Goal: Task Accomplishment & Management: Manage account settings

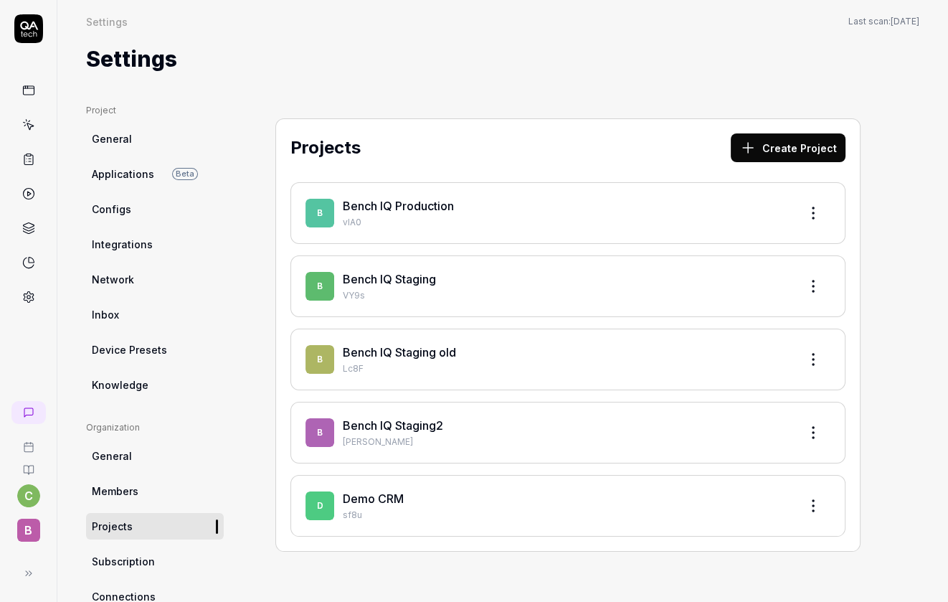
click at [429, 293] on p "VY9s" at bounding box center [565, 295] width 445 height 13
click at [809, 285] on html "c B Settings Settings Last scan: [DATE] Settings Project General Applications B…" at bounding box center [474, 301] width 948 height 602
click at [713, 352] on div "Edit" at bounding box center [759, 352] width 136 height 32
click at [363, 278] on link "Bench IQ Staging" at bounding box center [389, 279] width 93 height 14
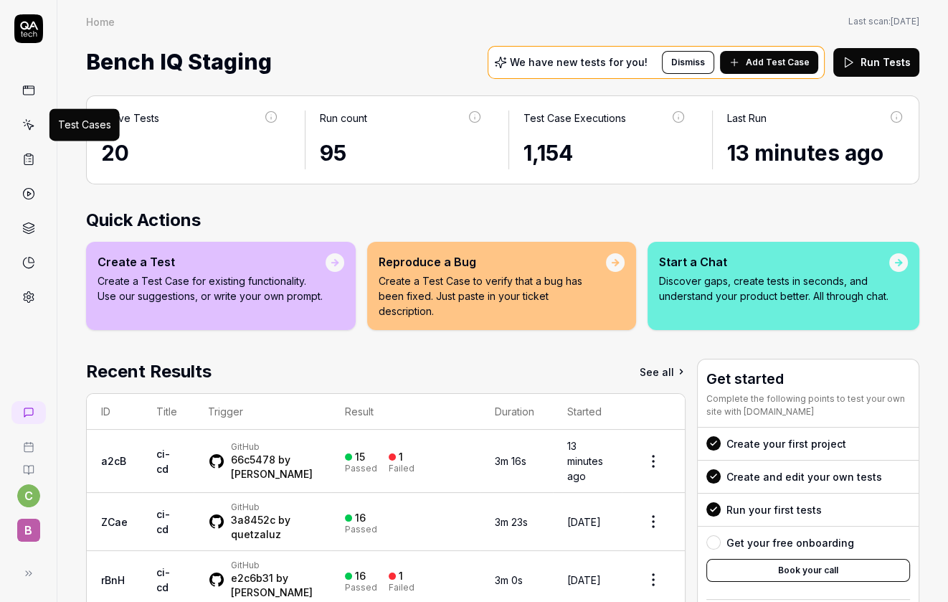
click at [30, 123] on icon at bounding box center [28, 124] width 13 height 13
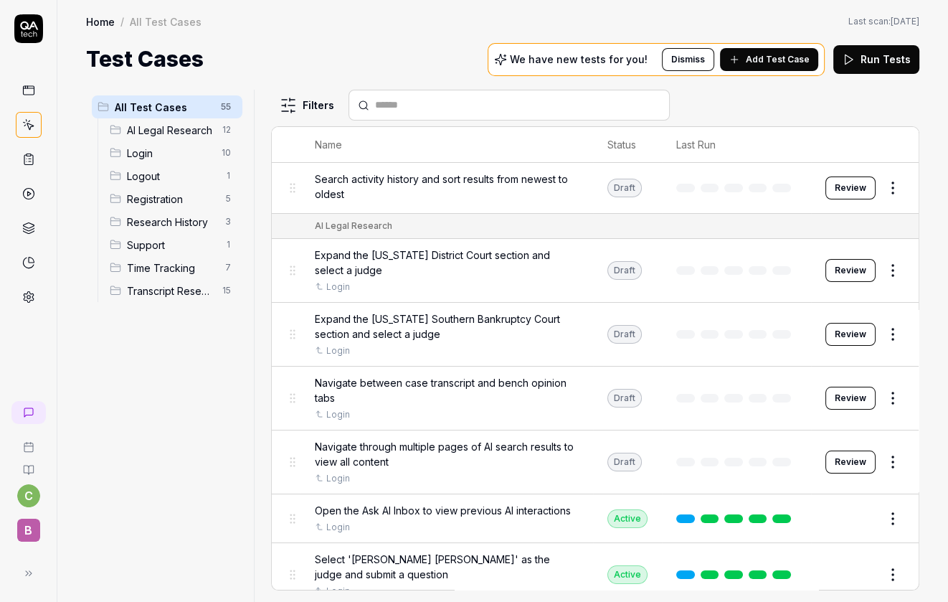
click at [752, 65] on span "Add Test Case" at bounding box center [778, 59] width 64 height 13
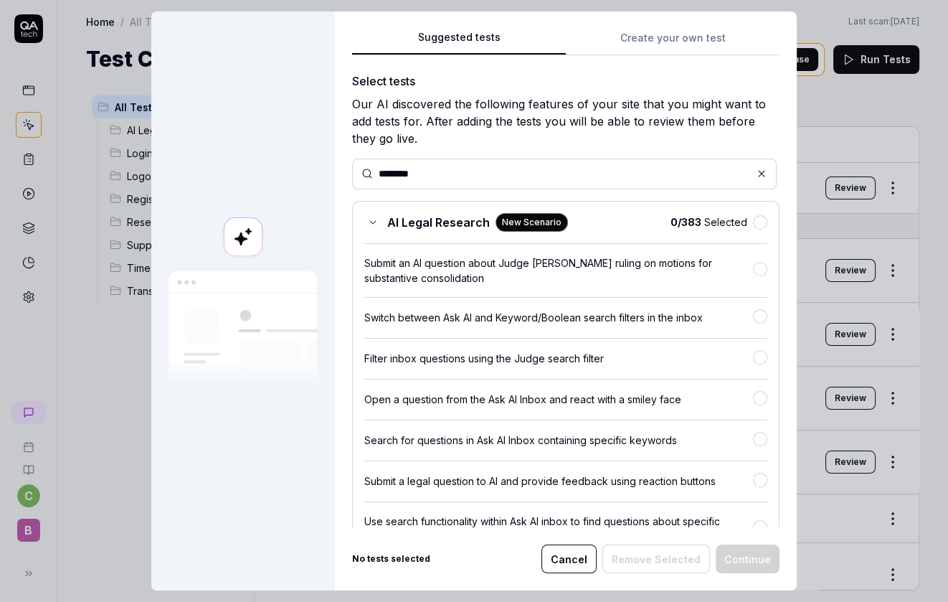
type input "********"
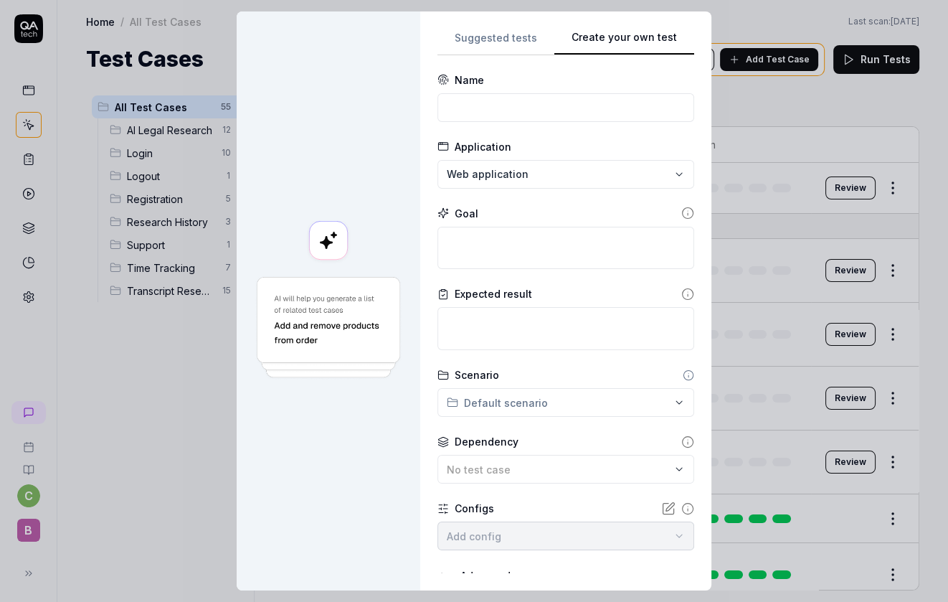
click at [645, 32] on button "Create your own test" at bounding box center [624, 42] width 140 height 26
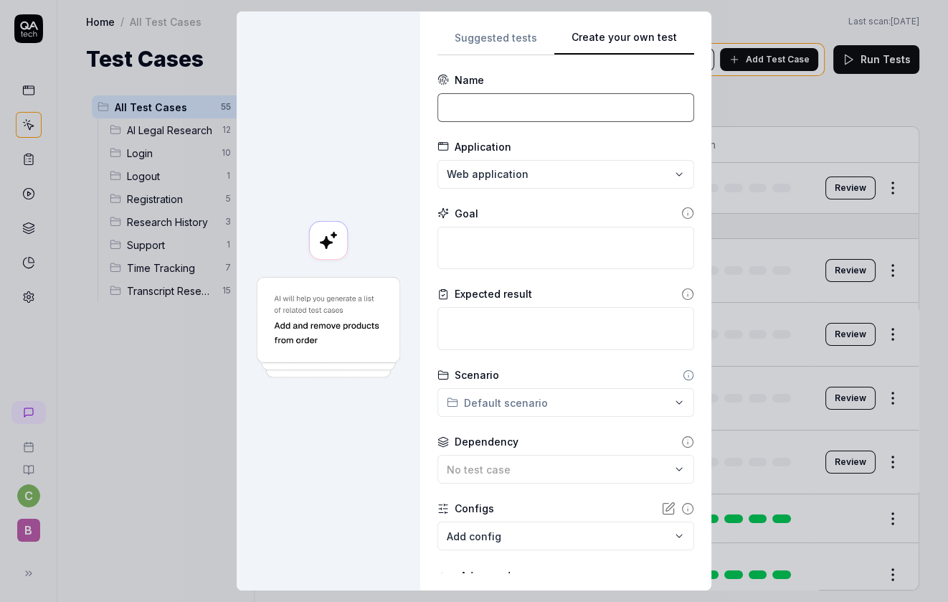
click at [554, 110] on input at bounding box center [565, 107] width 257 height 29
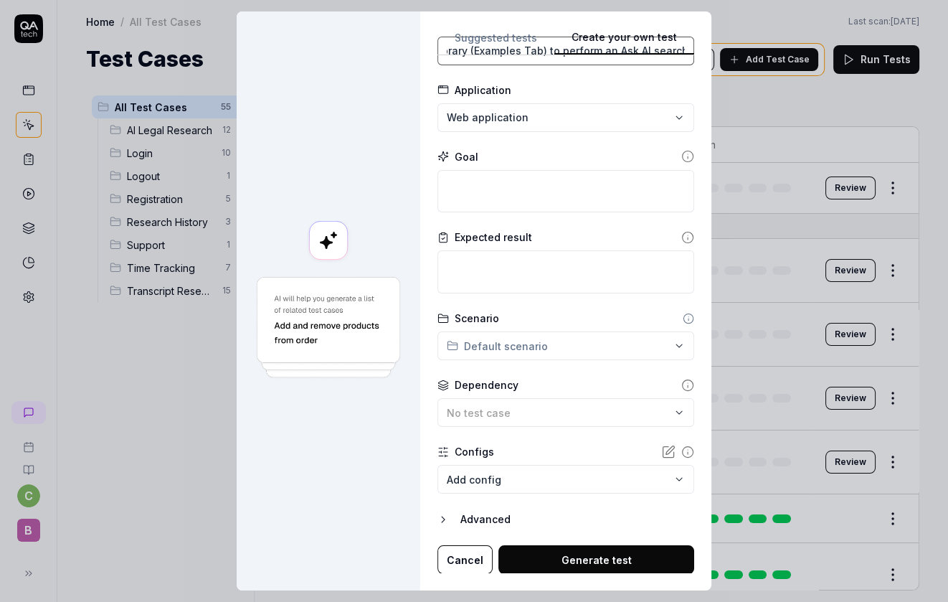
click at [494, 55] on input "Use the Question Library (Examples Tab) to perform an Ask AI search" at bounding box center [565, 51] width 257 height 29
type input "[[DATE]] Use the Question Library (Examples Tab) to perform an Ask AI search"
click at [505, 52] on button "Suggested tests" at bounding box center [495, 42] width 117 height 26
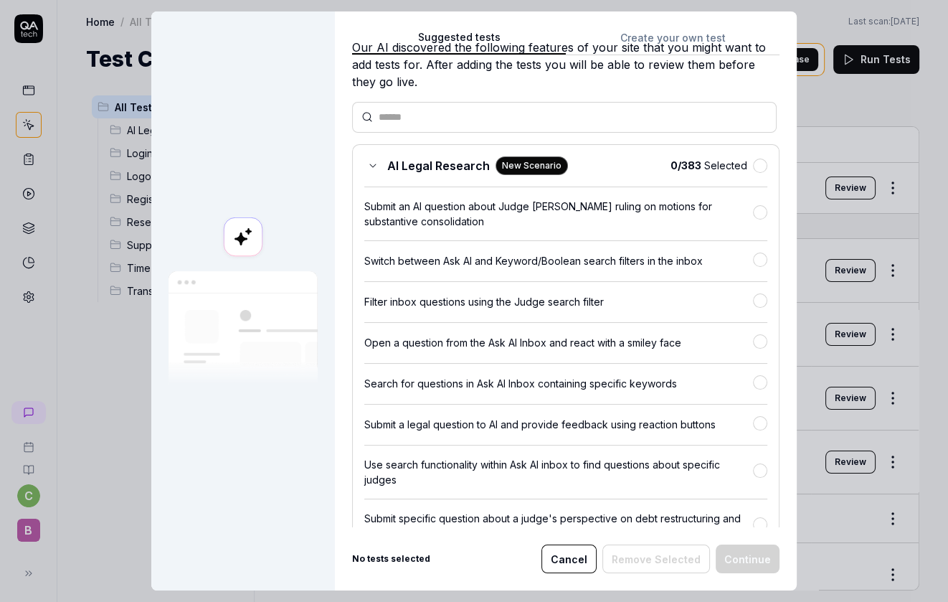
scroll to position [0, 0]
click at [584, 79] on div "Our AI discovered the following features of your site that you might want to ad…" at bounding box center [565, 65] width 427 height 52
click at [575, 559] on button "Cancel" at bounding box center [568, 558] width 55 height 29
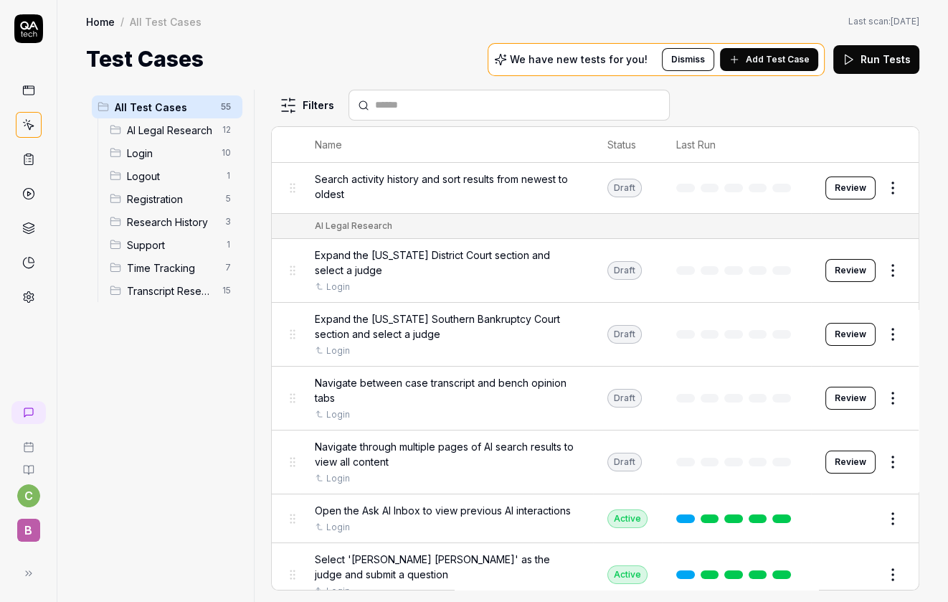
click at [772, 57] on span "Add Test Case" at bounding box center [778, 59] width 64 height 13
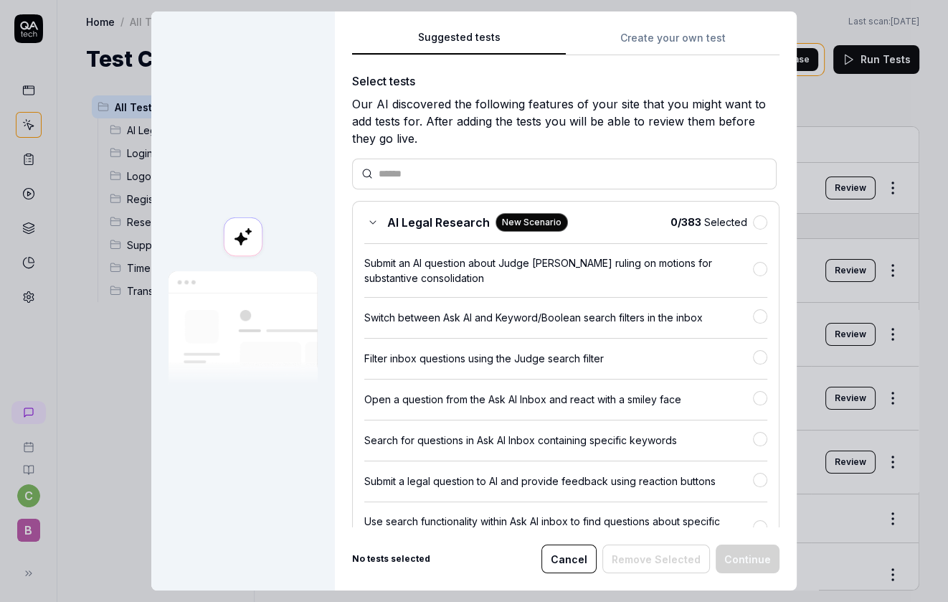
click at [638, 33] on button "Create your own test" at bounding box center [673, 42] width 214 height 26
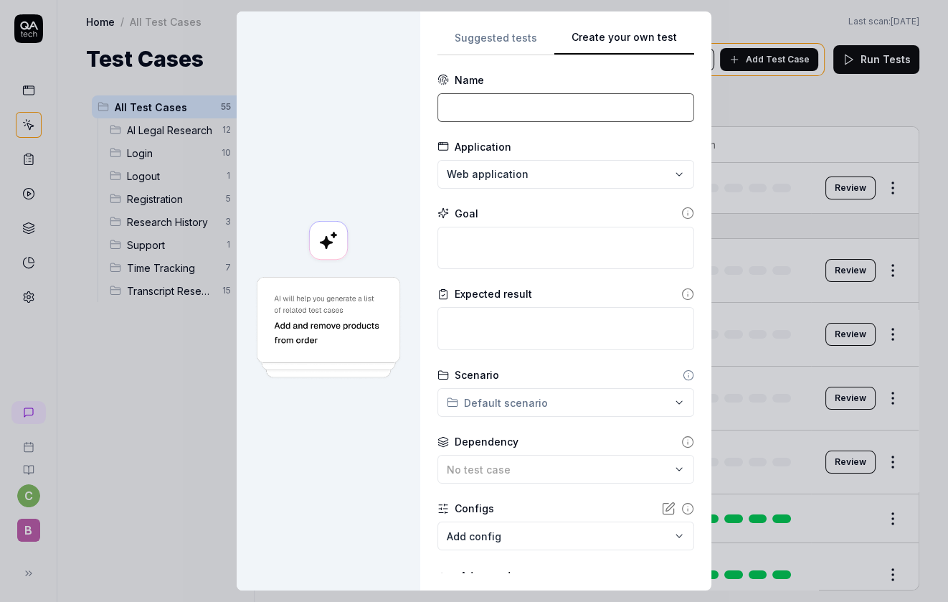
click at [511, 106] on input at bounding box center [565, 107] width 257 height 29
click at [540, 108] on input at bounding box center [565, 107] width 257 height 29
paste input "[[DATE]] Use the Question Library (Examples Tab) to perform an Ask AI search"
click at [524, 110] on input "[[DATE]] Use the Question Library (Examples Tab) to perform an Ask AI search" at bounding box center [565, 107] width 257 height 29
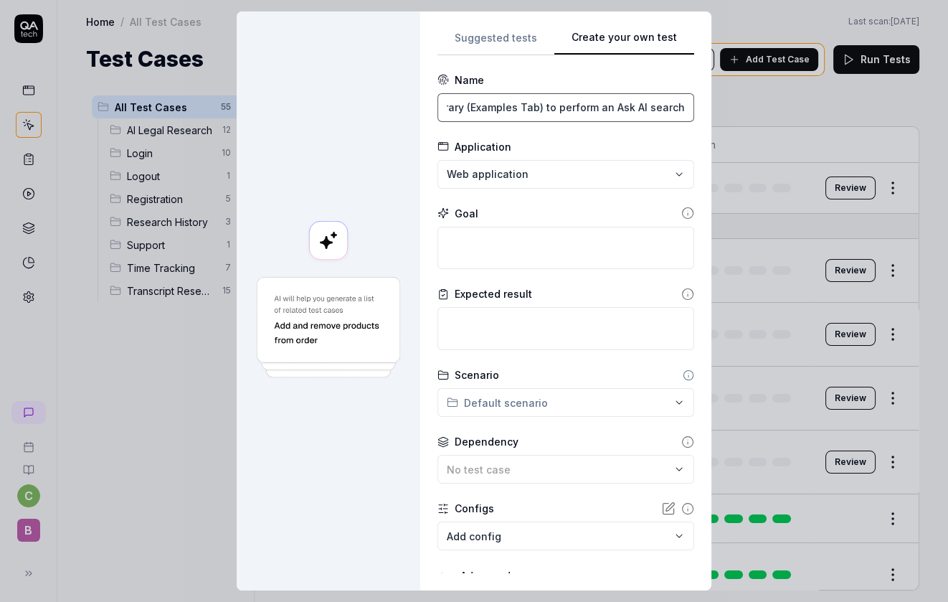
scroll to position [0, 0]
drag, startPoint x: 464, startPoint y: 107, endPoint x: 435, endPoint y: 108, distance: 28.7
click at [435, 108] on div "**********" at bounding box center [565, 300] width 291 height 579
click at [631, 116] on input "[[DATE]] Use the Question Library (Examples Tab) to perform an Ask AI search" at bounding box center [565, 107] width 257 height 29
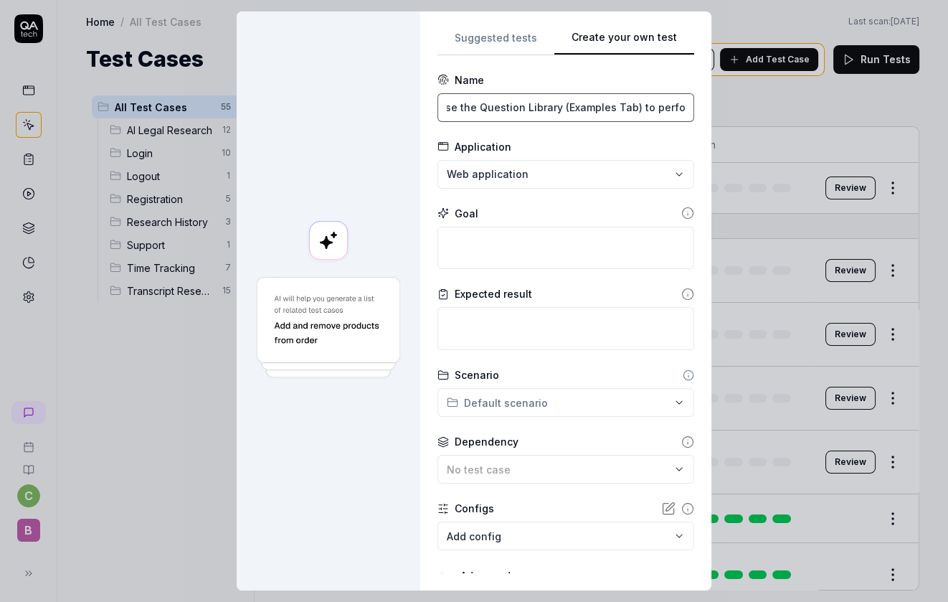
click at [613, 108] on input "[[DATE]] Use the Question Library (Examples Tab) to perform an Ask AI search" at bounding box center [565, 107] width 257 height 29
click at [549, 107] on input "[2025-08-14] Use the Question Library (Templates Tab) to perform an Ask AI sear…" at bounding box center [565, 107] width 257 height 29
click at [543, 109] on input "[2025-08-14] Use the Question Library (Templates Tab) to perform an Ask AI sear…" at bounding box center [565, 107] width 257 height 29
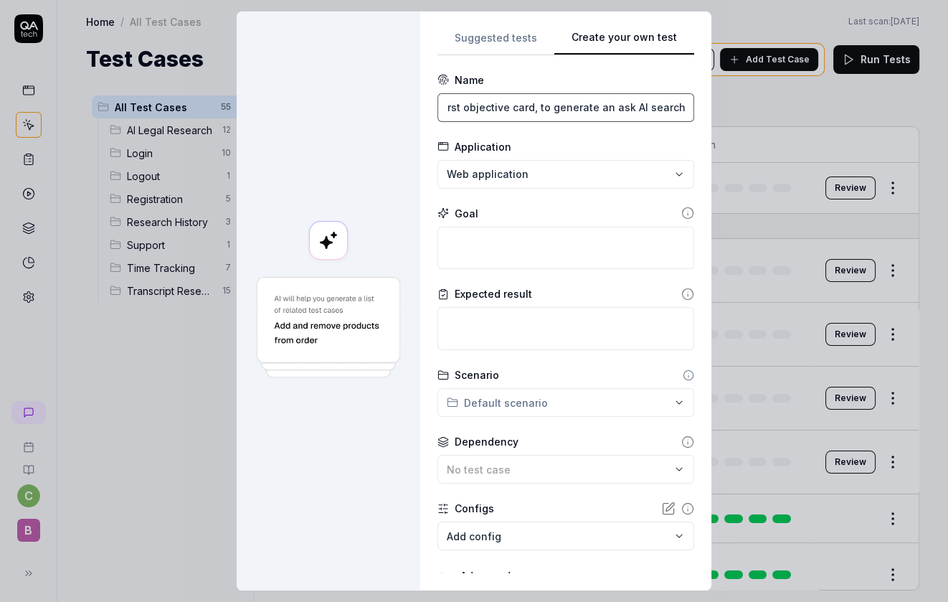
scroll to position [0, 276]
click at [623, 104] on input "[2025-08-14] Use the Question Library (Templates Tab), first objective card, to…" at bounding box center [565, 107] width 257 height 29
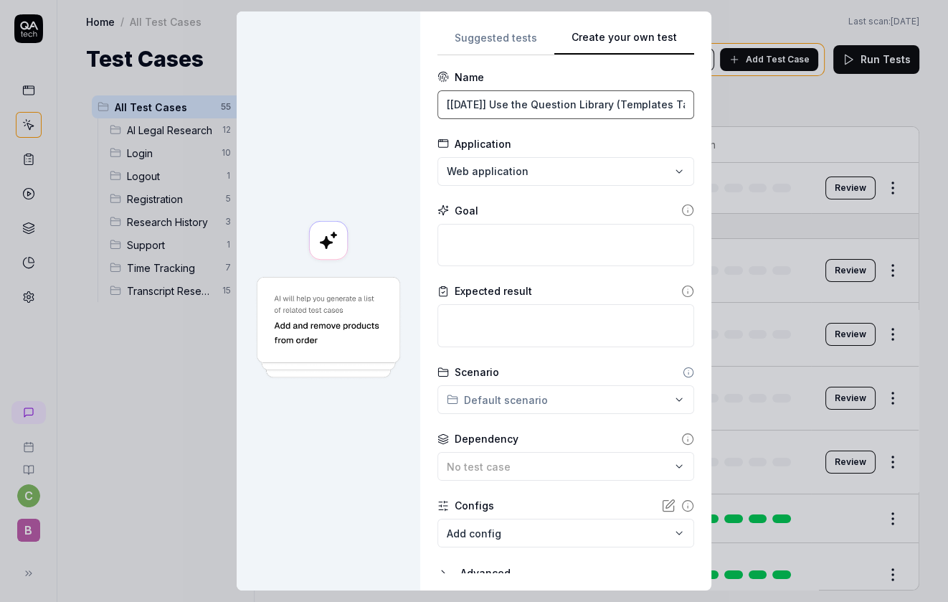
scroll to position [0, 35]
type input "[2025-08-14] Use the Question Library (Templates Tab), first objective card, to…"
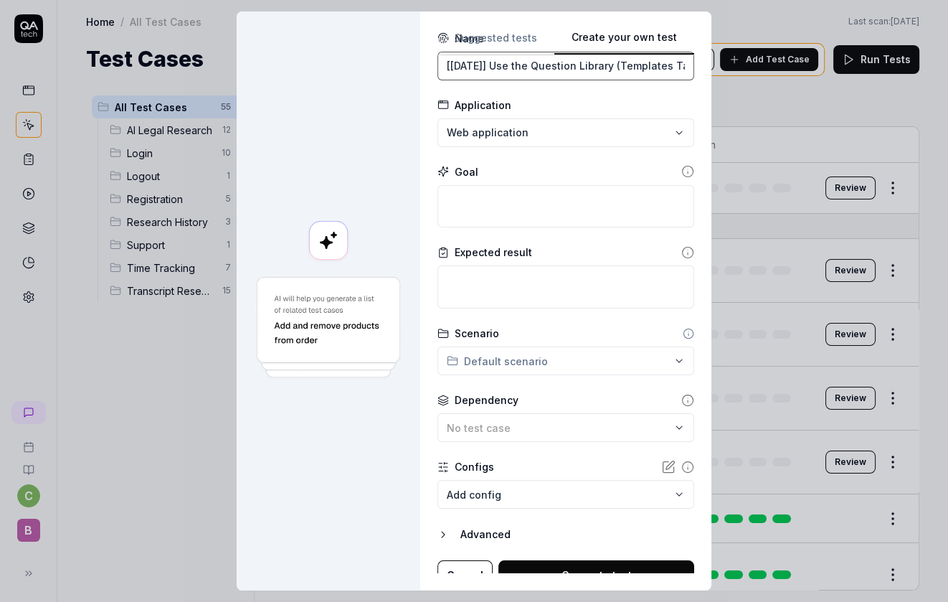
scroll to position [57, 0]
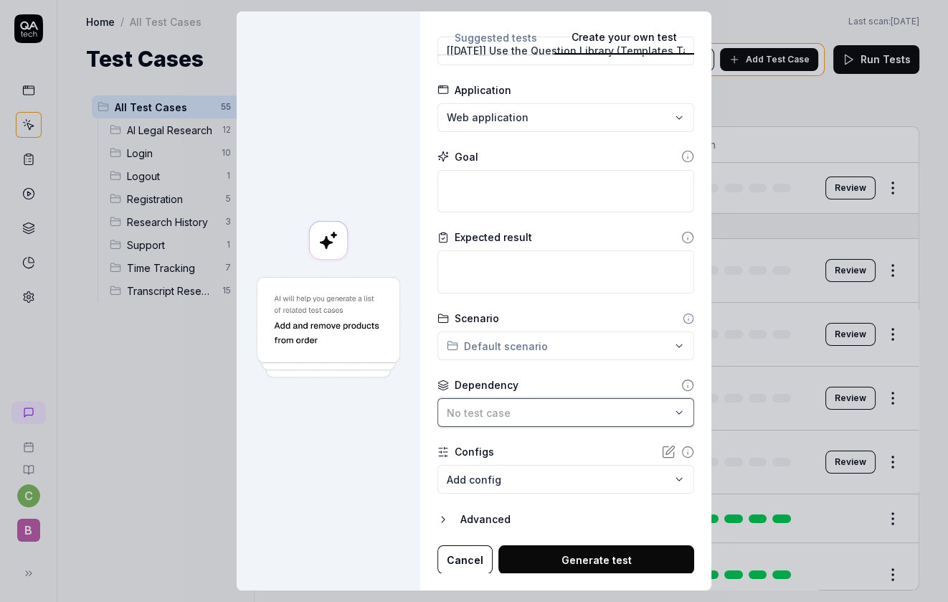
click at [515, 402] on button "No test case" at bounding box center [565, 412] width 257 height 29
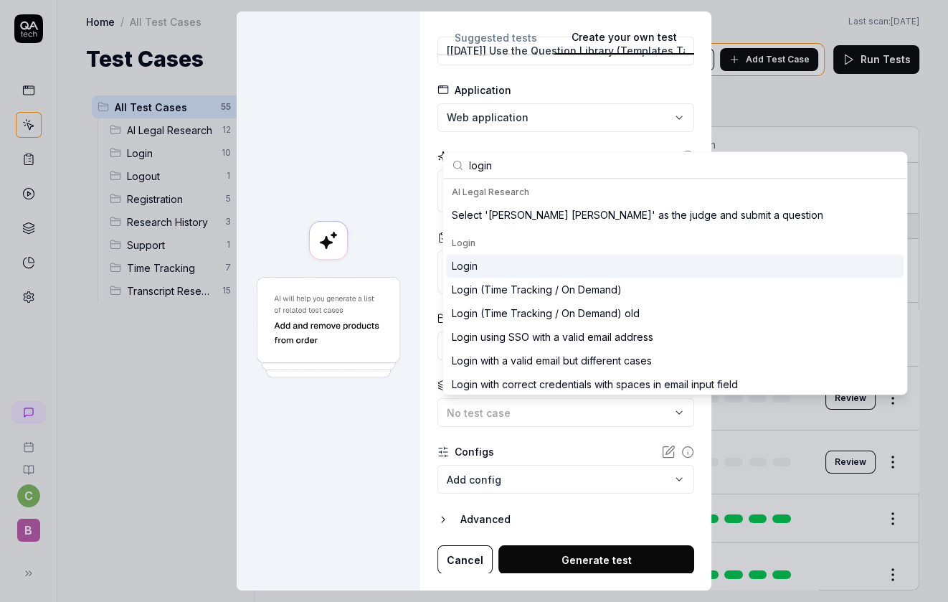
type input "login"
click at [514, 273] on div "Login" at bounding box center [675, 266] width 458 height 24
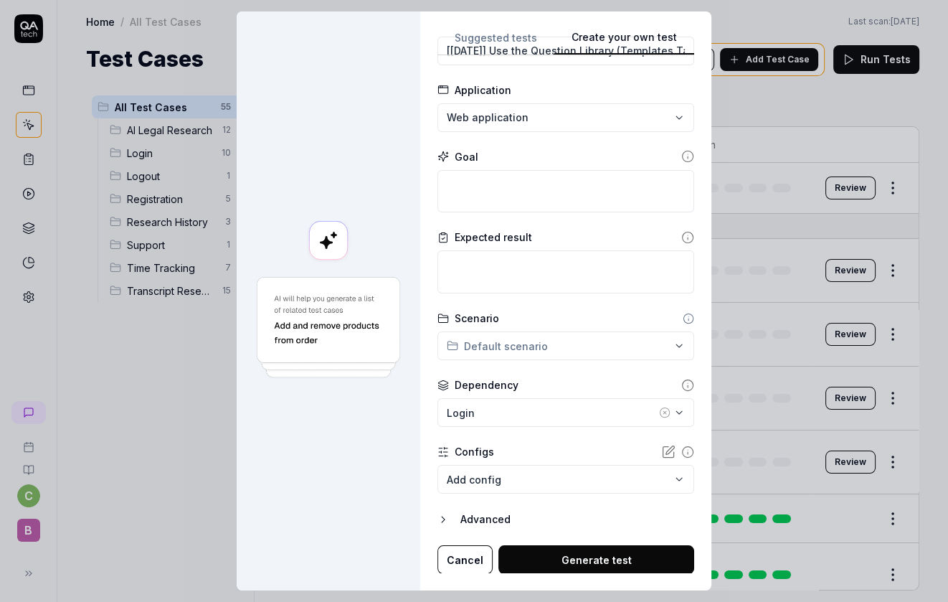
click at [534, 554] on button "Generate test" at bounding box center [596, 559] width 196 height 29
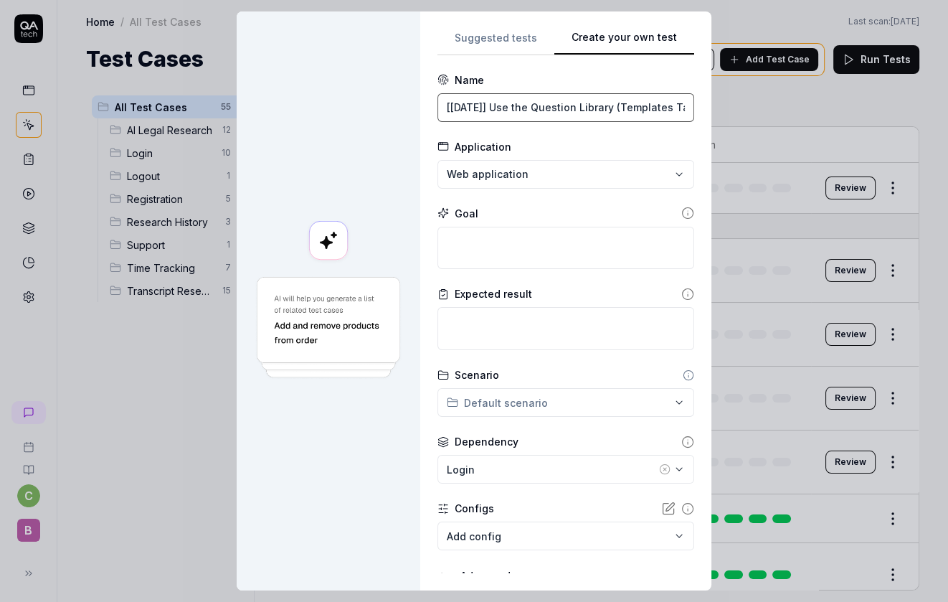
click at [592, 113] on input "[2025-08-14] Use the Question Library (Templates Tab), first objective card, to…" at bounding box center [565, 107] width 257 height 29
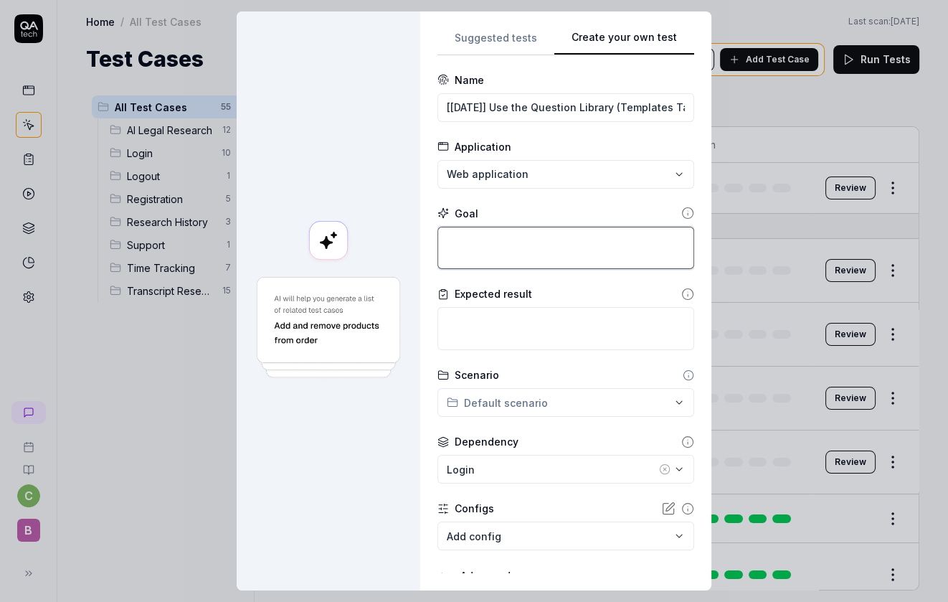
click at [559, 227] on textarea at bounding box center [565, 248] width 257 height 43
paste textarea "[2025-08-14] Use the Question Library (Templates Tab), first objective card, to…"
type textarea "*"
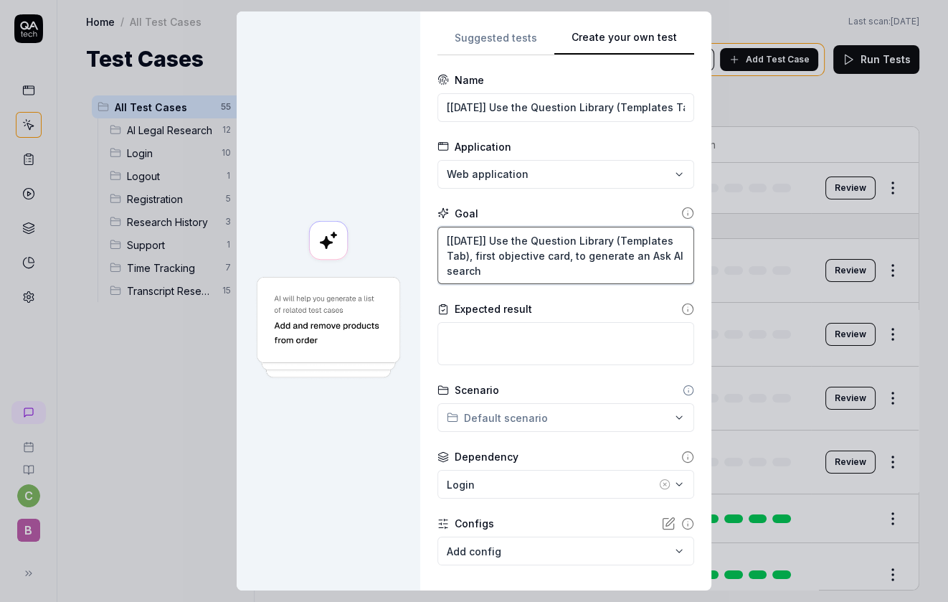
type textarea "[2025-08-14] Use the Question Library (Templates Tab), first objective card, to…"
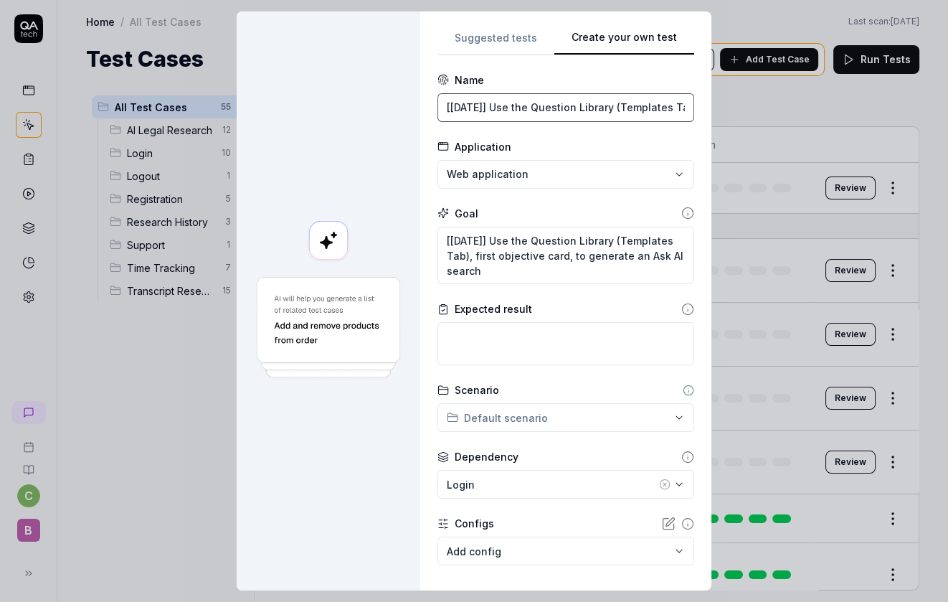
click at [557, 105] on input "[2025-08-14] Use the Question Library (Templates Tab), first objective card, to…" at bounding box center [565, 107] width 257 height 29
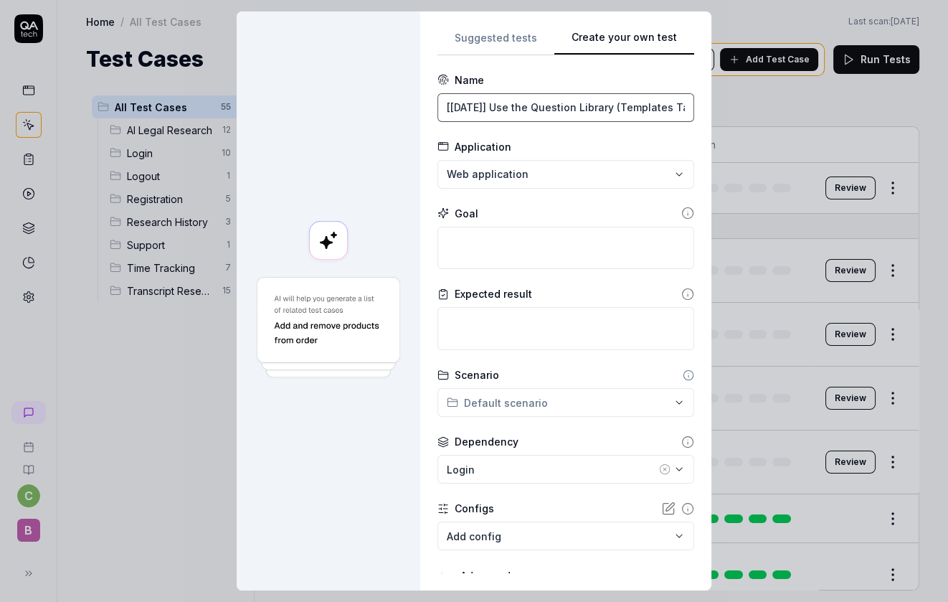
type input "[[DATE]] Use the Question Library (Examples Tab) to perform an Ask AI search"
click at [527, 110] on input "[[DATE]] Use the Question Library (Examples Tab) to perform an Ask AI search" at bounding box center [565, 107] width 257 height 29
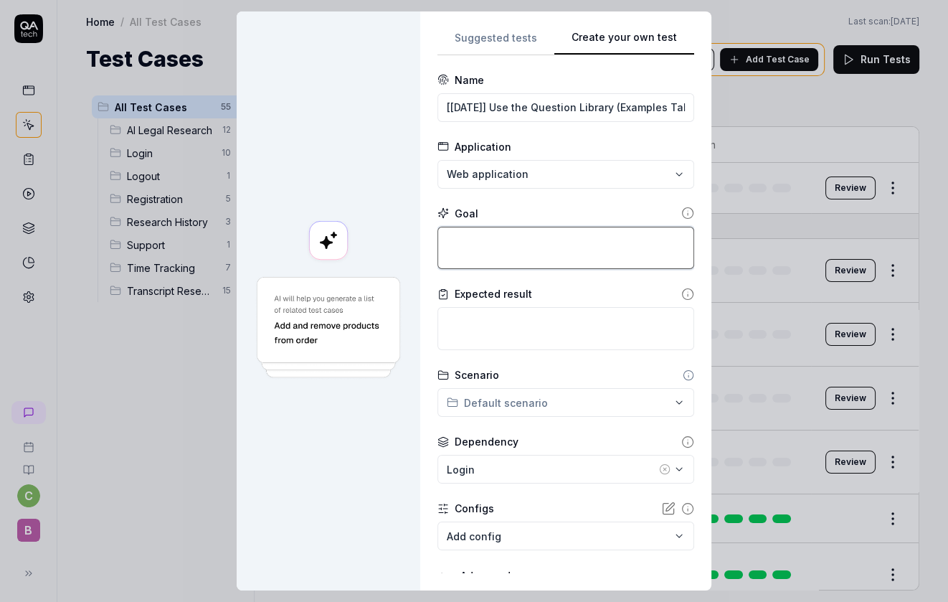
click at [538, 256] on textarea at bounding box center [565, 248] width 257 height 43
paste textarea "On the homepage, select a question library topic chip, then hover over a select…"
type textarea "*"
type textarea "On the homepage, select a question library topic chip, then hover over a select…"
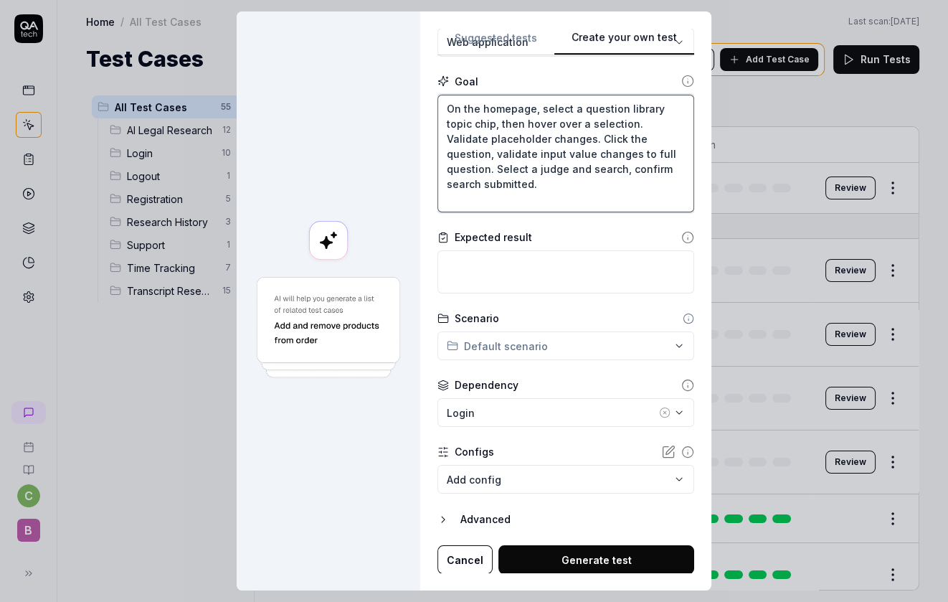
type textarea "*"
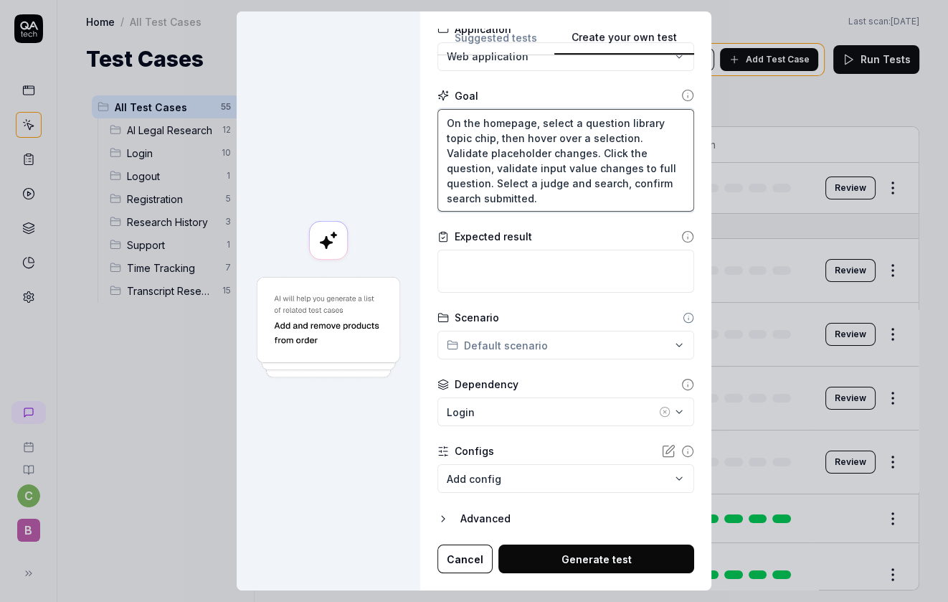
scroll to position [117, 0]
type textarea "On the homepage, select a question library topic chip, then hover over a select…"
click at [557, 556] on button "Generate test" at bounding box center [596, 559] width 196 height 29
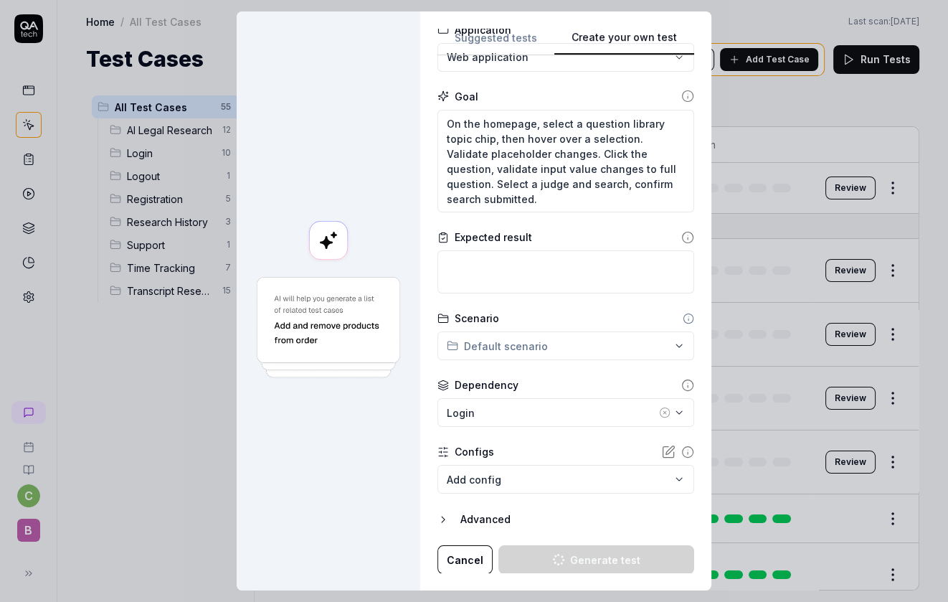
type textarea "*"
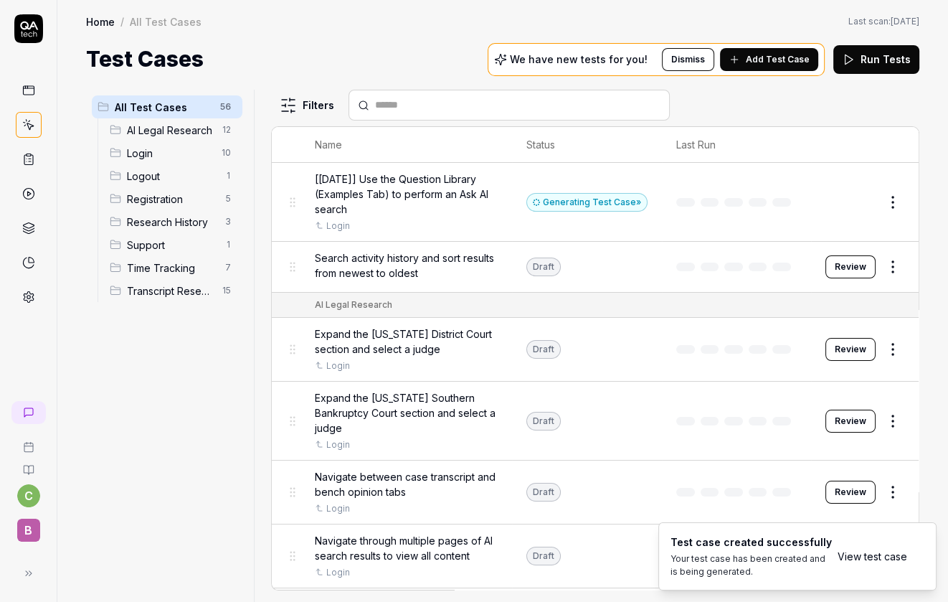
click at [757, 55] on span "Add Test Case" at bounding box center [778, 59] width 64 height 13
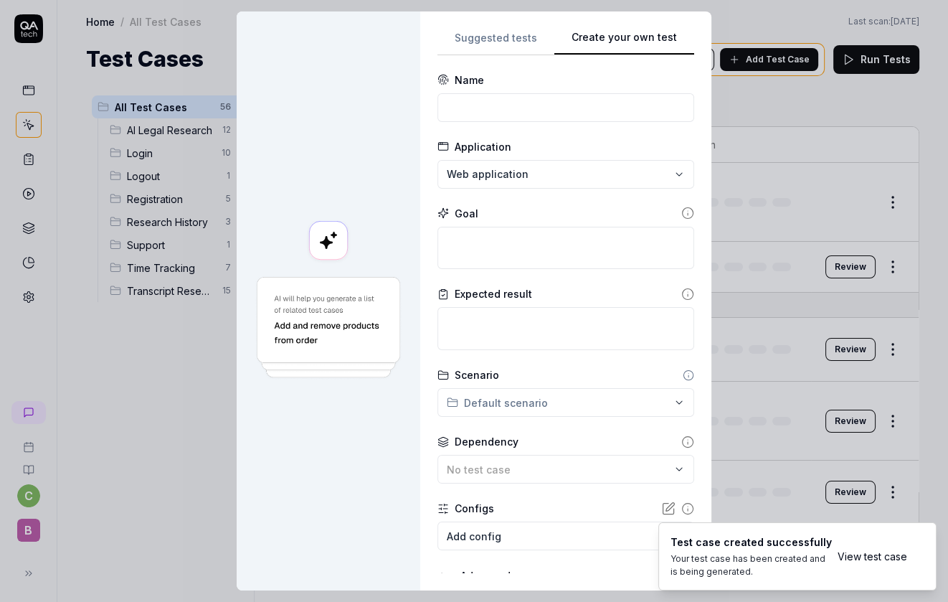
scroll to position [0, 0]
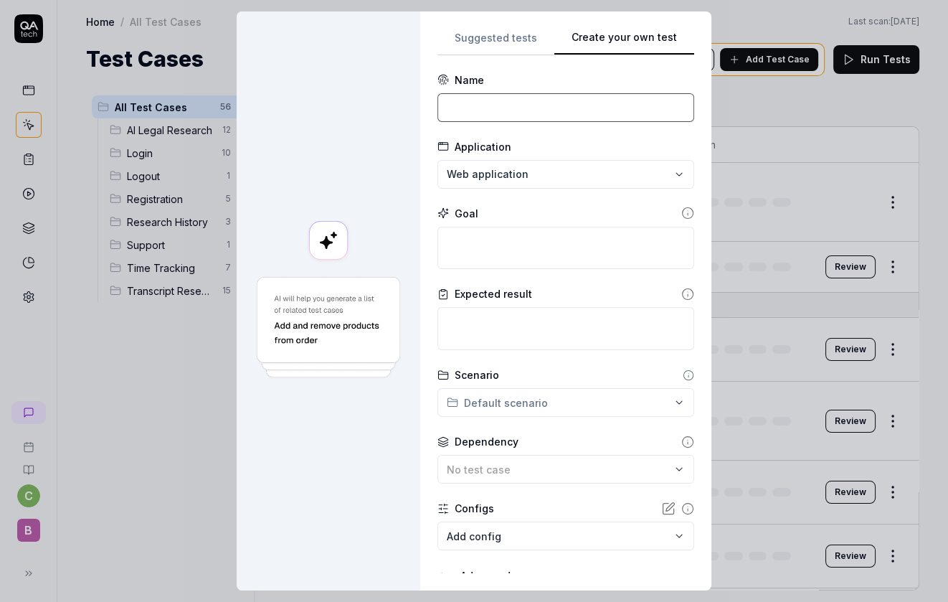
click at [590, 108] on input at bounding box center [565, 107] width 257 height 29
paste input "[2025-08-14] Use the Question Library (Templates Tab), first objective card, to…"
type input "[2025-08-14] Use the Question Library (Templates Tab), first objective card, to…"
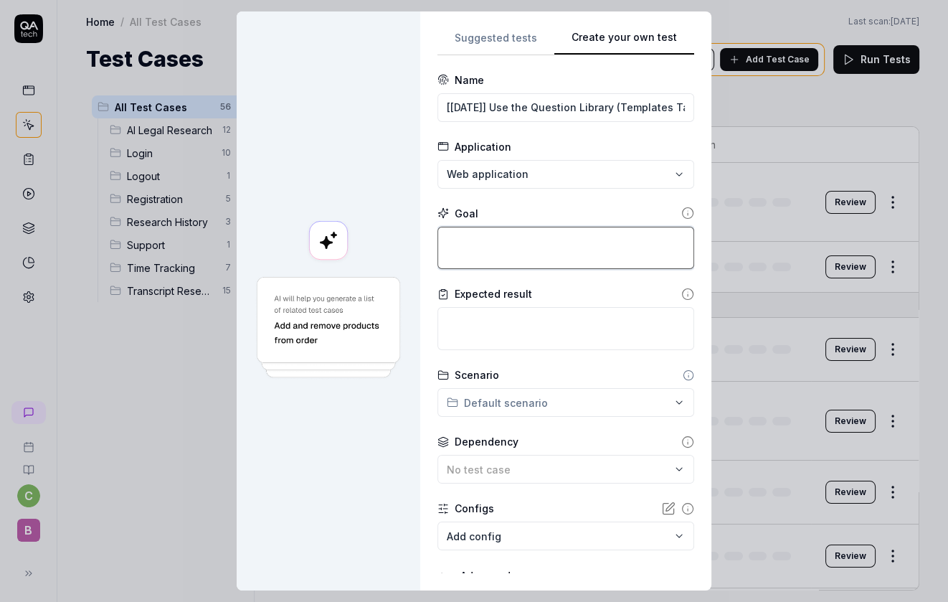
click at [521, 255] on textarea at bounding box center [565, 248] width 257 height 43
paste textarea "On the homepage, select the Templates tab, and select the first objective card.…"
type textarea "*"
type textarea "On the homepage, select the Templates tab, and select the first objective card.…"
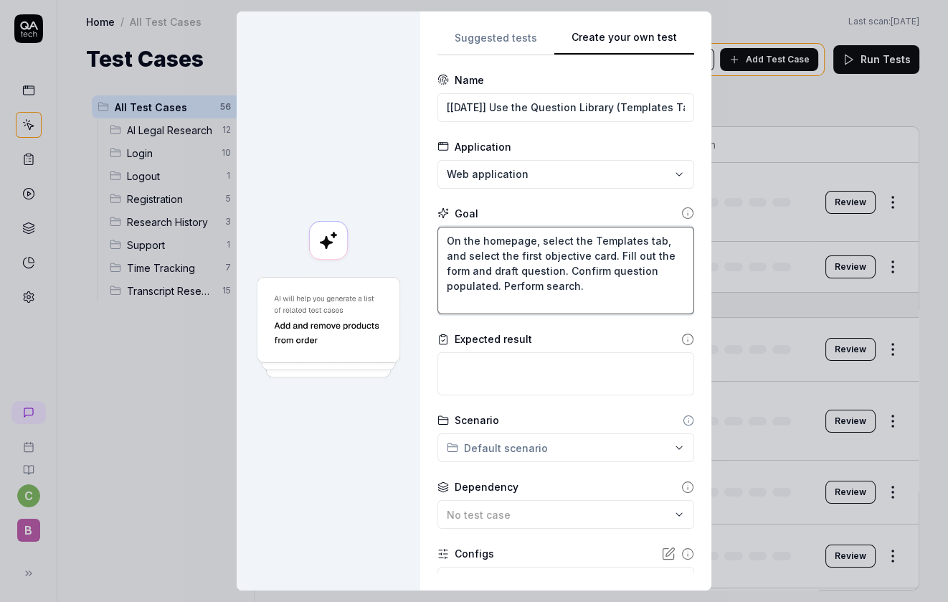
type textarea "*"
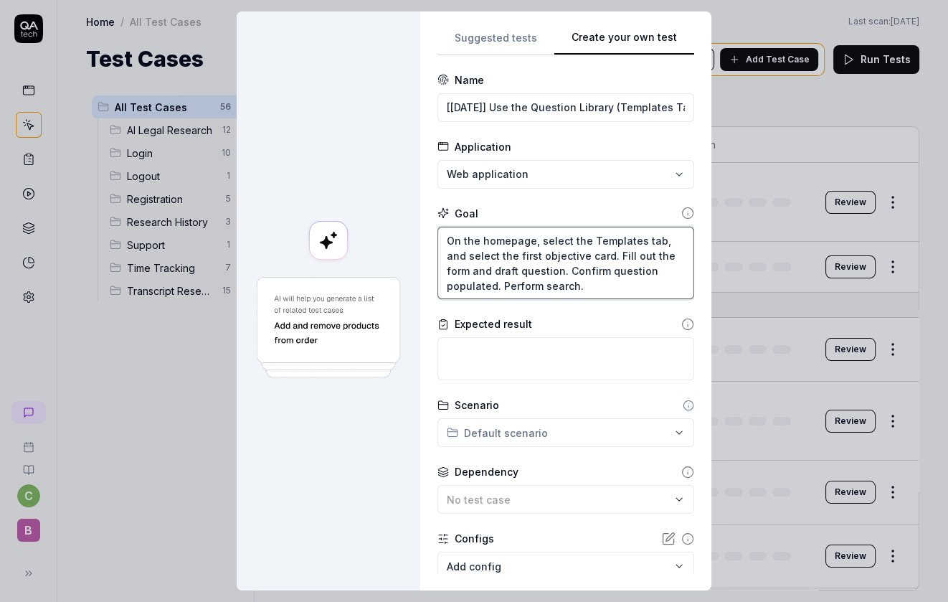
scroll to position [87, 0]
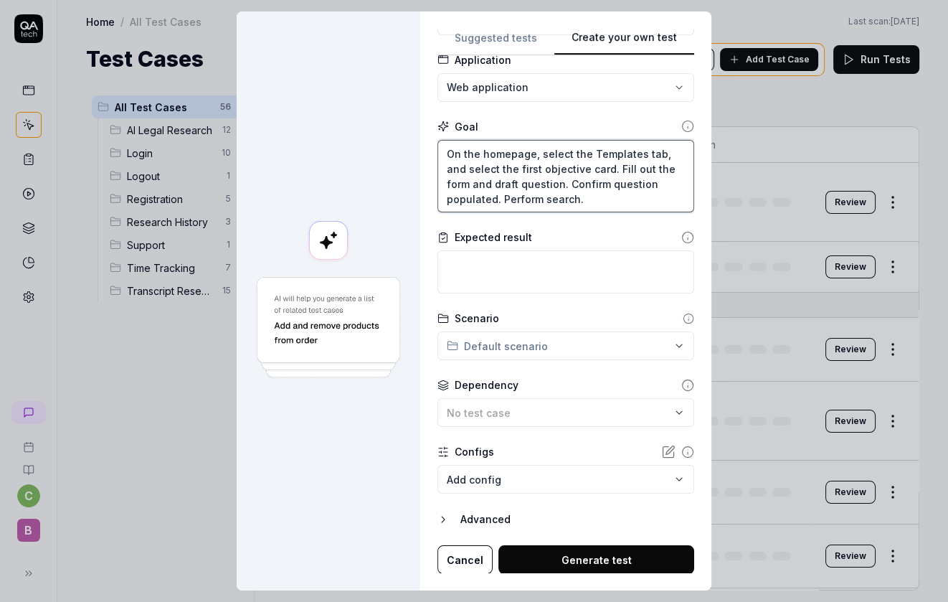
type textarea "On the homepage, select the Templates tab, and select the first objective card.…"
click at [567, 557] on button "Generate test" at bounding box center [596, 559] width 196 height 29
type textarea "*"
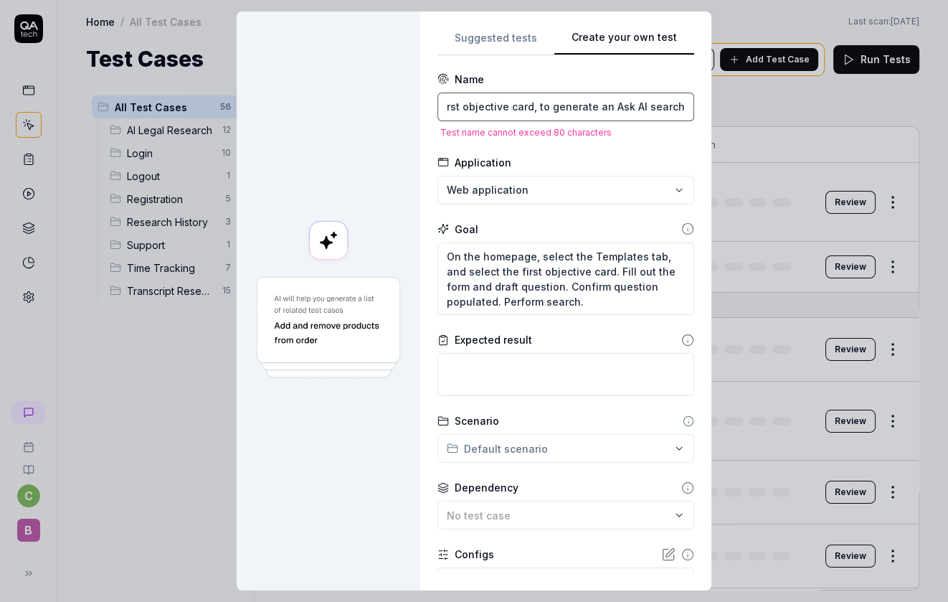
scroll to position [0, 0]
click at [597, 114] on input "[2025-08-14] Use the Question Library (Templates Tab), first objective card, to…" at bounding box center [565, 107] width 257 height 29
click at [619, 105] on input "[2025-08-14] Use the Question Library (Templates Tab), first objective card, to…" at bounding box center [565, 107] width 257 height 29
click at [607, 107] on input "[2025-08-14] Use the Question Library (Templates Tab), first objective card, to…" at bounding box center [565, 107] width 257 height 29
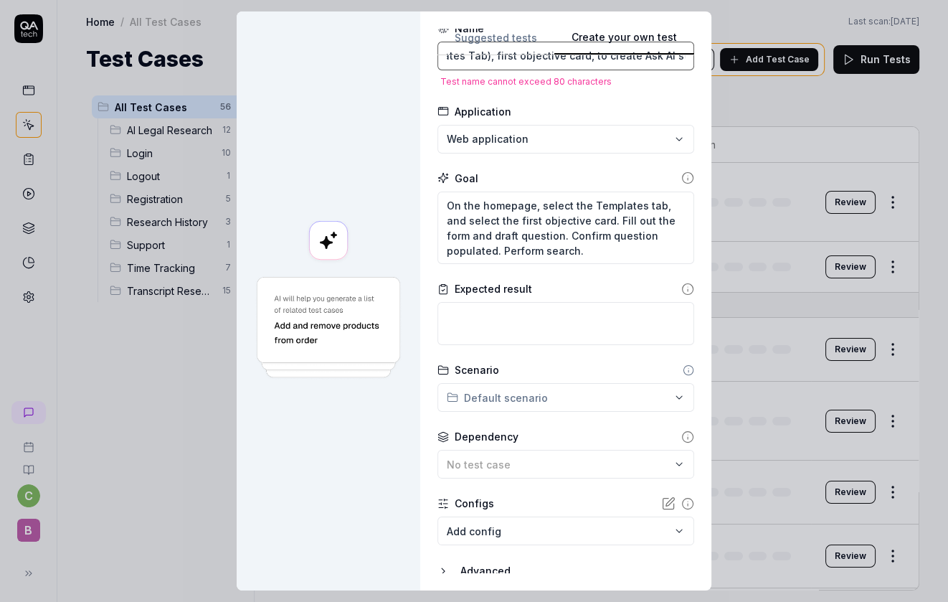
scroll to position [103, 0]
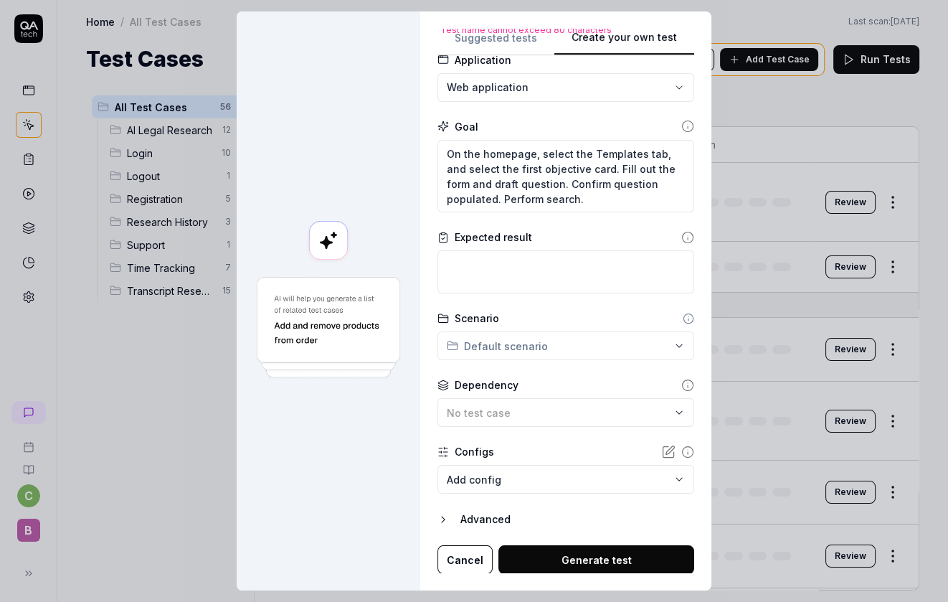
type input "[2025-08-14] Use the Question Library (Templates Tab), first objective card, to…"
click at [596, 562] on button "Generate test" at bounding box center [596, 559] width 196 height 29
type textarea "*"
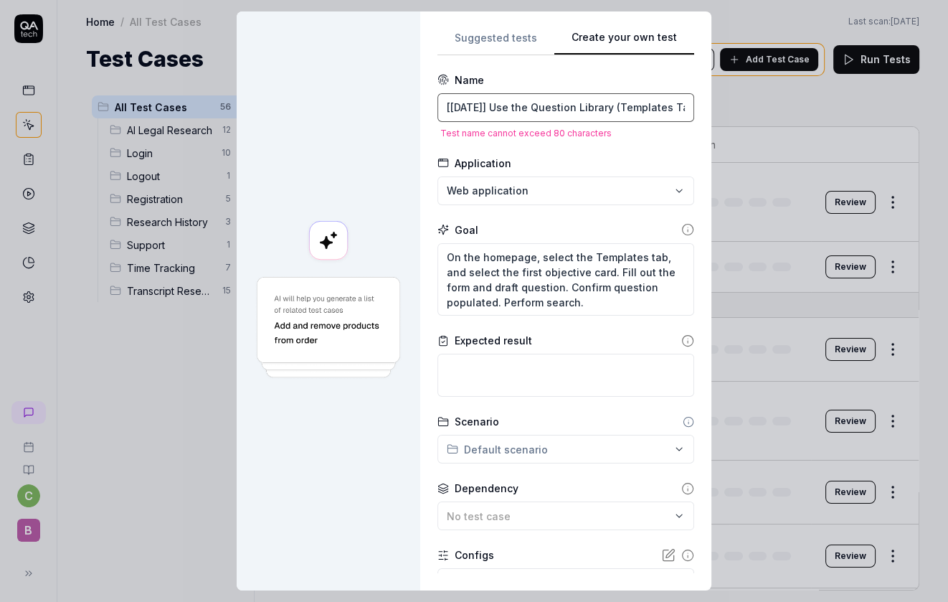
click at [579, 110] on input "[2025-08-14] Use the Question Library (Templates Tab), first objective card, to…" at bounding box center [565, 107] width 257 height 29
click at [556, 106] on input "[2025-08-14] Use the Question Library (Templates Tab), first objective card, to…" at bounding box center [565, 107] width 257 height 29
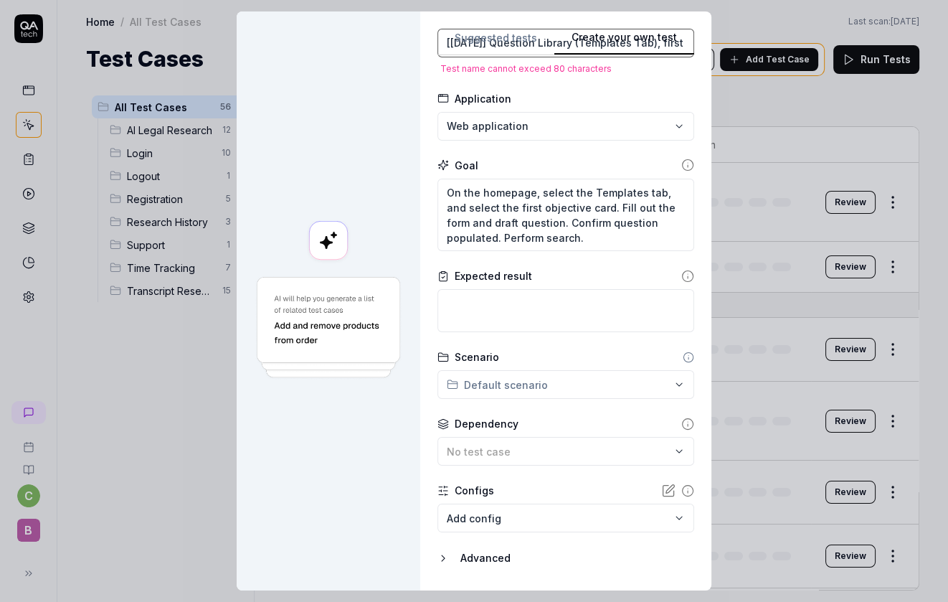
scroll to position [103, 0]
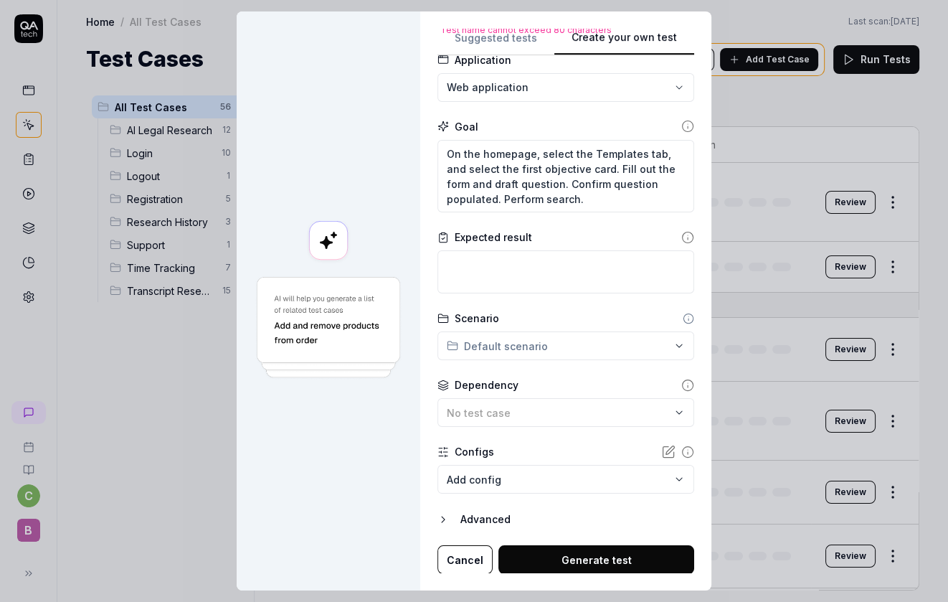
type input "[2025-08-14] Question Library (Templates Tab), first objective card, to create …"
click at [589, 557] on button "Generate test" at bounding box center [596, 559] width 196 height 29
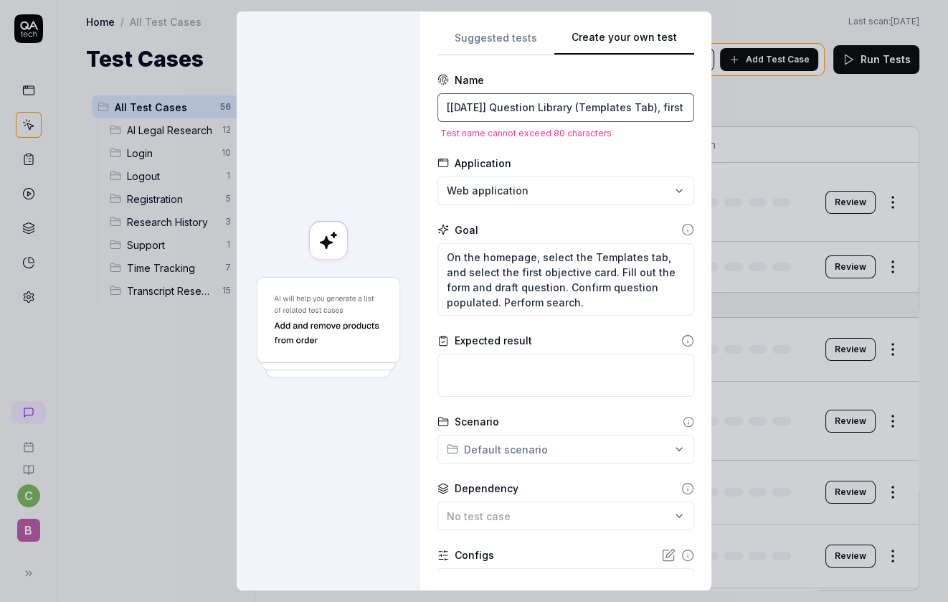
type textarea "*"
click at [597, 100] on input "[2025-08-14] Question Library (Templates Tab), first objective card, to create …" at bounding box center [565, 107] width 257 height 29
click at [597, 106] on input "[2025-08-14] Question Library (Templates Tab), first objective card, to create …" at bounding box center [565, 107] width 257 height 29
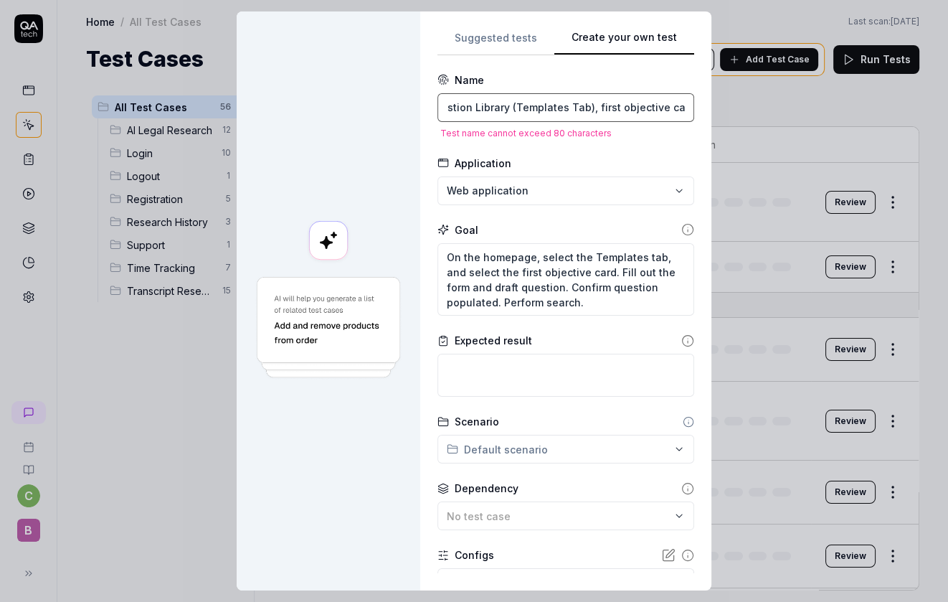
click at [537, 103] on input "[2025-08-14] Question Library (Templates Tab), first objective card, to create …" at bounding box center [565, 107] width 257 height 29
type input "[2025-08-14] Quest (Templates Tab), first objective card, to create Ask AI sear…"
type textarea "*"
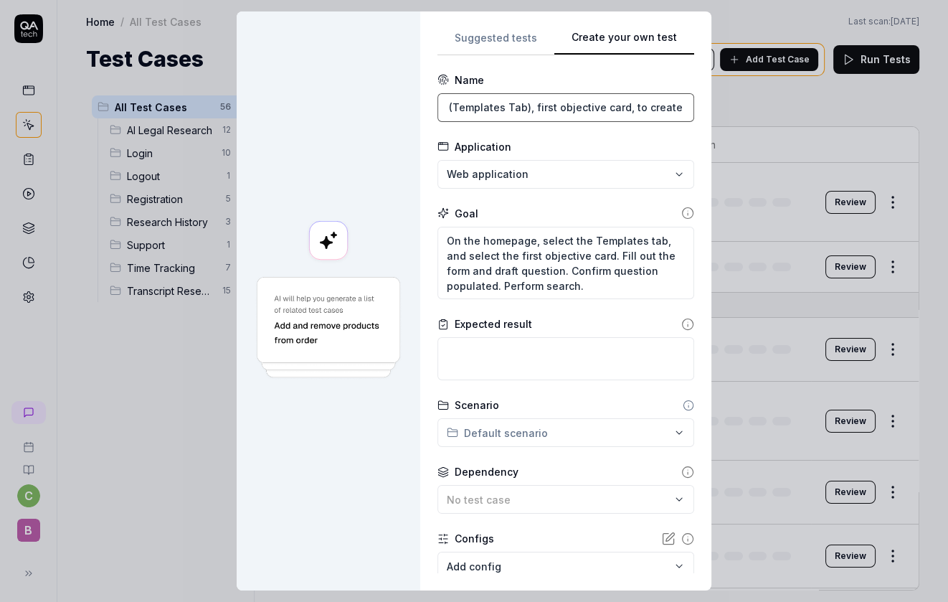
scroll to position [87, 0]
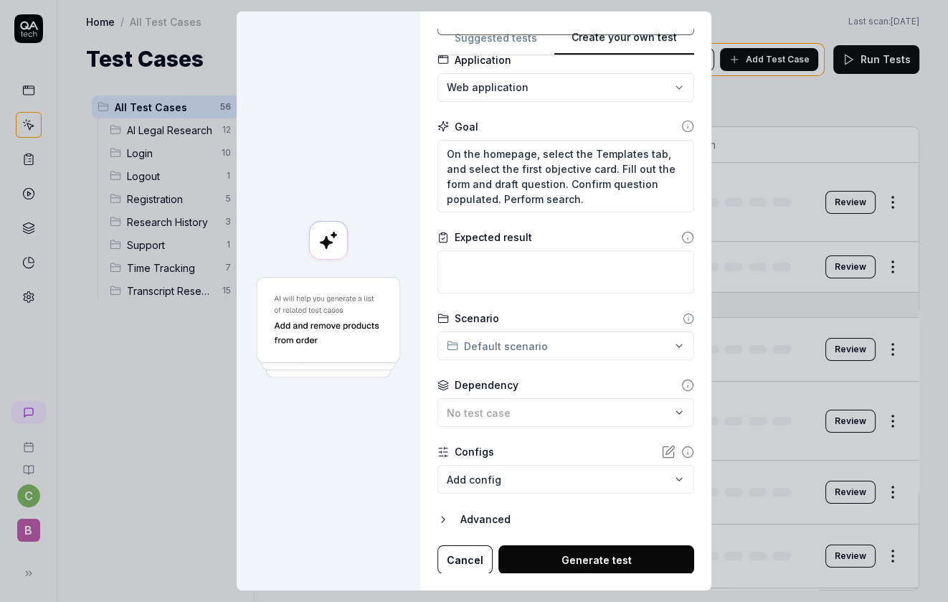
type input "[[DATE]] Use (Templates Tab), first objective card, to create Ask AI search"
click at [600, 557] on button "Generate test" at bounding box center [596, 559] width 196 height 29
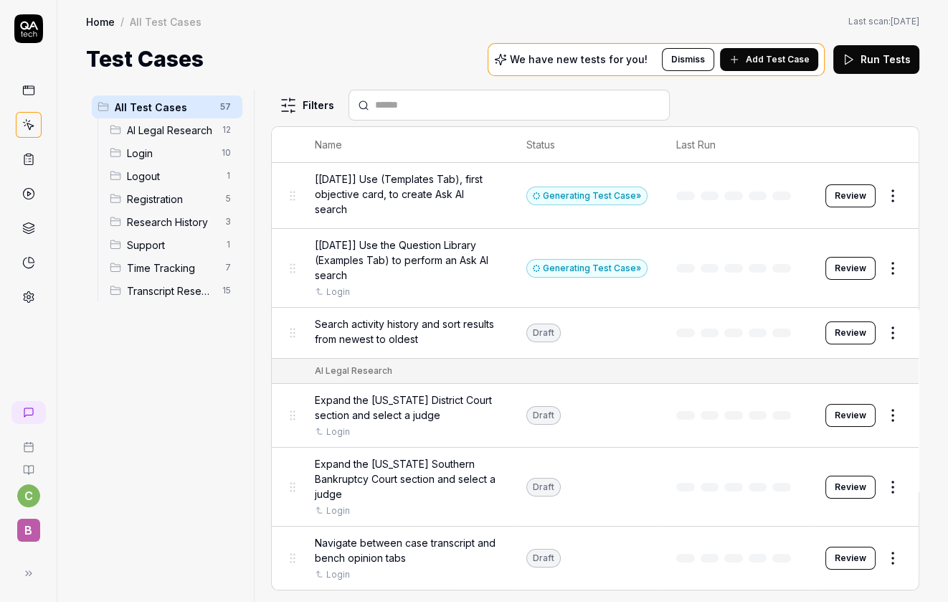
click at [893, 194] on html "c B Home / All Test Cases Home / All Test Cases Last scan: Jun 4 2025 Test Case…" at bounding box center [474, 301] width 948 height 602
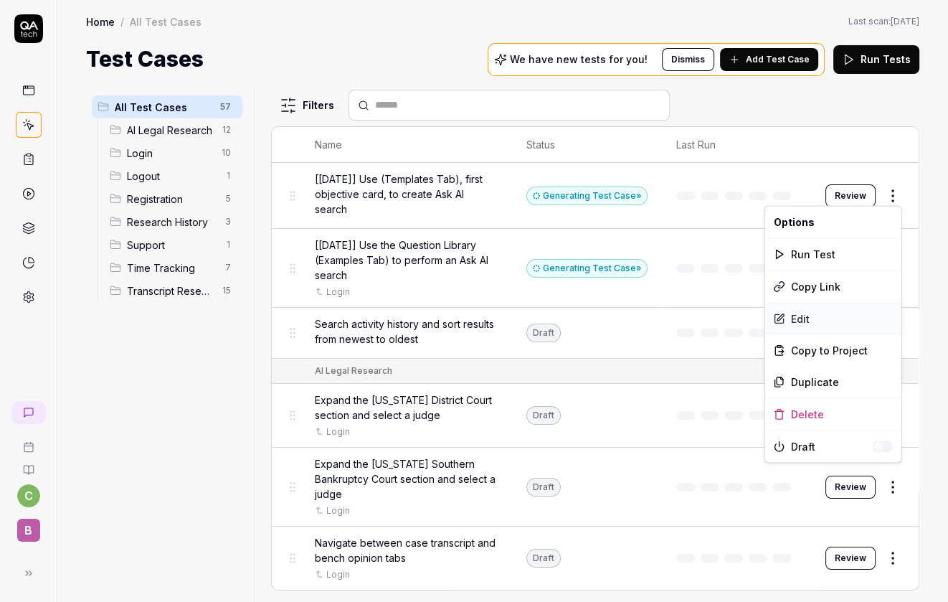
click at [805, 319] on div "Edit" at bounding box center [832, 319] width 136 height 32
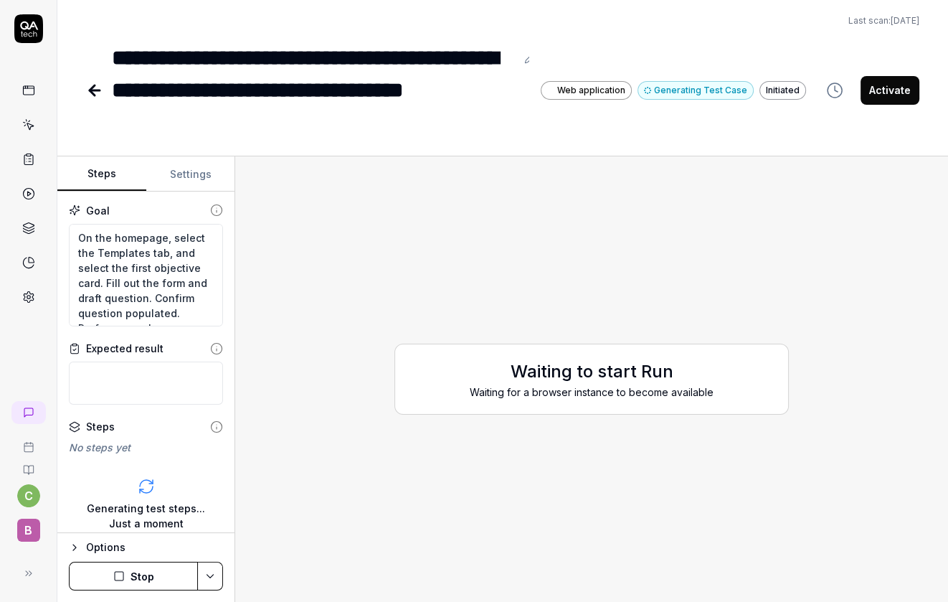
type textarea "*"
click at [188, 176] on button "Settings" at bounding box center [190, 174] width 89 height 34
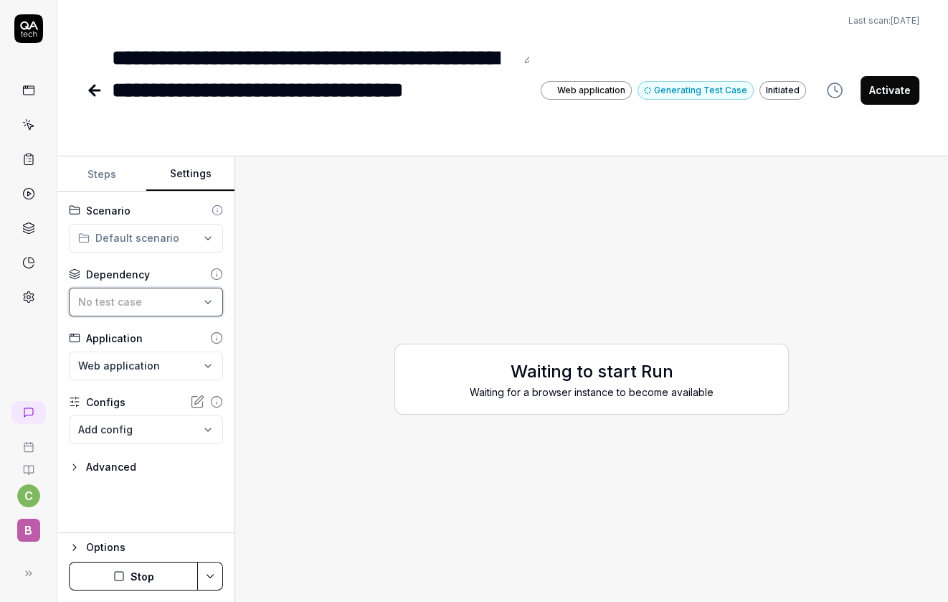
click at [146, 294] on div "No test case" at bounding box center [138, 301] width 121 height 15
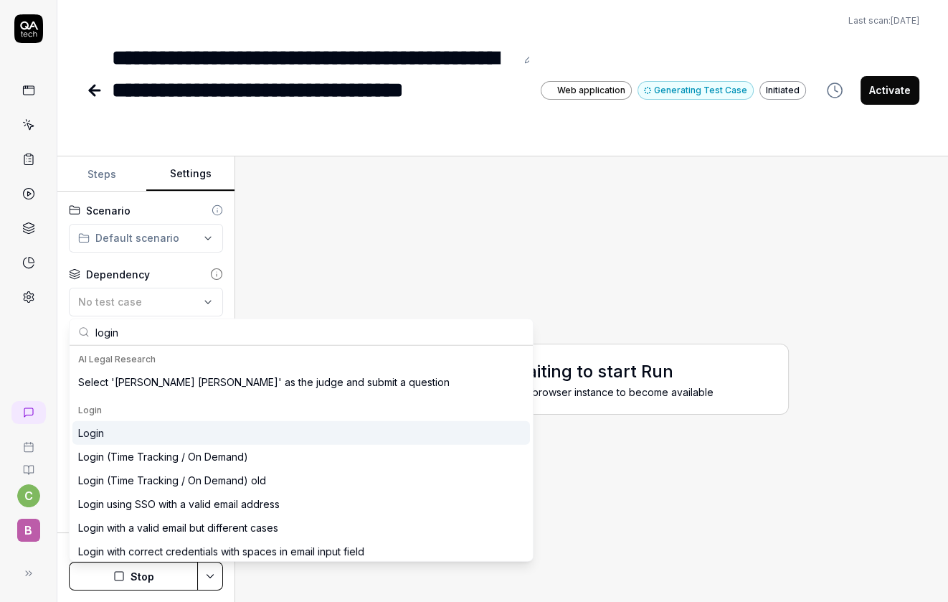
type input "login"
click at [149, 430] on div "Login" at bounding box center [301, 433] width 458 height 24
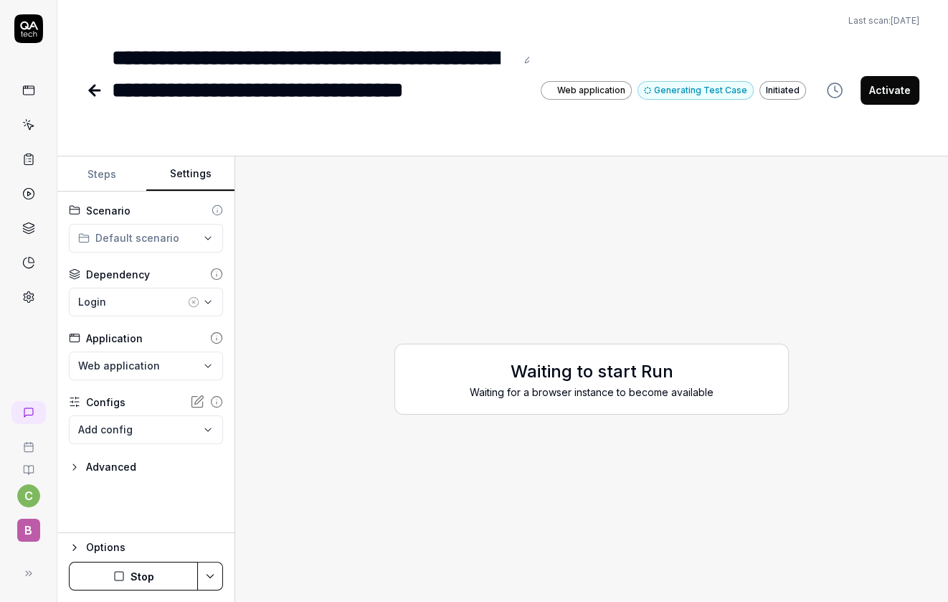
click at [153, 551] on div "Options" at bounding box center [154, 547] width 137 height 17
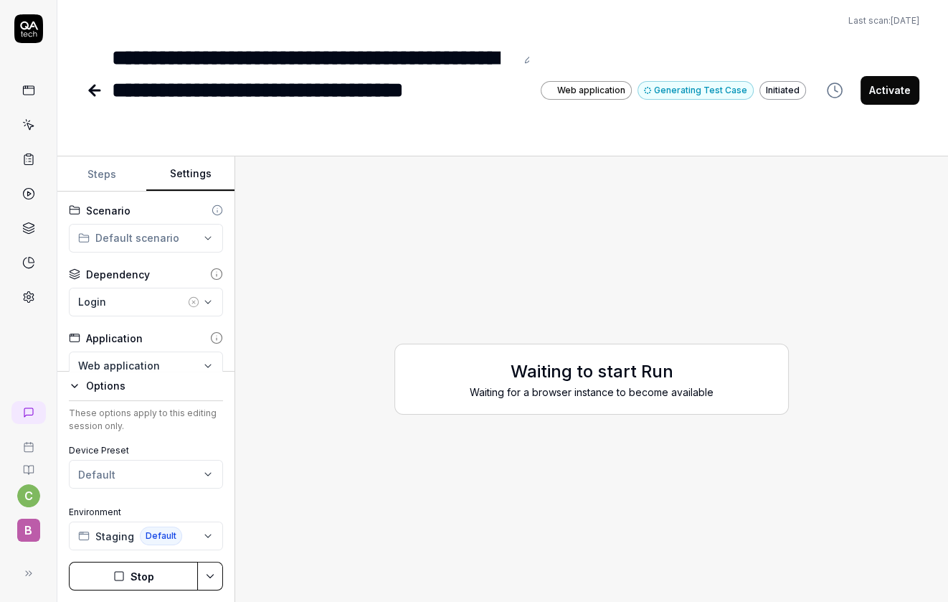
click at [153, 570] on button "Stop" at bounding box center [133, 576] width 129 height 29
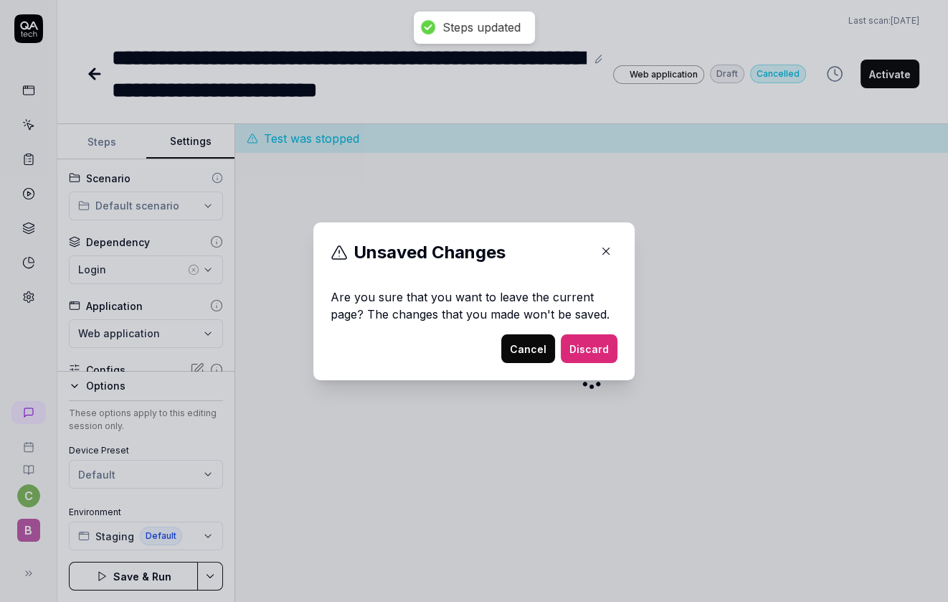
click at [586, 336] on button "Discard" at bounding box center [589, 348] width 57 height 29
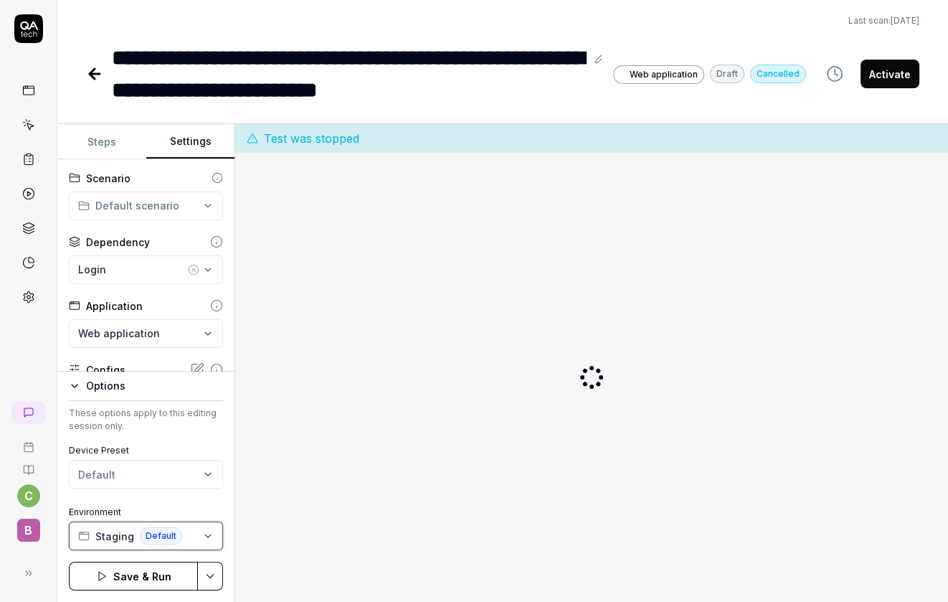
click at [207, 532] on icon "button" at bounding box center [207, 535] width 11 height 11
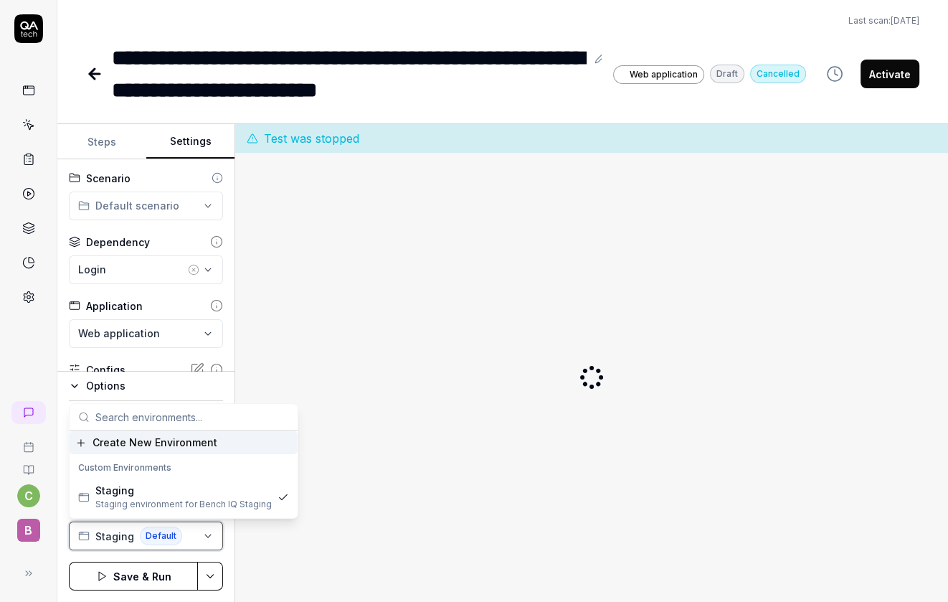
click at [207, 532] on icon "button" at bounding box center [207, 535] width 11 height 11
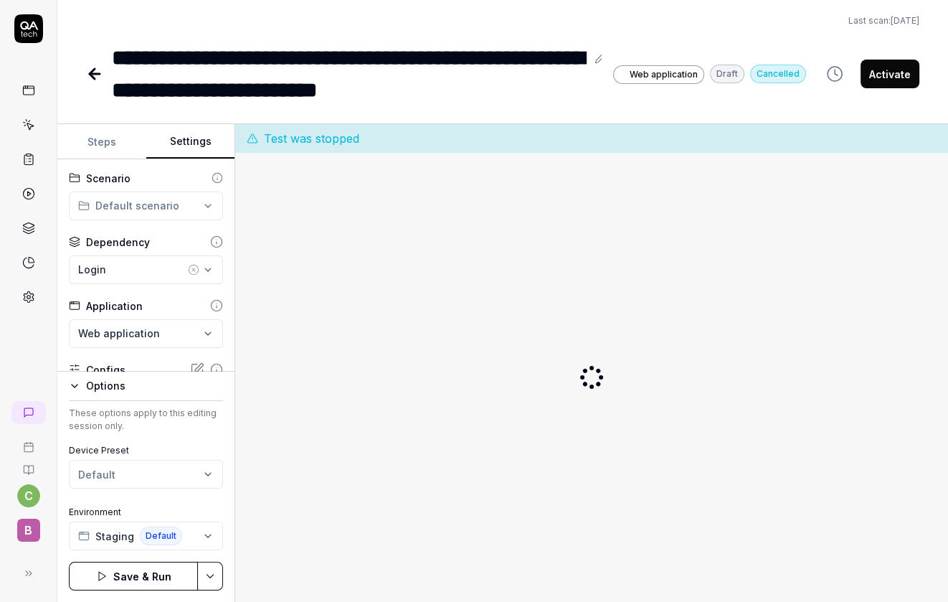
click at [137, 577] on button "Save & Run" at bounding box center [133, 576] width 129 height 29
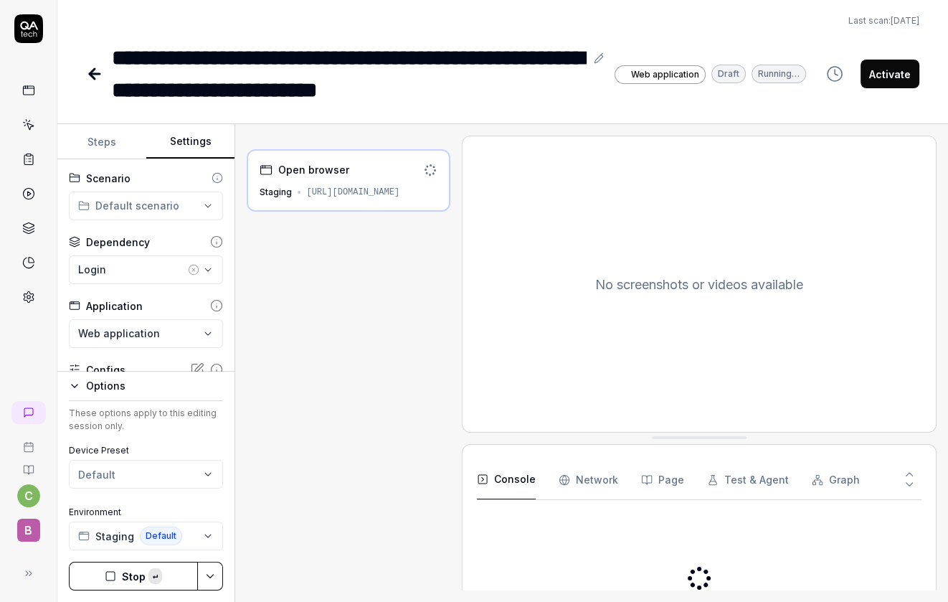
click at [95, 70] on icon at bounding box center [94, 73] width 17 height 17
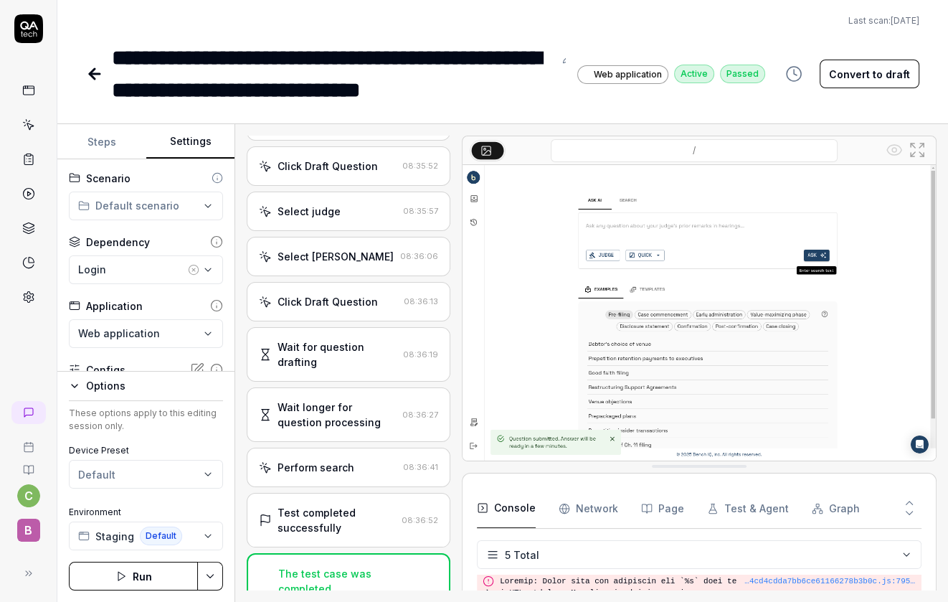
scroll to position [226, 0]
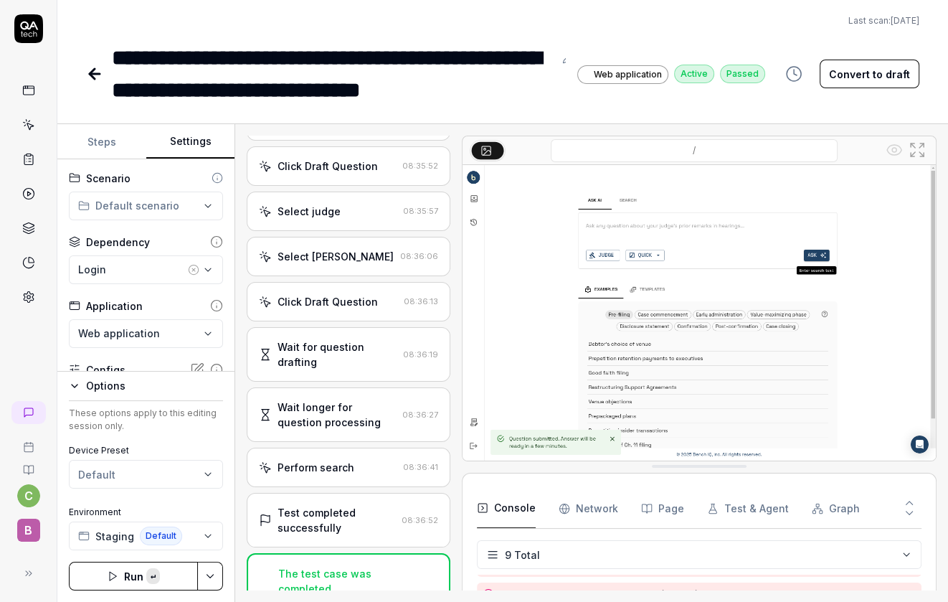
click at [96, 72] on icon at bounding box center [94, 73] width 17 height 17
click at [98, 74] on icon at bounding box center [95, 74] width 10 height 0
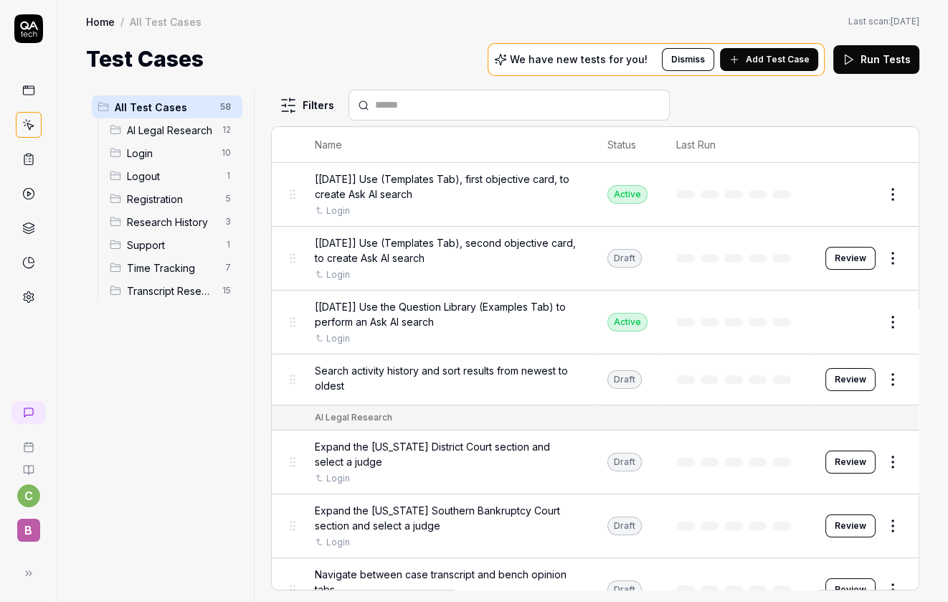
click at [853, 260] on button "Review" at bounding box center [850, 258] width 50 height 23
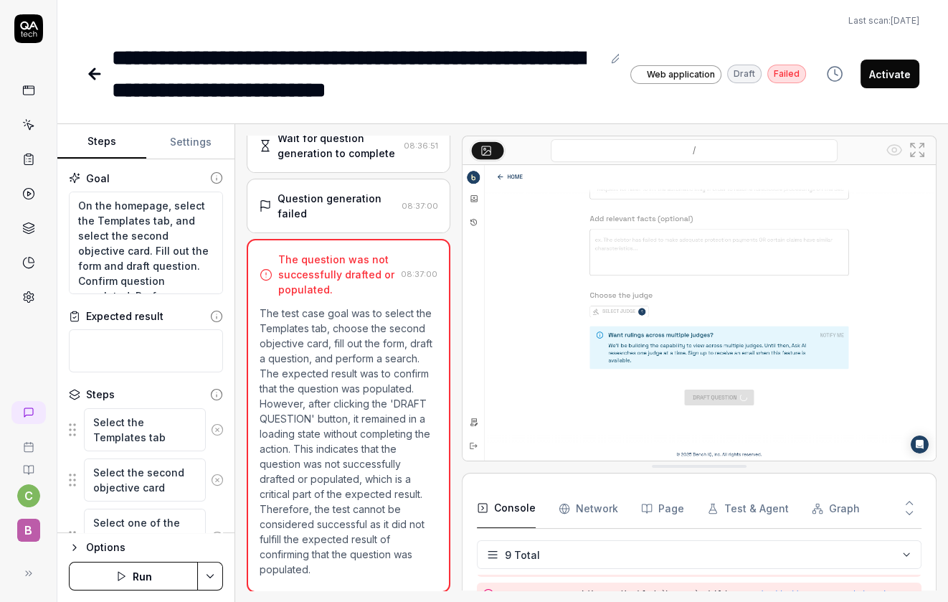
scroll to position [226, 0]
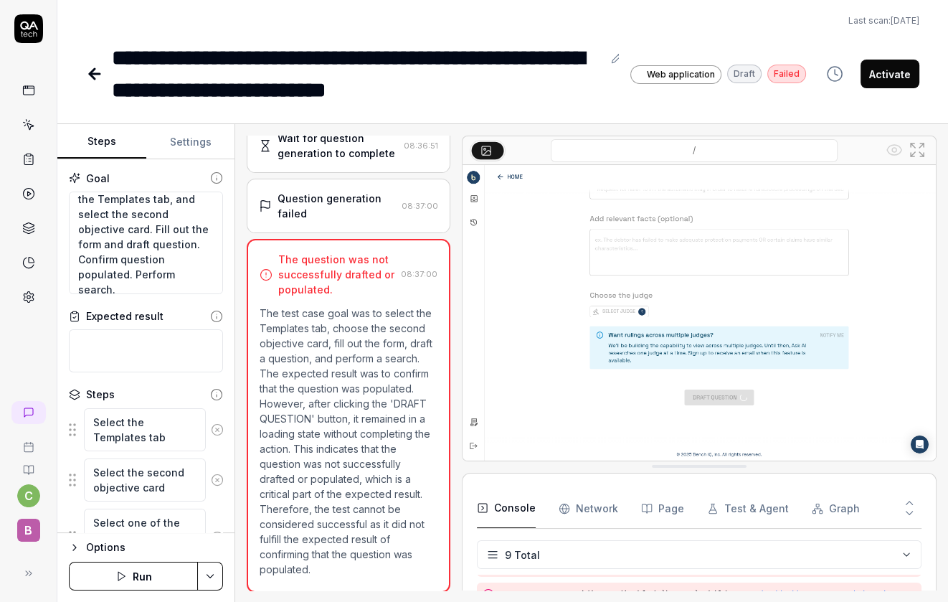
scroll to position [29, 0]
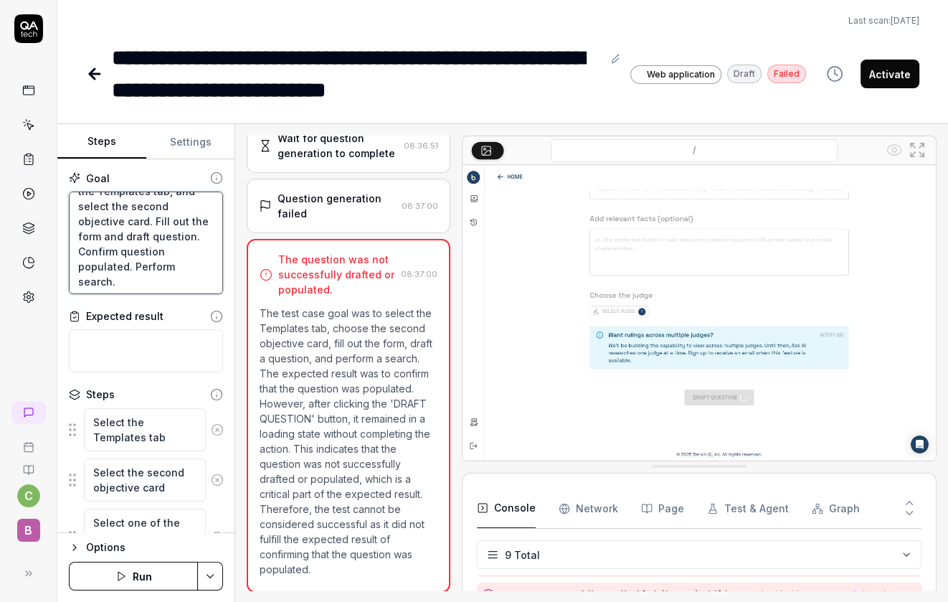
click at [147, 233] on textarea "On the homepage, select the Templates tab, and select the second objective card…" at bounding box center [146, 242] width 154 height 103
click at [195, 221] on textarea "On the homepage, select the Templates tab, and select the second objective card…" at bounding box center [146, 242] width 154 height 103
type textarea "*"
type textarea "On the homepage, select the Templates tab, and select the second objective card…"
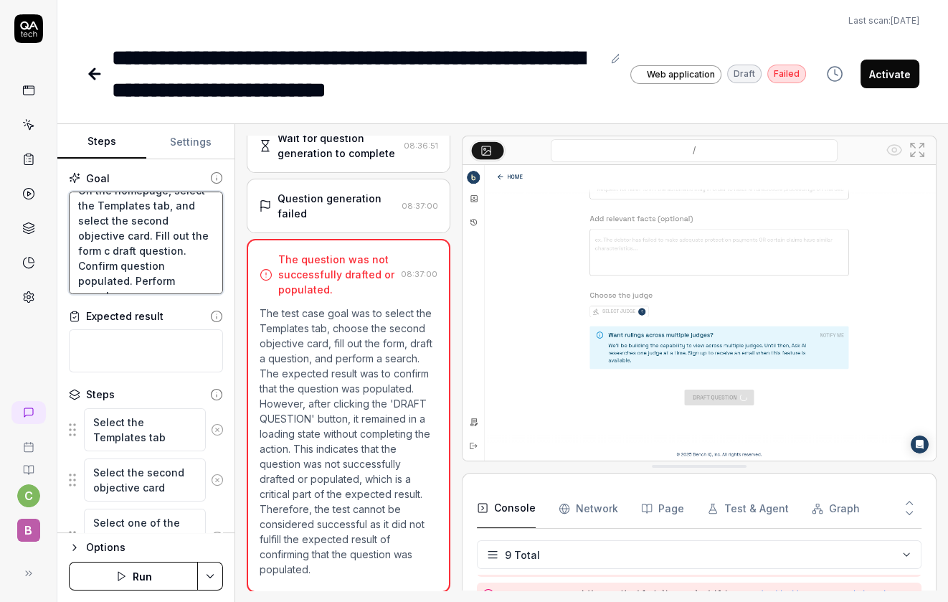
type textarea "*"
type textarea "On the homepage, select the Templates tab, and select the second objective card…"
type textarea "*"
type textarea "On the homepage, select the Templates tab, and select the second objective card…"
type textarea "*"
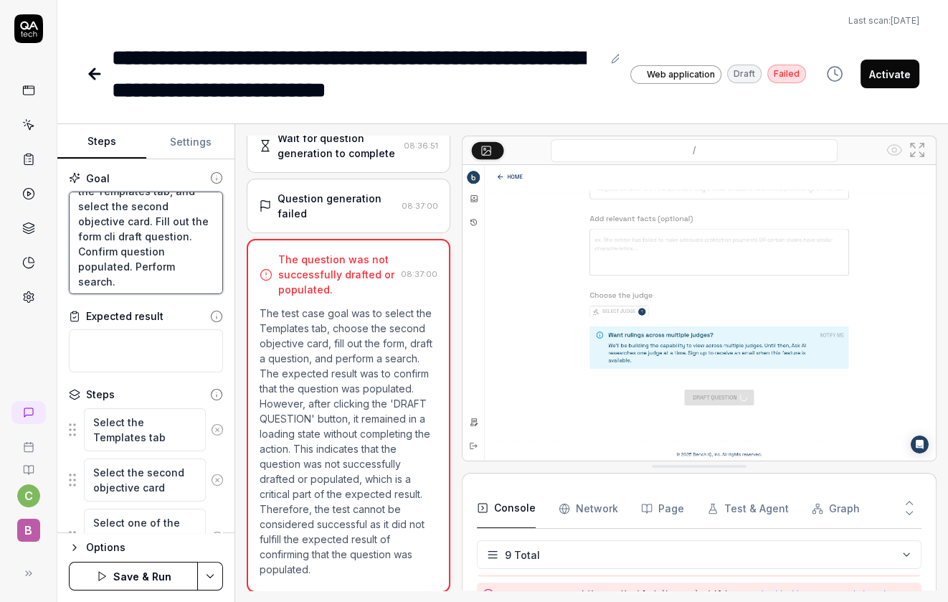
type textarea "On the homepage, select the Templates tab, and select the second objective card…"
type textarea "*"
type textarea "On the homepage, select the Templates tab, and select the second objective card…"
click at [147, 242] on textarea "On the homepage, select the Templates tab, and select the second objective card…" at bounding box center [146, 242] width 154 height 103
type textarea "*"
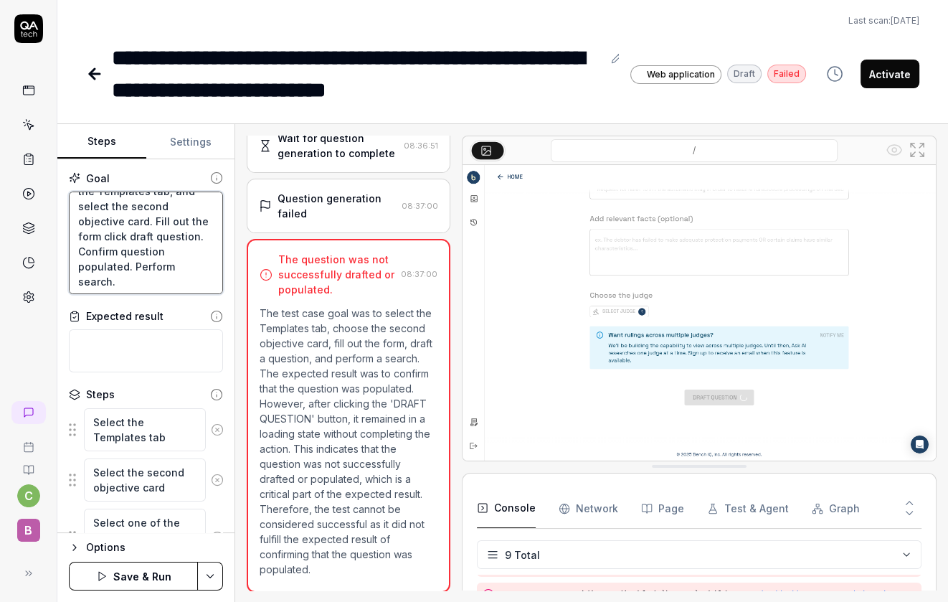
type textarea "On the homepage, select the Templates tab, and select the second objective card…"
type textarea "*"
type textarea "On the homepage, select the Templates tab, and select the second objective card…"
type textarea "*"
type textarea "On the homepage, select the Templates tab, and select the second objective card…"
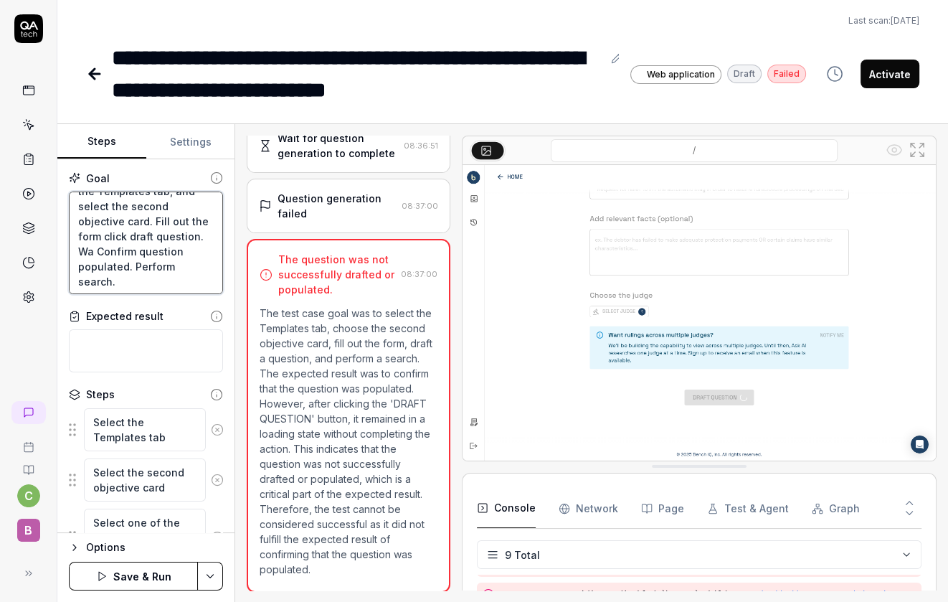
type textarea "*"
type textarea "On the homepage, select the Templates tab, and select the second objective card…"
type textarea "*"
type textarea "On the homepage, select the Templates tab, and select the second objective card…"
type textarea "*"
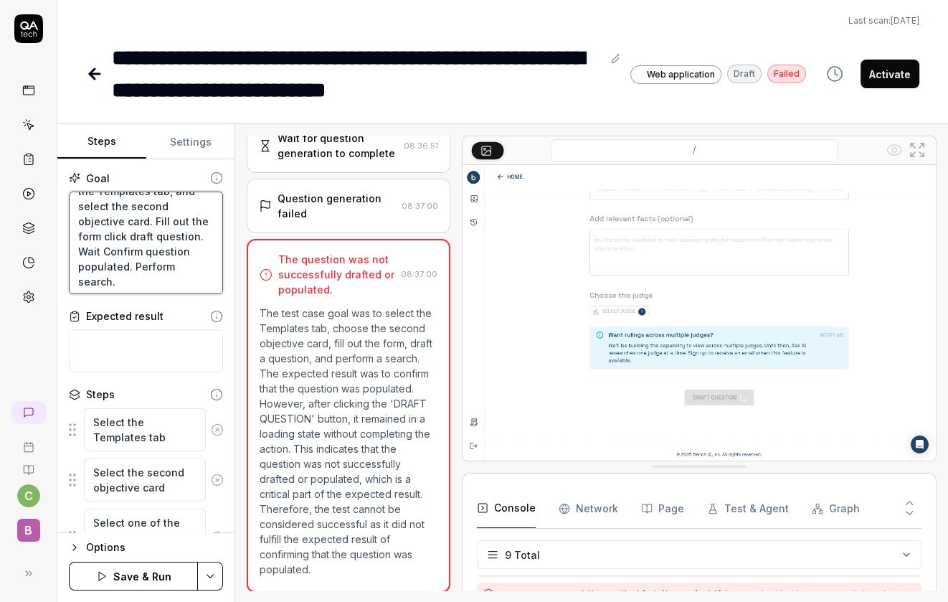
type textarea "On the homepage, select the Templates tab, and select the second objective card…"
type textarea "*"
type textarea "On the homepage, select the Templates tab, and select the second objective card…"
type textarea "*"
type textarea "On the homepage, select the Templates tab, and select the second objective card…"
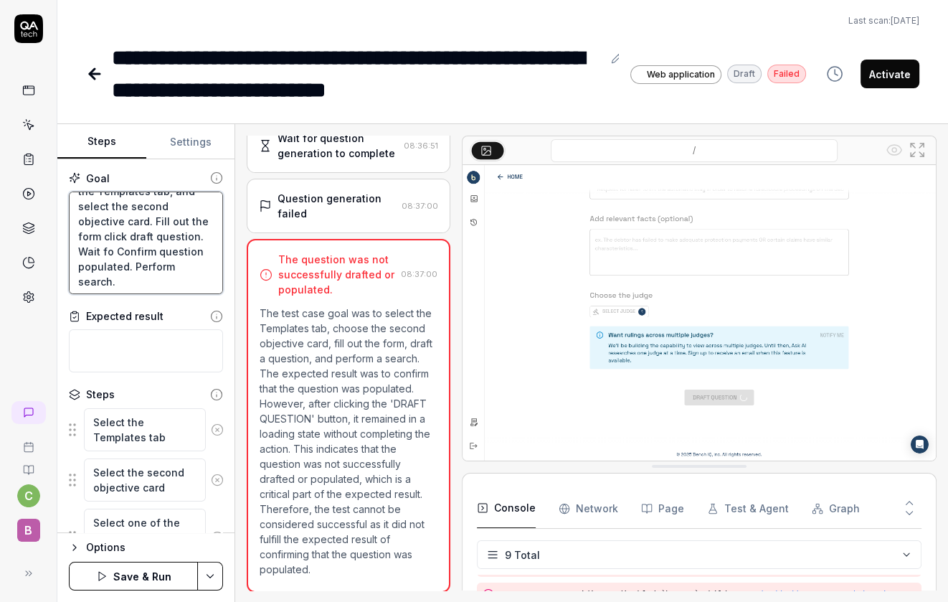
type textarea "*"
type textarea "On the homepage, select the Templates tab, and select the second objective card…"
type textarea "*"
type textarea "On the homepage, select the Templates tab, and select the second objective card…"
type textarea "*"
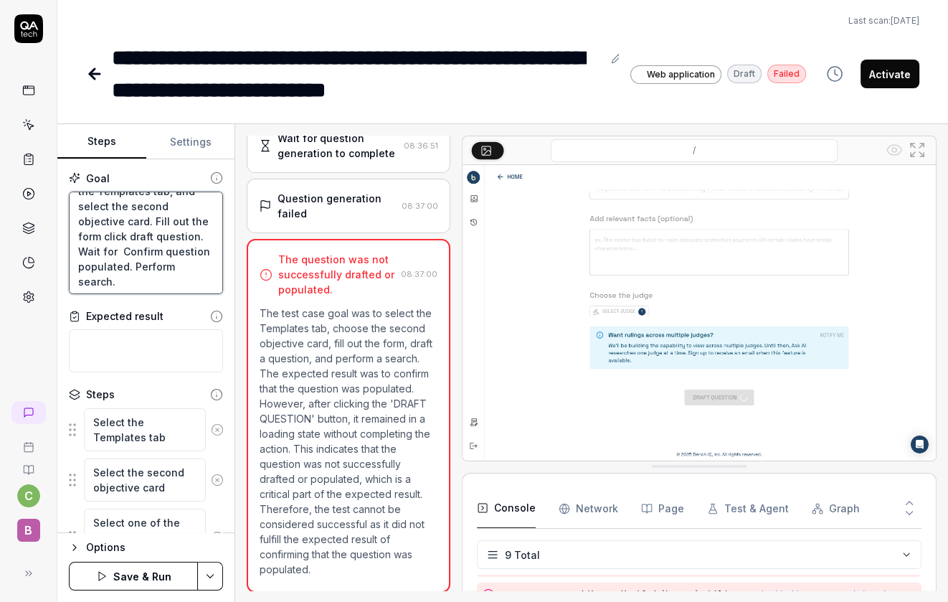
type textarea "On the homepage, select the Templates tab, and select the second objective card…"
type textarea "*"
type textarea "On the homepage, select the Templates tab, and select the second objective card…"
type textarea "*"
type textarea "On the homepage, select the Templates tab, and select the second objective card…"
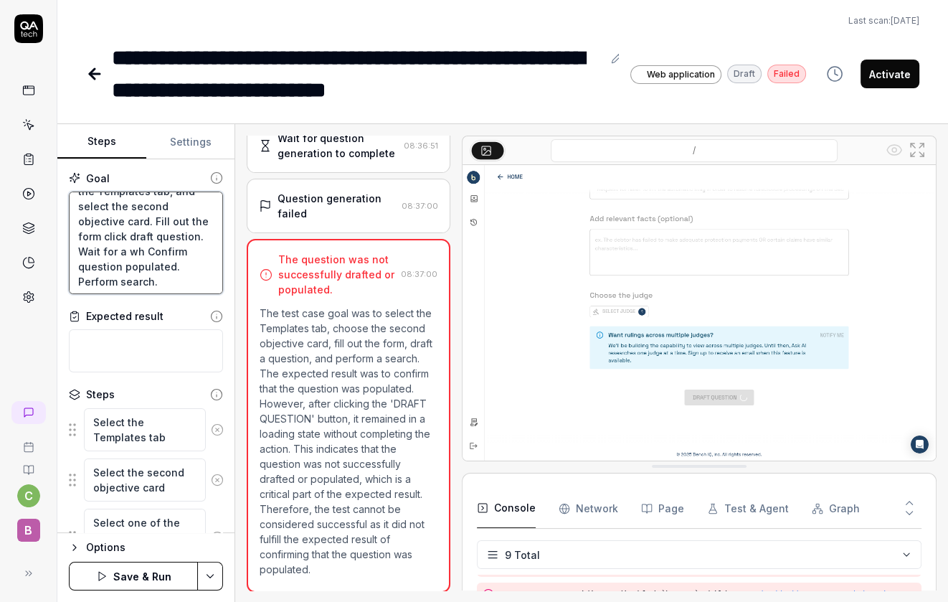
type textarea "*"
type textarea "On the homepage, select the Templates tab, and select the second objective card…"
type textarea "*"
type textarea "On the homepage, select the Templates tab, and select the second objective card…"
type textarea "*"
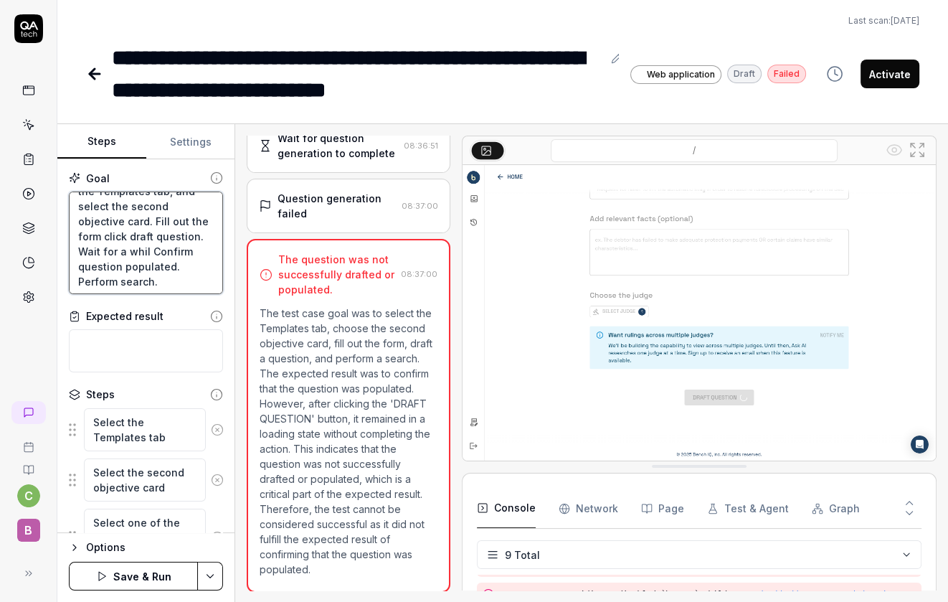
type textarea "On the homepage, select the Templates tab, and select the second objective card…"
type textarea "*"
type textarea "On the homepage, select the Templates tab, and select the second objective card…"
type textarea "*"
type textarea "On the homepage, select the Templates tab, and select the second objective card…"
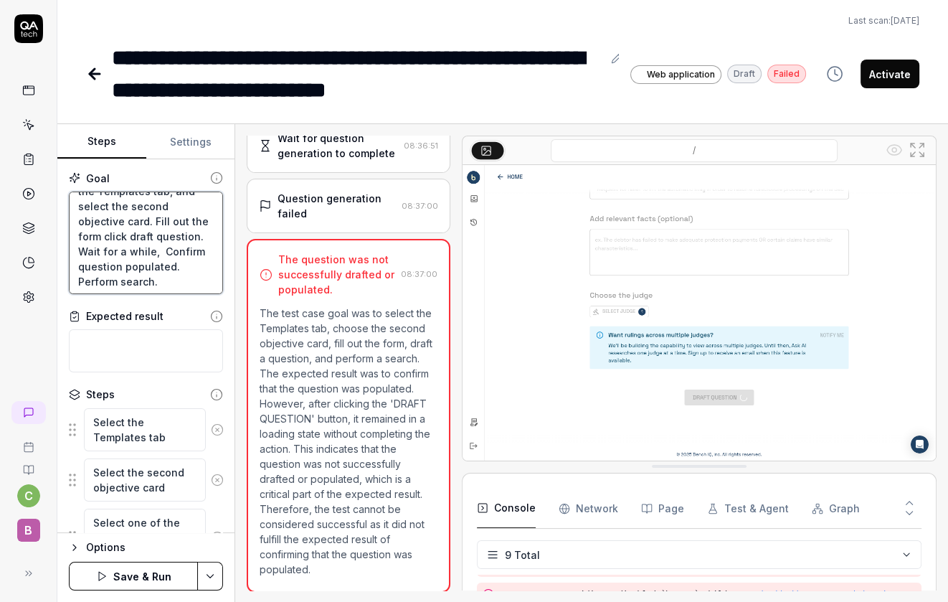
type textarea "*"
type textarea "On the homepage, select the Templates tab, and select the second objective card…"
type textarea "*"
type textarea "On the homepage, select the Templates tab, and select the second objective card…"
type textarea "*"
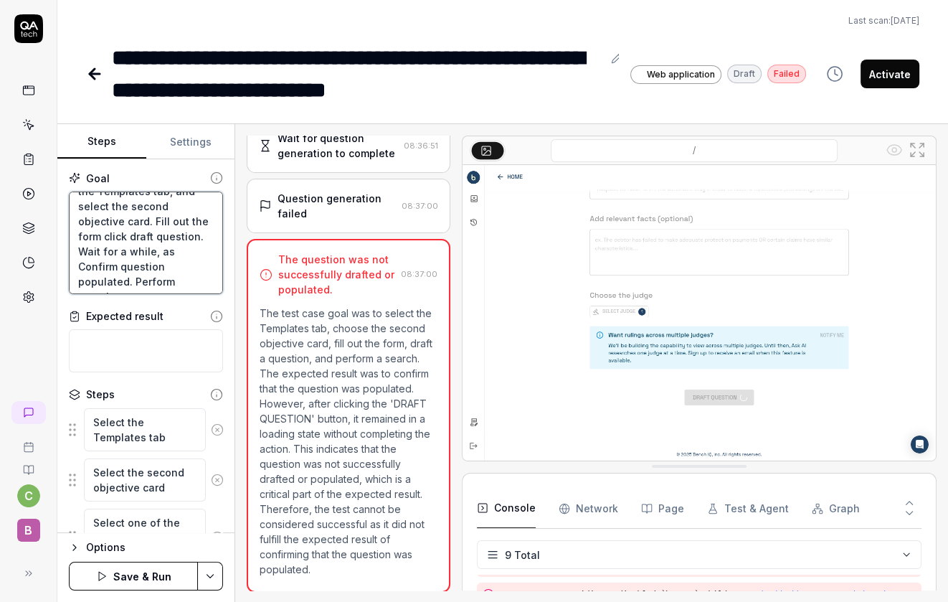
type textarea "On the homepage, select the Templates tab, and select the second objective card…"
type textarea "*"
type textarea "On the homepage, select the Templates tab, and select the second objective card…"
type textarea "*"
type textarea "On the homepage, select the Templates tab, and select the second objective card…"
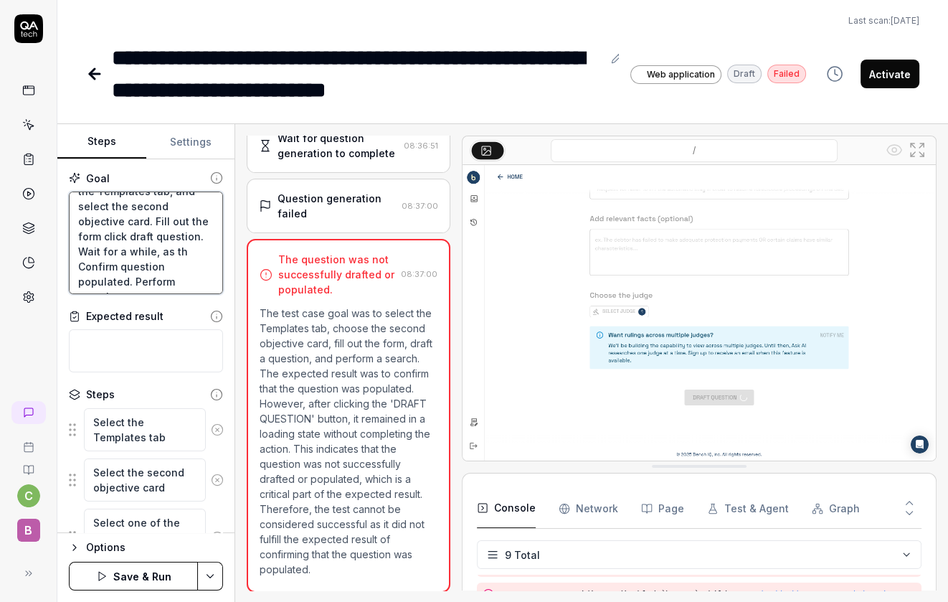
type textarea "*"
type textarea "On the homepage, select the Templates tab, and select the second objective card…"
type textarea "*"
type textarea "On the homepage, select the Templates tab, and select the second objective card…"
type textarea "*"
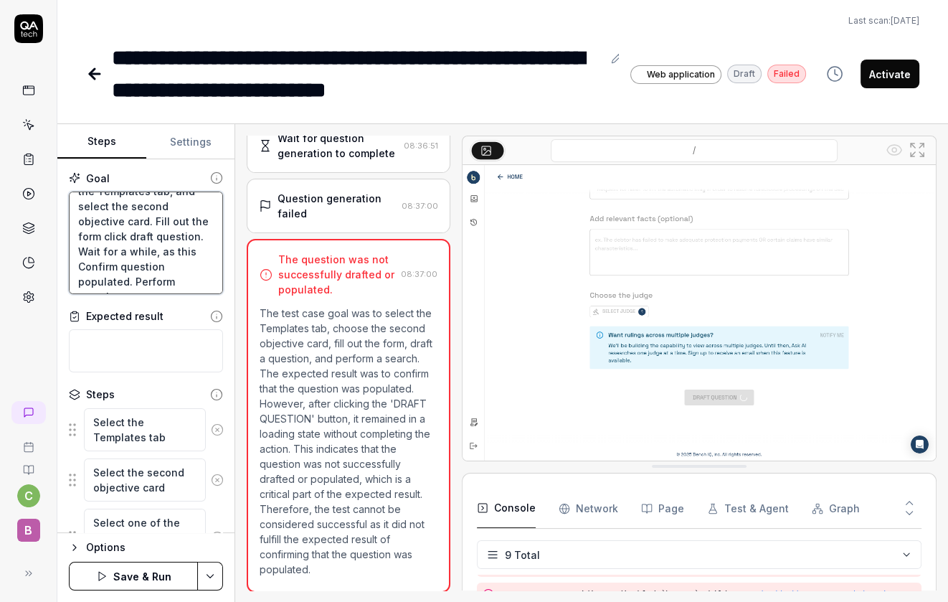
type textarea "On the homepage, select the Templates tab, and select the second objective card…"
type textarea "*"
type textarea "On the homepage, select the Templates tab, and select the second objective card…"
type textarea "*"
type textarea "On the homepage, select the Templates tab, and select the second objective card…"
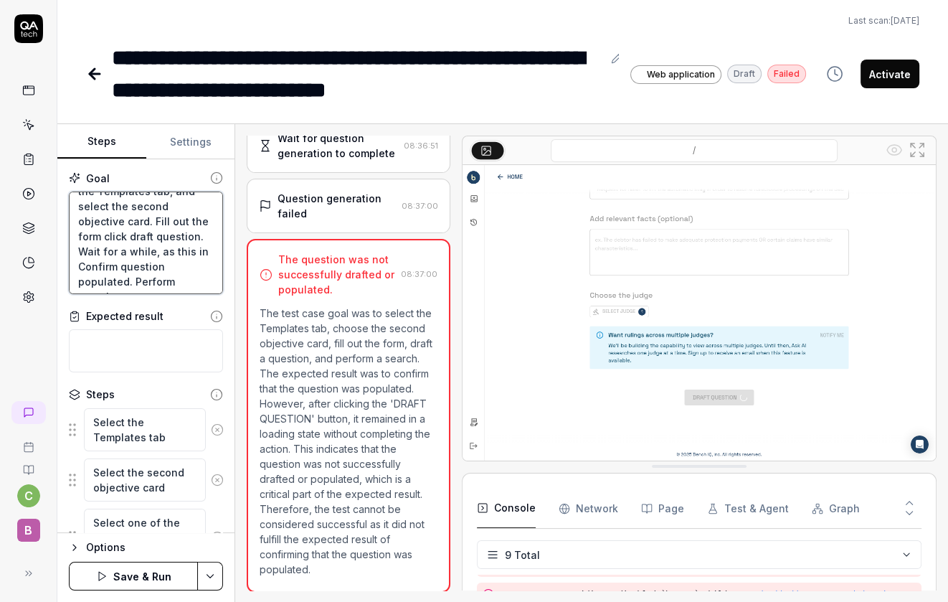
type textarea "*"
type textarea "On the homepage, select the Templates tab, and select the second objective card…"
type textarea "*"
type textarea "On the homepage, select the Templates tab, and select the second objective card…"
type textarea "*"
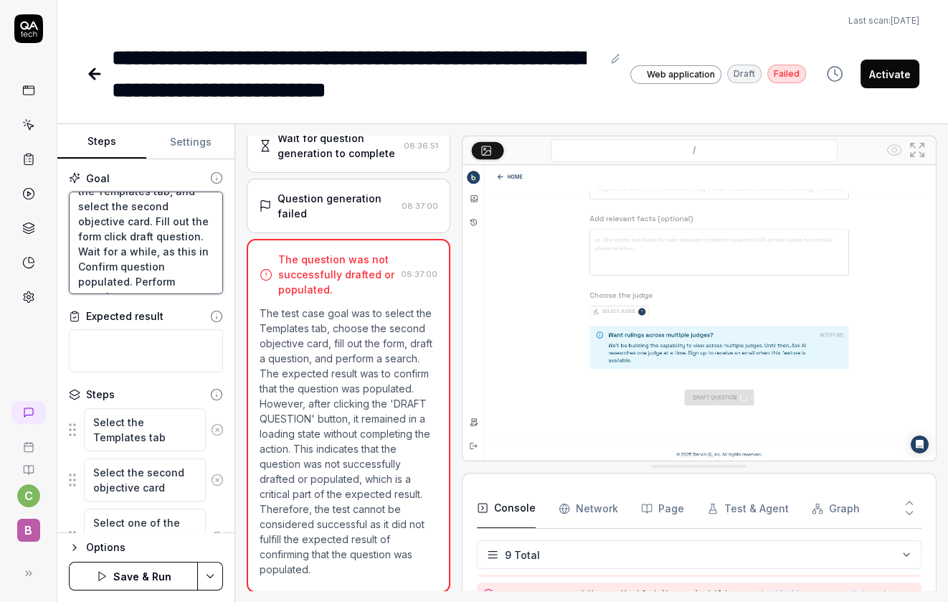
type textarea "On the homepage, select the Templates tab, and select the second objective card…"
type textarea "*"
type textarea "On the homepage, select the Templates tab, and select the second objective card…"
type textarea "*"
type textarea "On the homepage, select the Templates tab, and select the second objective card…"
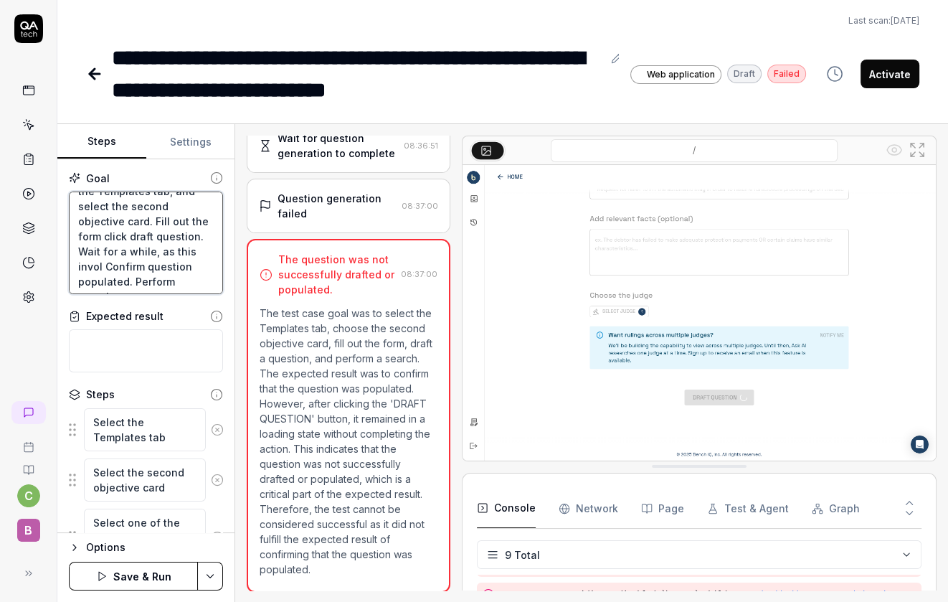
type textarea "*"
type textarea "On the homepage, select the Templates tab, and select the second objective card…"
type textarea "*"
type textarea "On the homepage, select the Templates tab, and select the second objective card…"
type textarea "*"
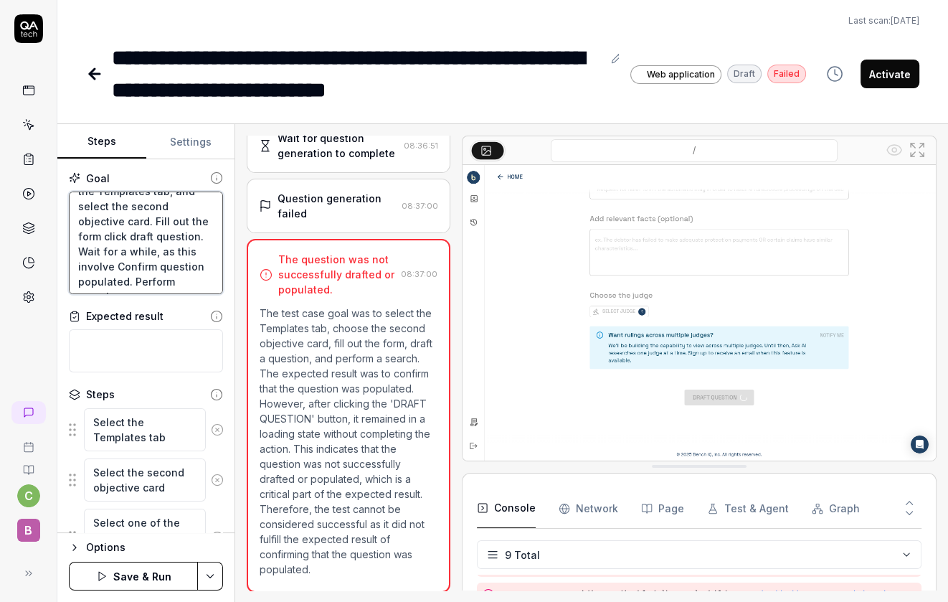
type textarea "On the homepage, select the Templates tab, and select the second objective card…"
type textarea "*"
type textarea "On the homepage, select the Templates tab, and select the second objective card…"
type textarea "*"
type textarea "On the homepage, select the Templates tab, and select the second objective card…"
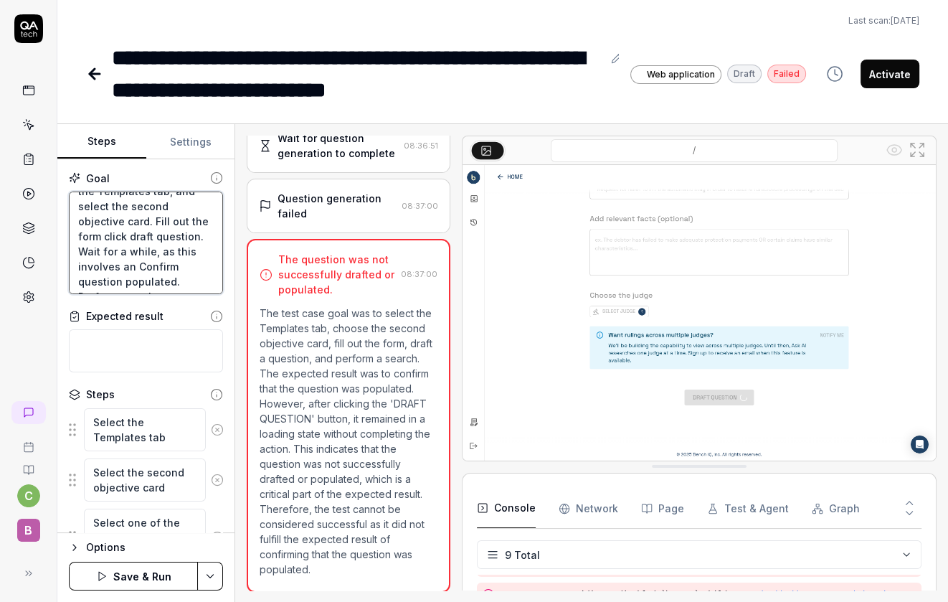
type textarea "*"
type textarea "On the homepage, select the Templates tab, and select the second objective card…"
type textarea "*"
type textarea "On the homepage, select the Templates tab, and select the second objective card…"
type textarea "*"
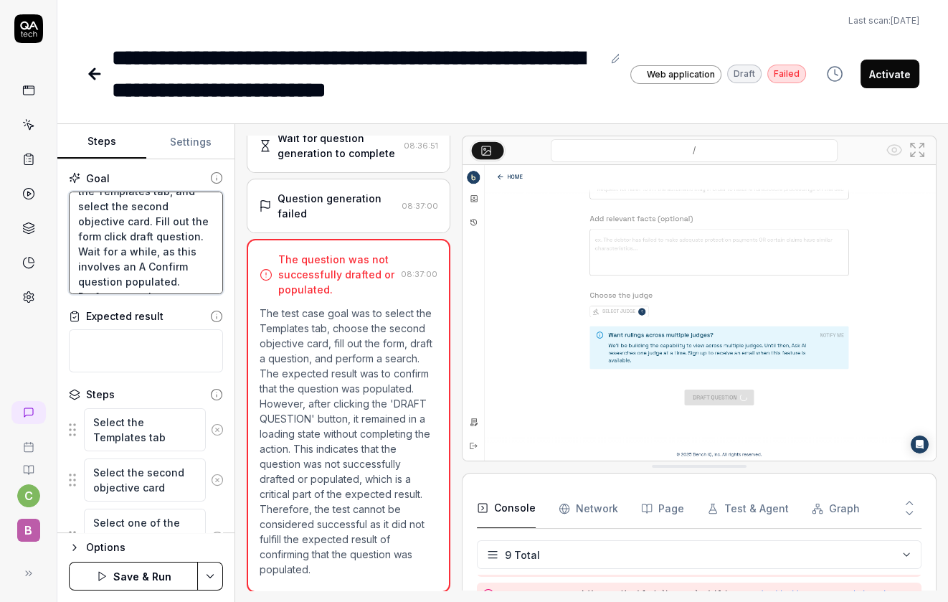
type textarea "On the homepage, select the Templates tab, and select the second objective card…"
type textarea "*"
type textarea "On the homepage, select the Templates tab, and select the second objective card…"
type textarea "*"
type textarea "On the homepage, select the Templates tab, and select the second objective card…"
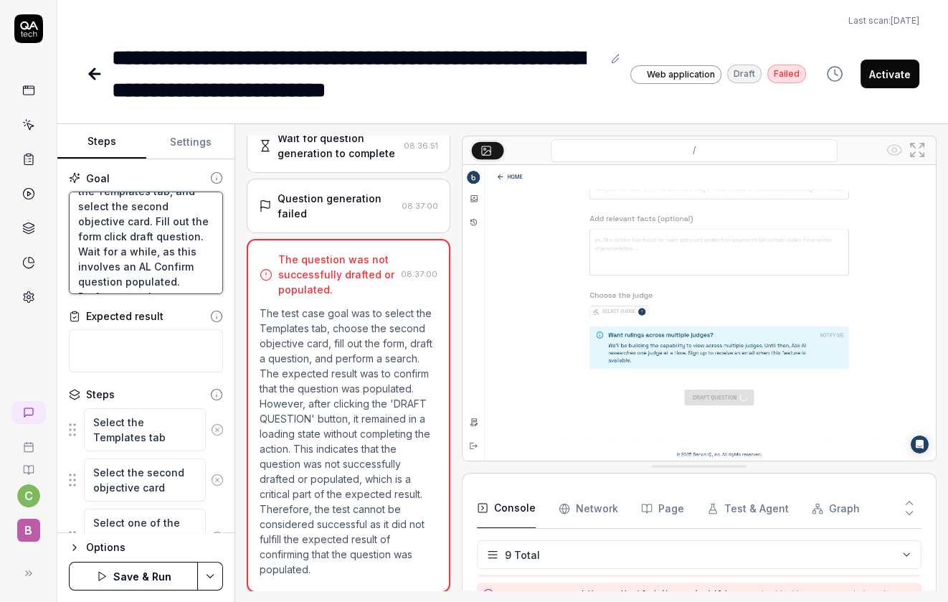
type textarea "*"
type textarea "On the homepage, select the Templates tab, and select the second objective card…"
type textarea "*"
type textarea "On the homepage, select the Templates tab, and select the second objective card…"
type textarea "*"
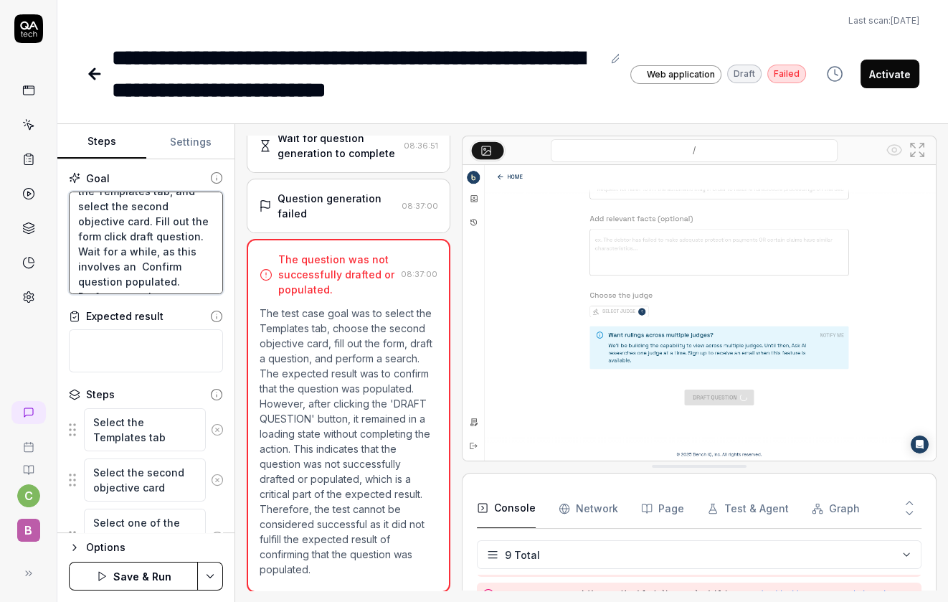
type textarea "On the homepage, select the Templates tab, and select the second objective card…"
type textarea "*"
type textarea "On the homepage, select the Templates tab, and select the second objective card…"
type textarea "*"
type textarea "On the homepage, select the Templates tab, and select the second objective card…"
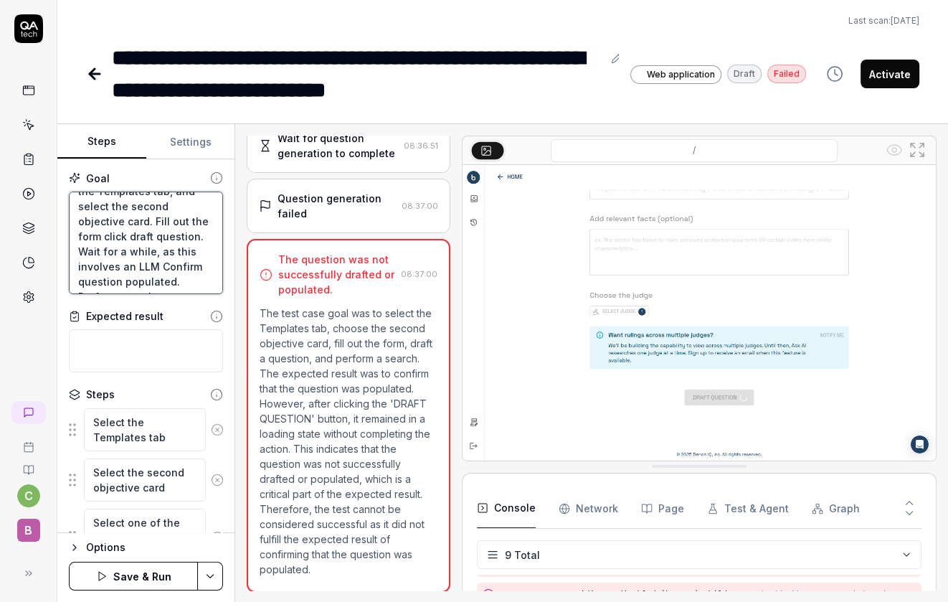
type textarea "*"
type textarea "On the homepage, select the Templates tab, and select the second objective card…"
type textarea "*"
type textarea "On the homepage, select the Templates tab, and select the second objective card…"
type textarea "*"
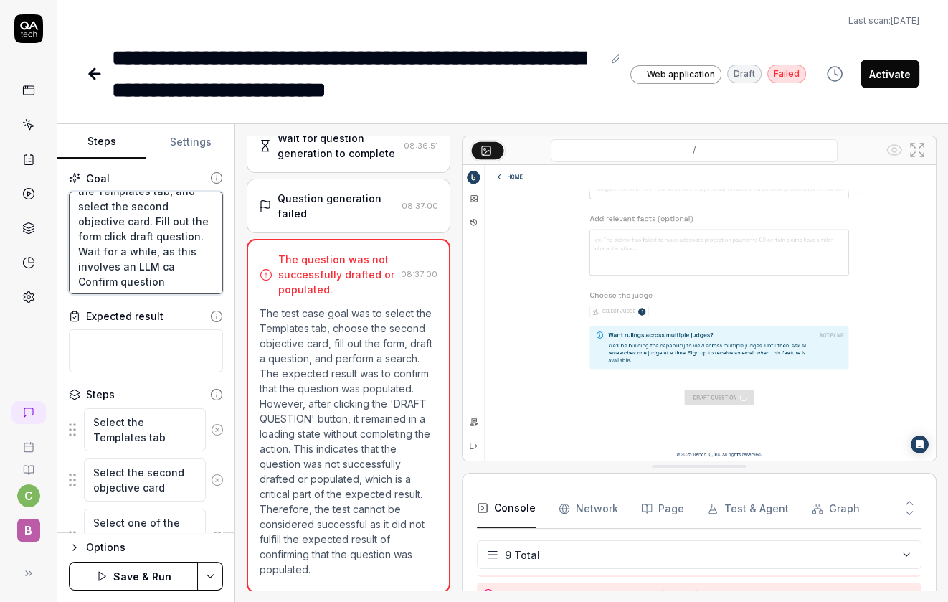
type textarea "On the homepage, select the Templates tab, and select the second objective card…"
type textarea "*"
type textarea "On the homepage, select the Templates tab, and select the second objective card…"
type textarea "*"
click at [105, 218] on textarea "On the homepage, select the Templates tab, and select the second objective card…" at bounding box center [146, 242] width 154 height 103
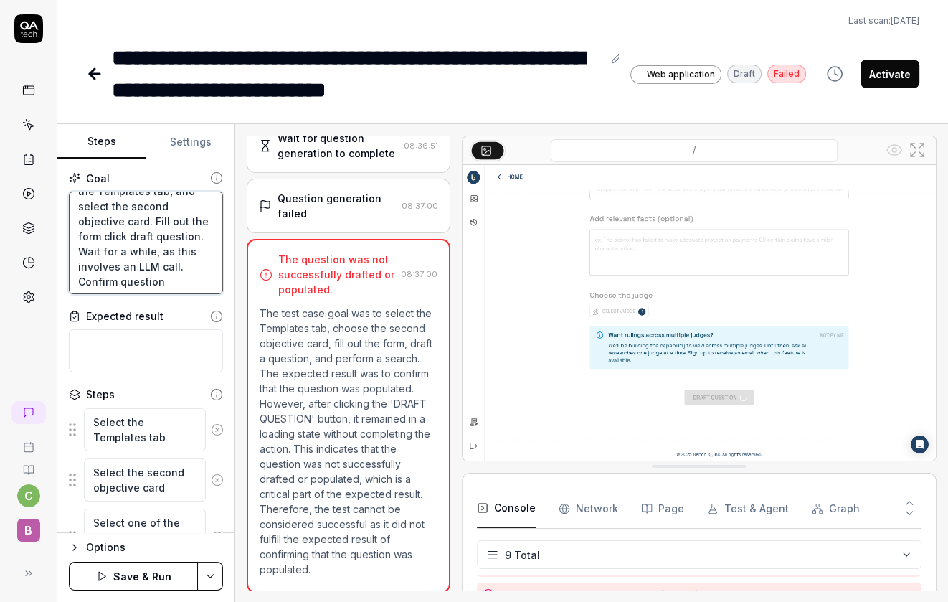
type textarea "On the homepage, select the Templates tab, and select the second objective card…"
click at [149, 569] on button "Save & Run" at bounding box center [133, 576] width 129 height 29
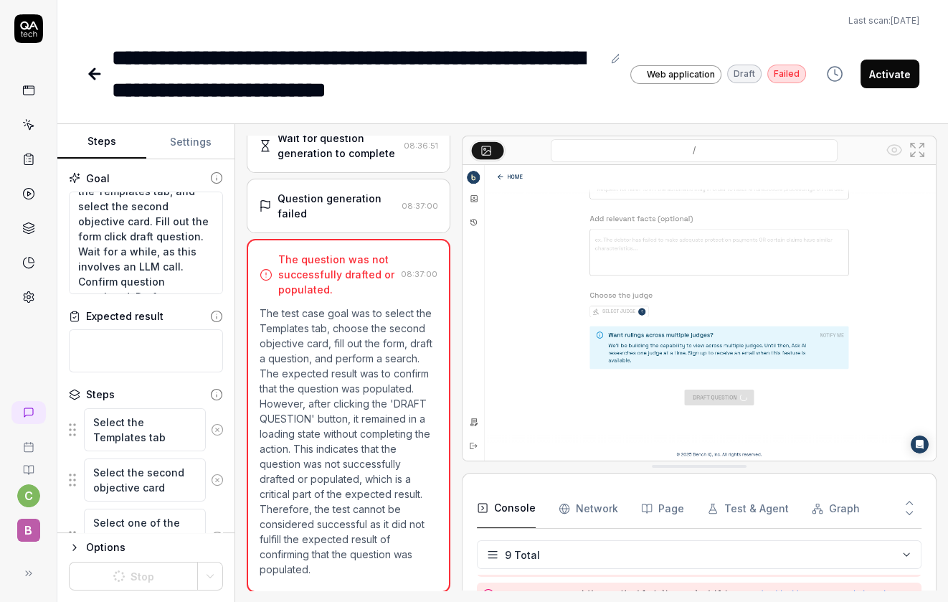
click at [95, 77] on icon at bounding box center [94, 73] width 17 height 17
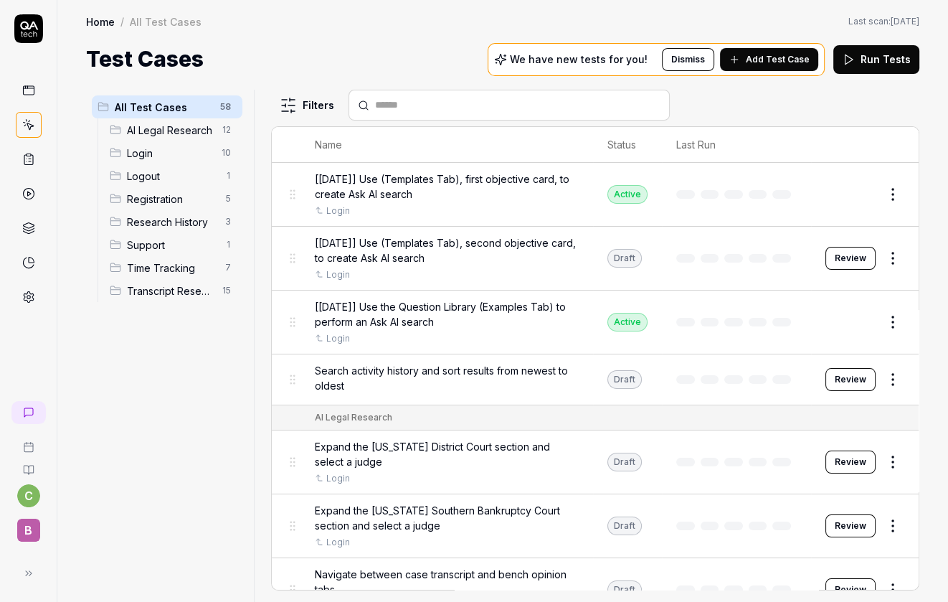
click at [862, 191] on button "Edit" at bounding box center [858, 194] width 34 height 23
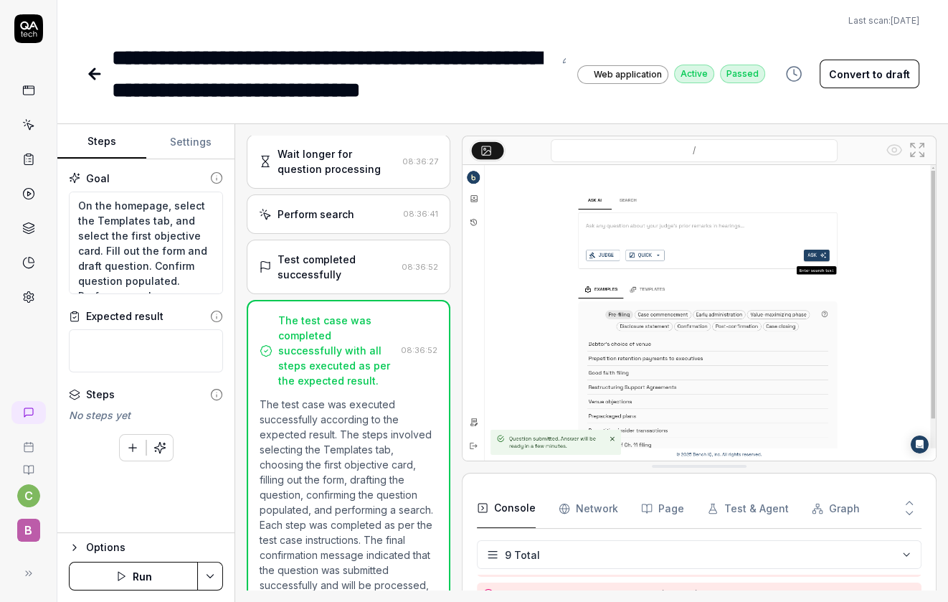
scroll to position [14, 0]
drag, startPoint x: 103, startPoint y: 235, endPoint x: 149, endPoint y: 248, distance: 47.7
click at [149, 248] on textarea "On the homepage, select the Templates tab, and select the first objective card.…" at bounding box center [146, 242] width 154 height 103
type textarea "*"
type textarea "On the homepage, select the Templates tab, and select the first objective card.…"
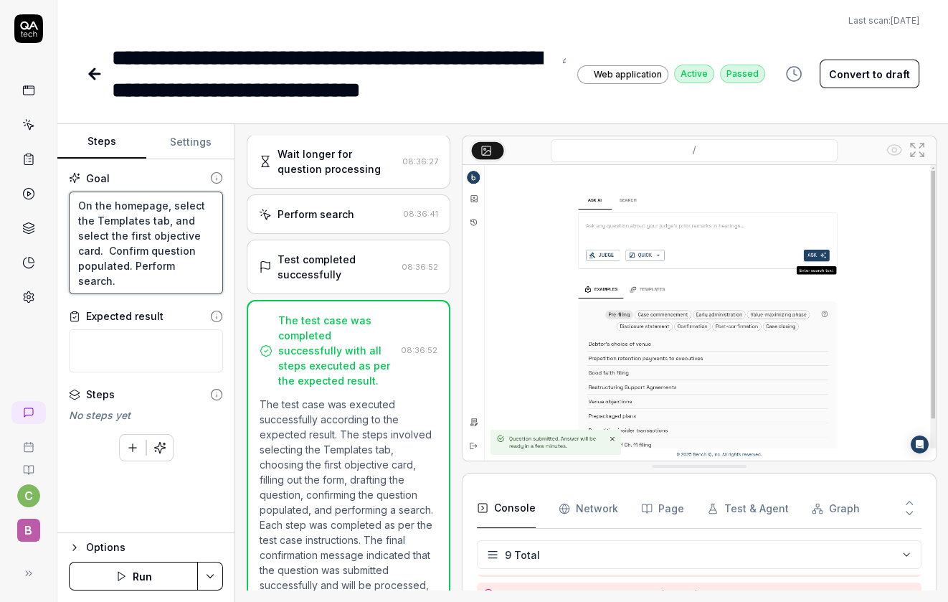
scroll to position [0, 0]
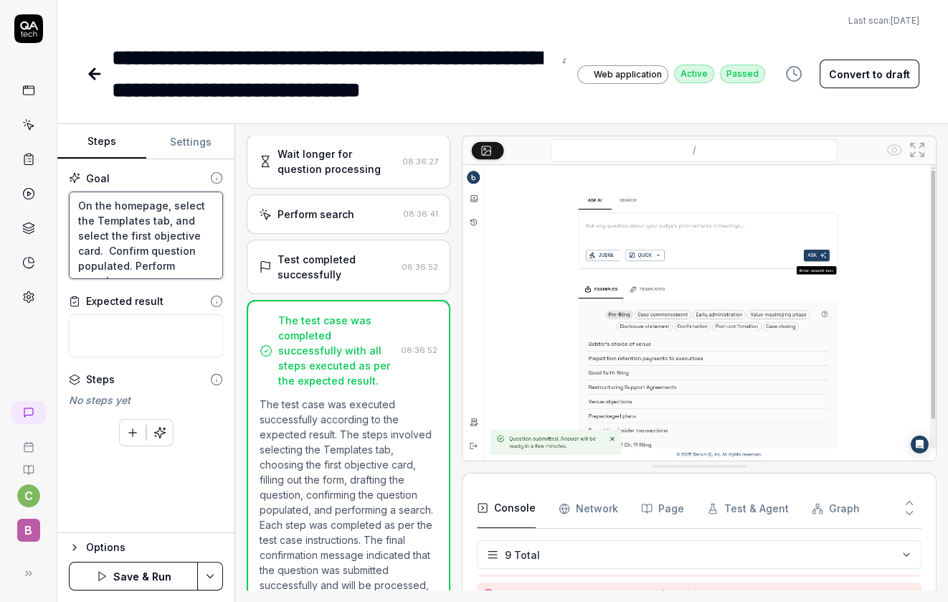
paste textarea "Fill out the form click draft question. Wait for a while, as this involves an L…"
type textarea "*"
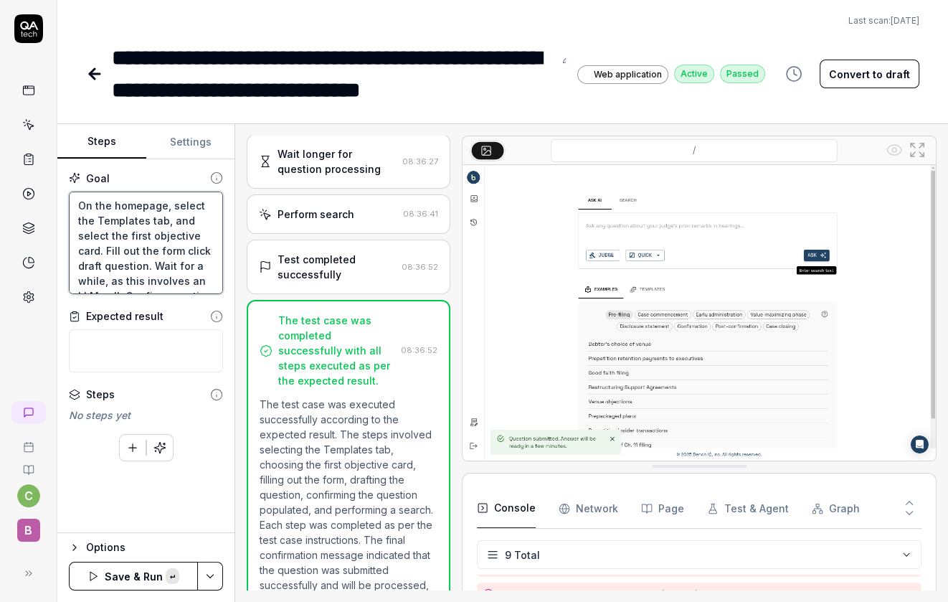
scroll to position [7, 0]
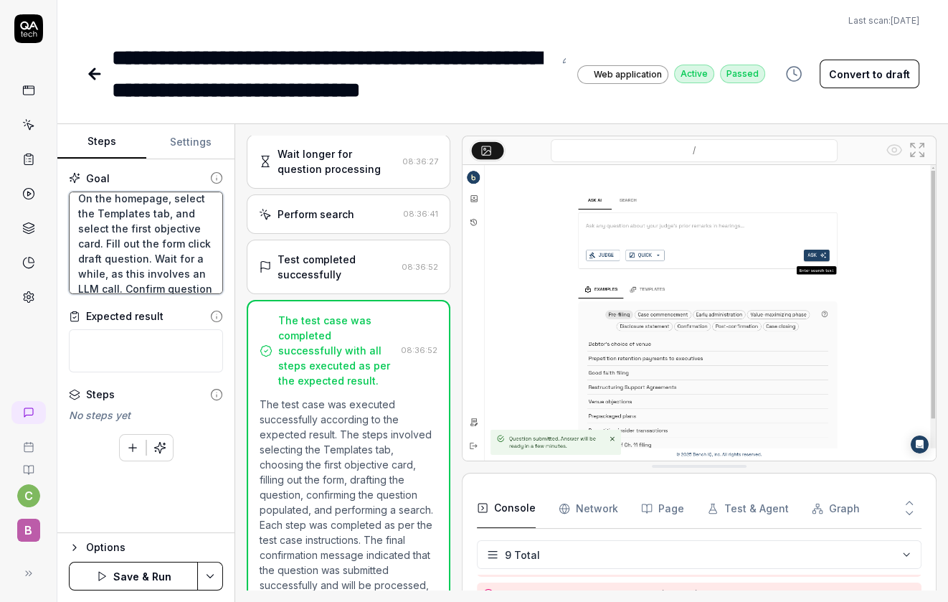
type textarea "On the homepage, select the Templates tab, and select the first objective card.…"
click at [155, 570] on button "Save & Run" at bounding box center [133, 576] width 129 height 29
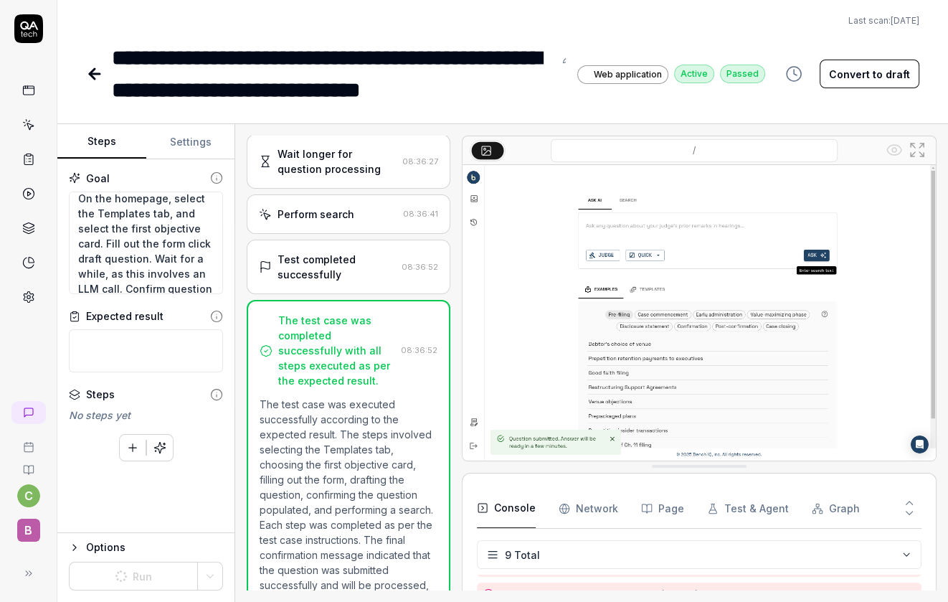
click at [100, 76] on icon at bounding box center [94, 73] width 17 height 17
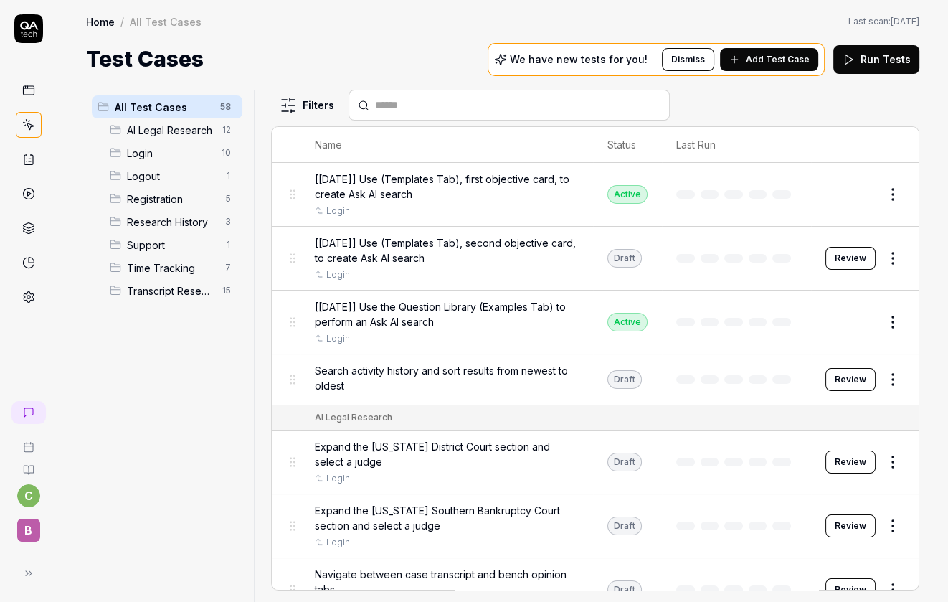
click at [901, 315] on html "c B Home / All Test Cases Home / All Test Cases Last scan: Jun 4 2025 Test Case…" at bounding box center [474, 301] width 948 height 602
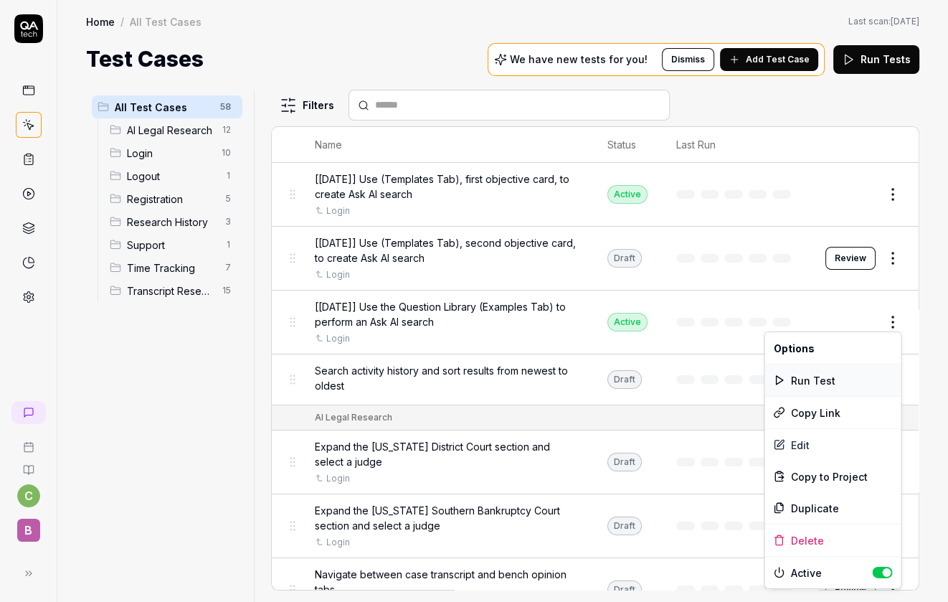
click at [838, 379] on div "Run Test" at bounding box center [832, 380] width 136 height 32
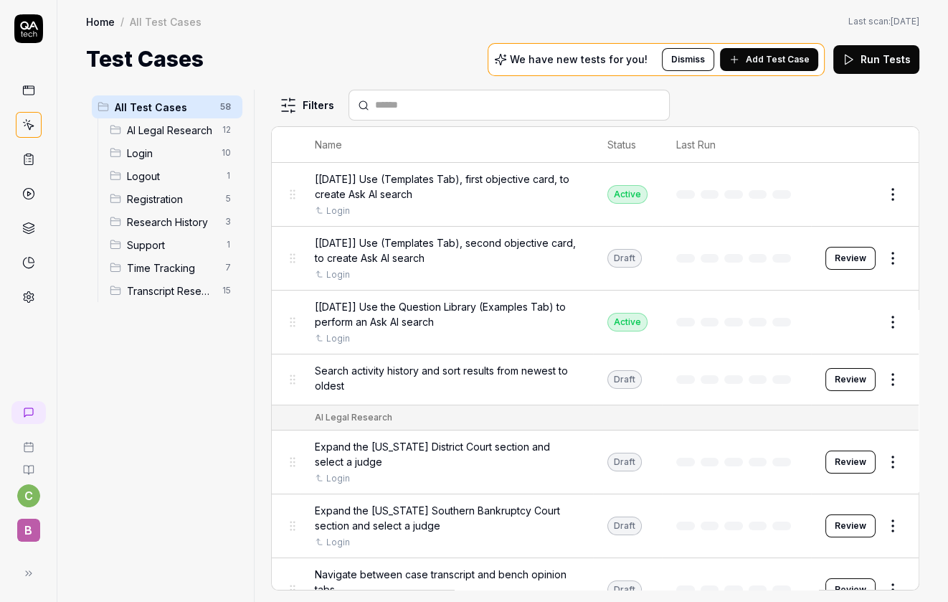
click at [888, 191] on html "c B Home / All Test Cases Home / All Test Cases Last scan: Jun 4 2025 Test Case…" at bounding box center [474, 301] width 948 height 602
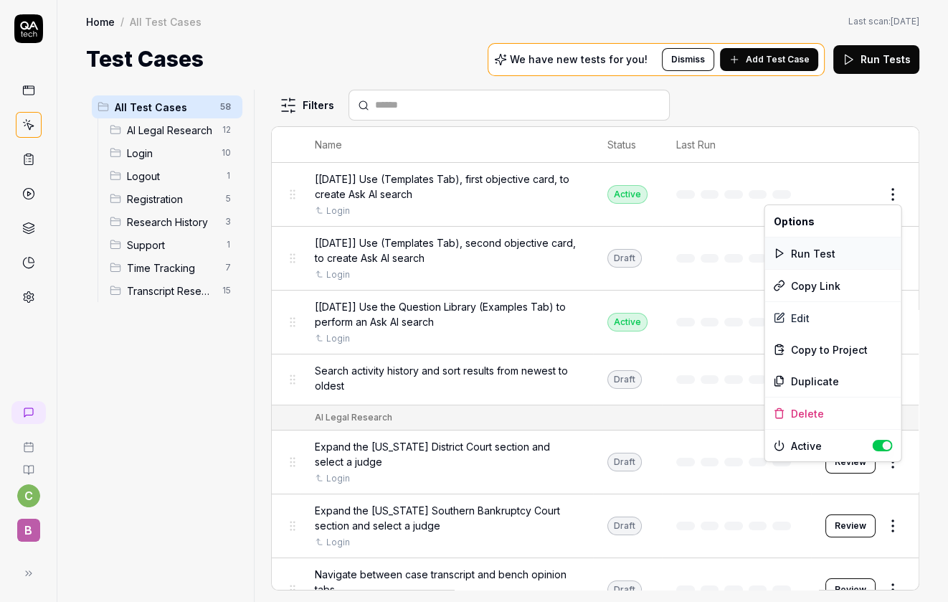
click at [820, 250] on div "Run Test" at bounding box center [832, 253] width 136 height 32
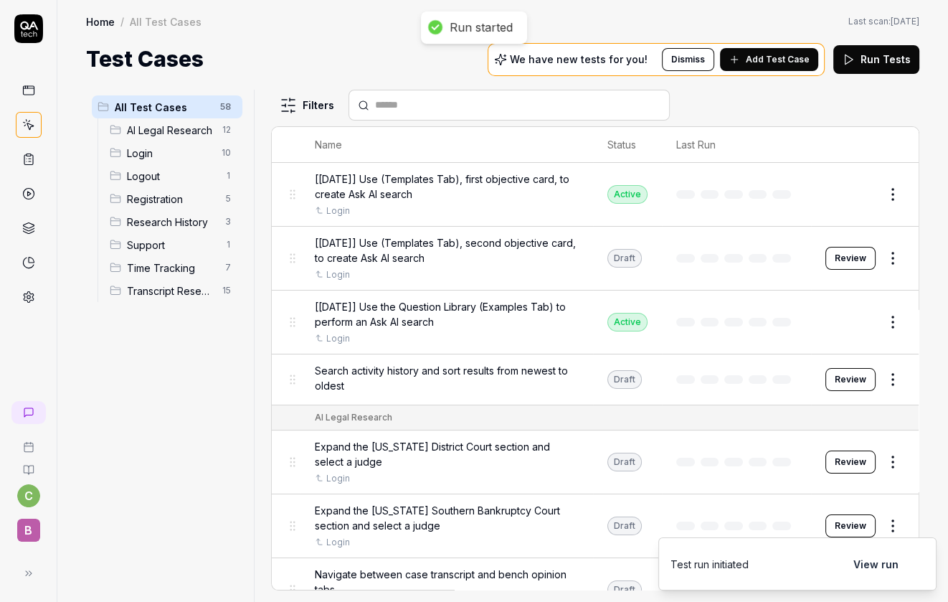
click at [855, 255] on button "Review" at bounding box center [850, 258] width 50 height 23
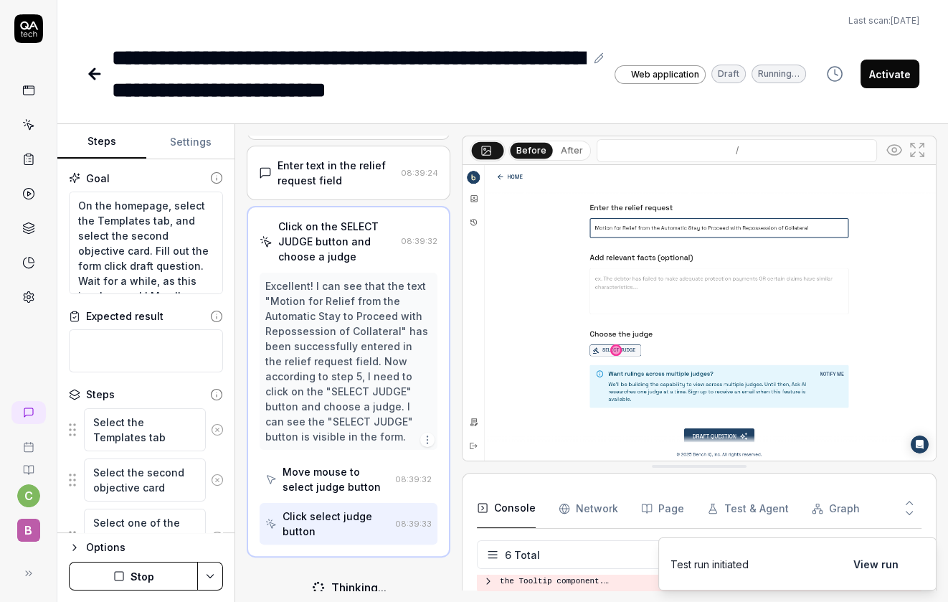
scroll to position [249, 0]
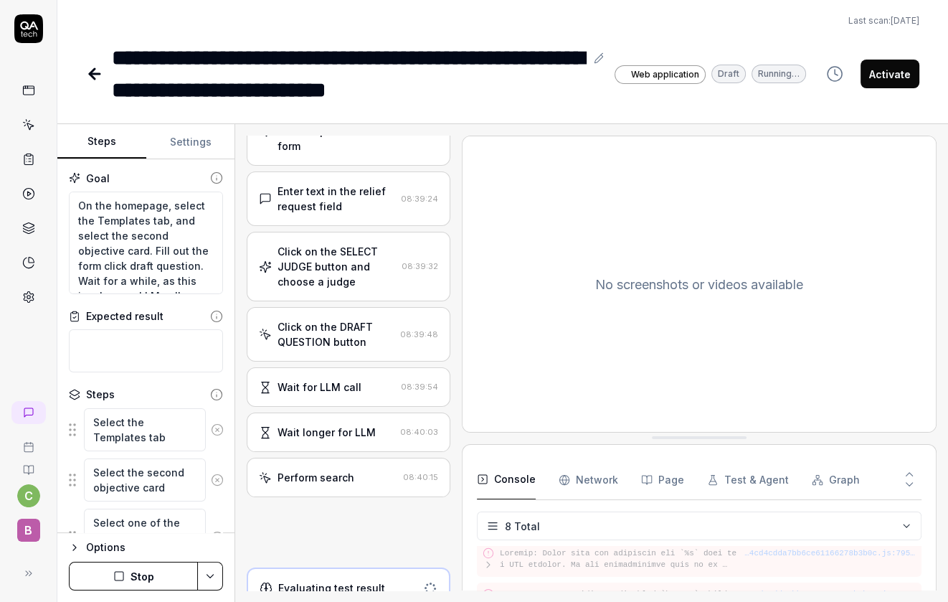
scroll to position [223, 0]
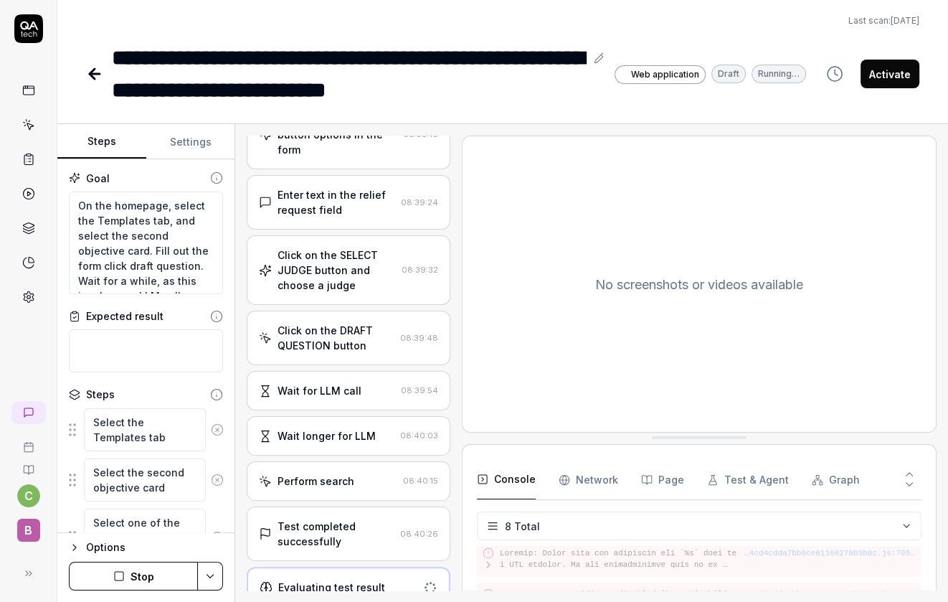
click at [890, 74] on button "Activate" at bounding box center [890, 74] width 59 height 29
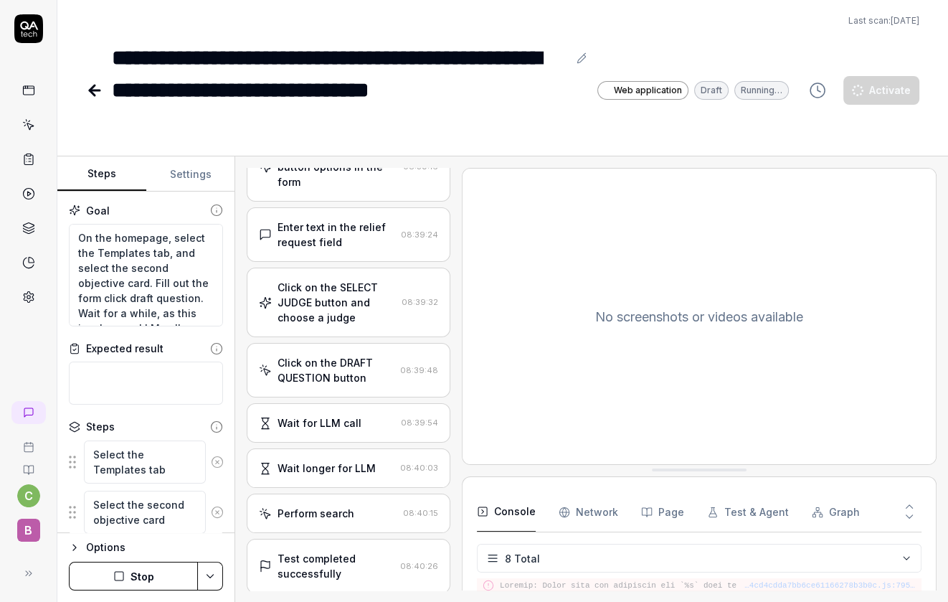
scroll to position [226, 0]
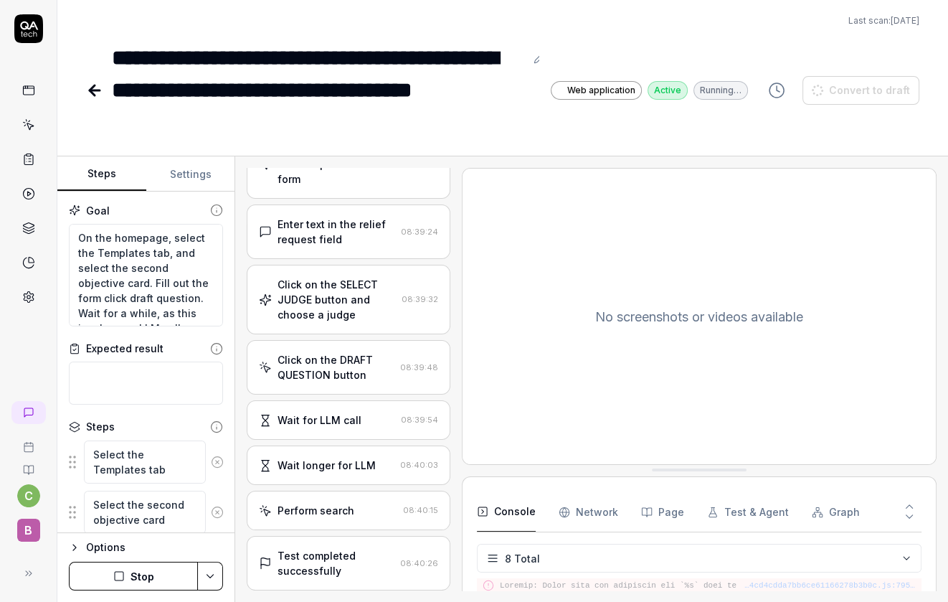
type textarea "*"
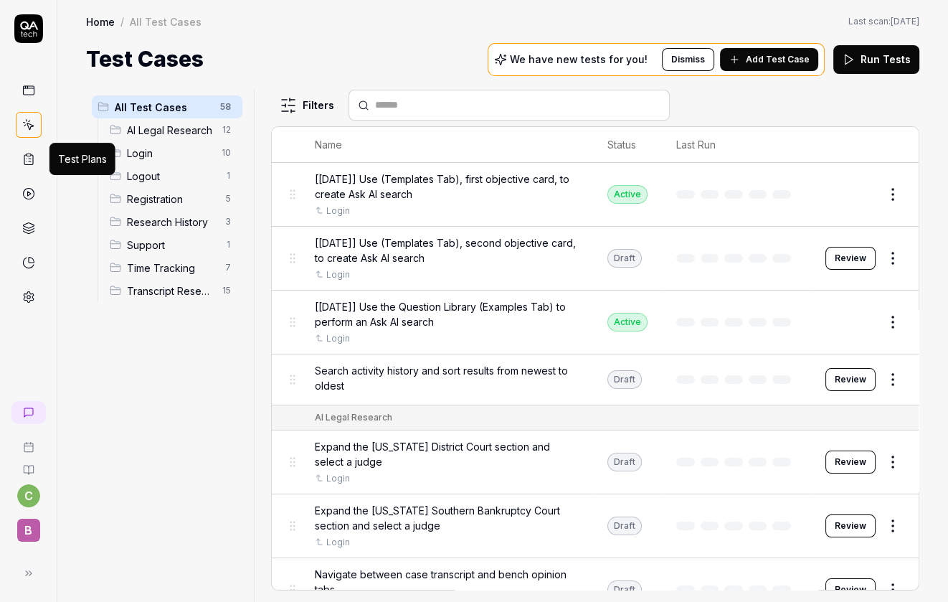
click at [31, 159] on icon at bounding box center [28, 159] width 13 height 13
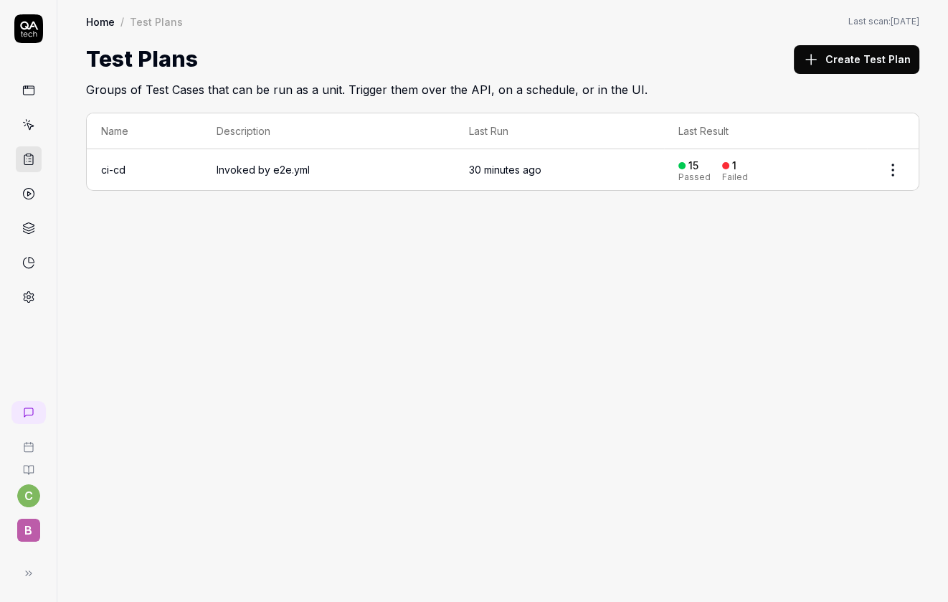
click at [851, 61] on button "Create Test Plan" at bounding box center [856, 59] width 125 height 29
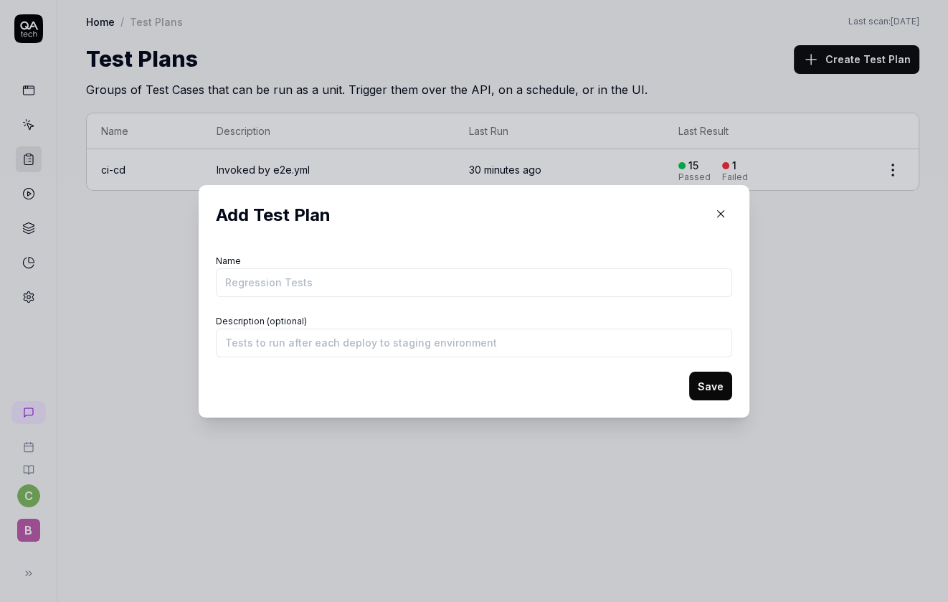
type input "W"
type input "Weekly regression tests"
click at [428, 327] on div "Description (optional)" at bounding box center [474, 334] width 516 height 46
click at [431, 336] on input "Description (optional)" at bounding box center [474, 342] width 516 height 29
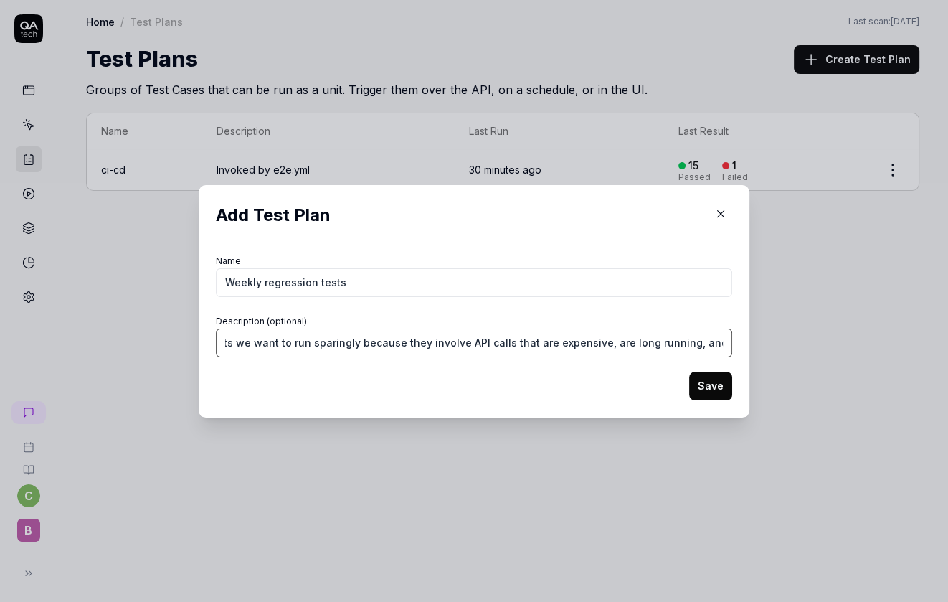
scroll to position [0, 251]
type input "Tests to run on a weekly schedule; these are tests we want to run sparingly bec…"
click at [711, 388] on button "Save" at bounding box center [710, 385] width 43 height 29
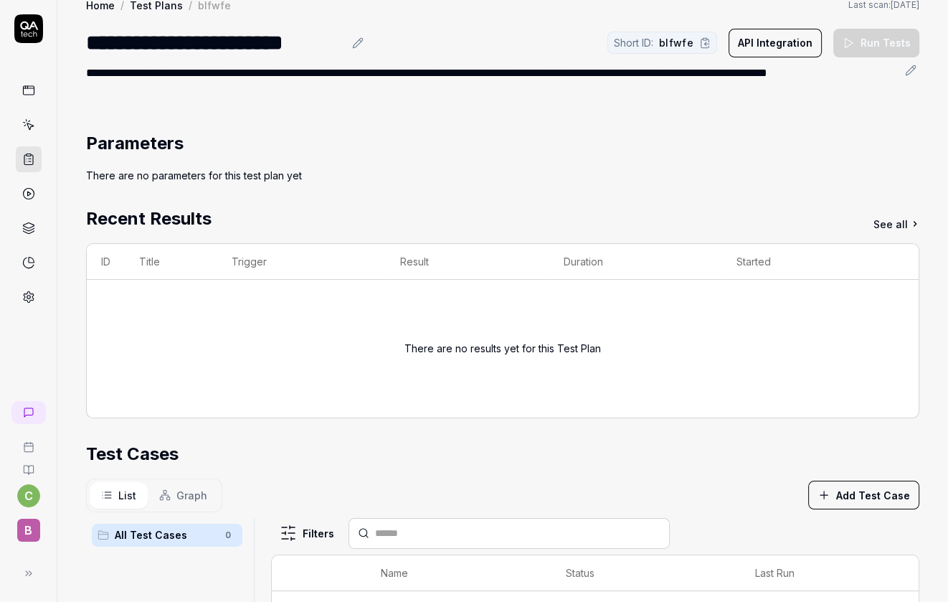
scroll to position [11, 0]
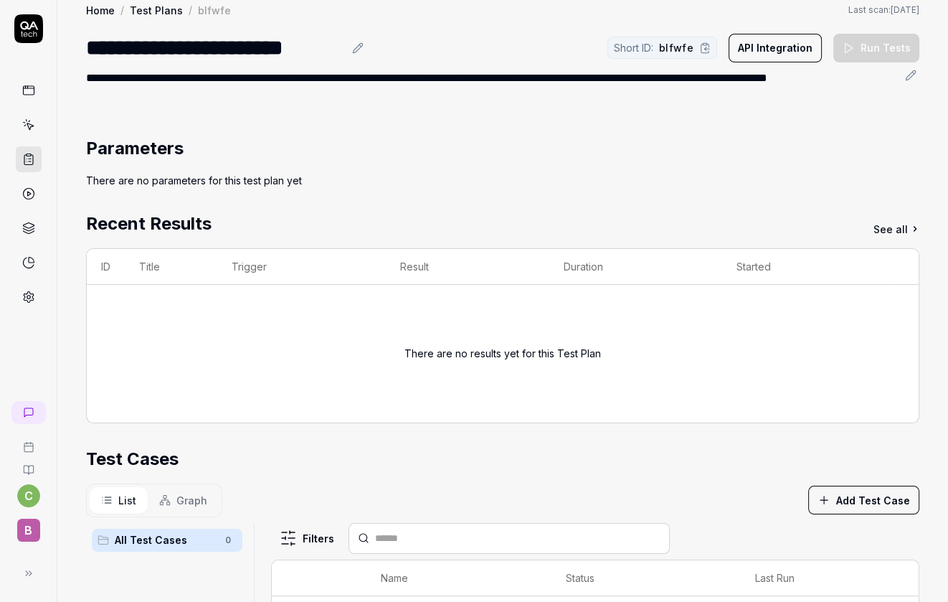
click at [28, 296] on icon at bounding box center [28, 296] width 13 height 13
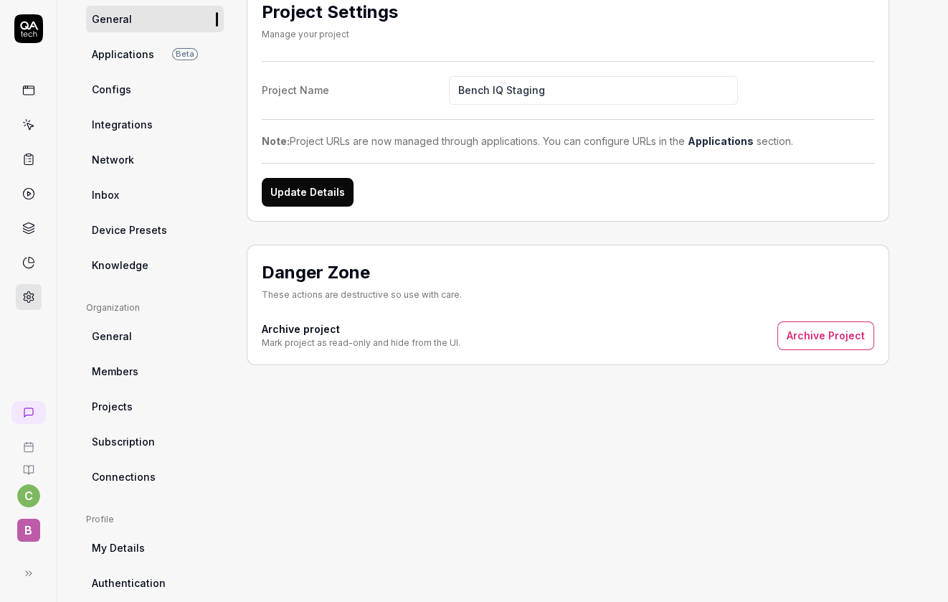
scroll to position [212, 0]
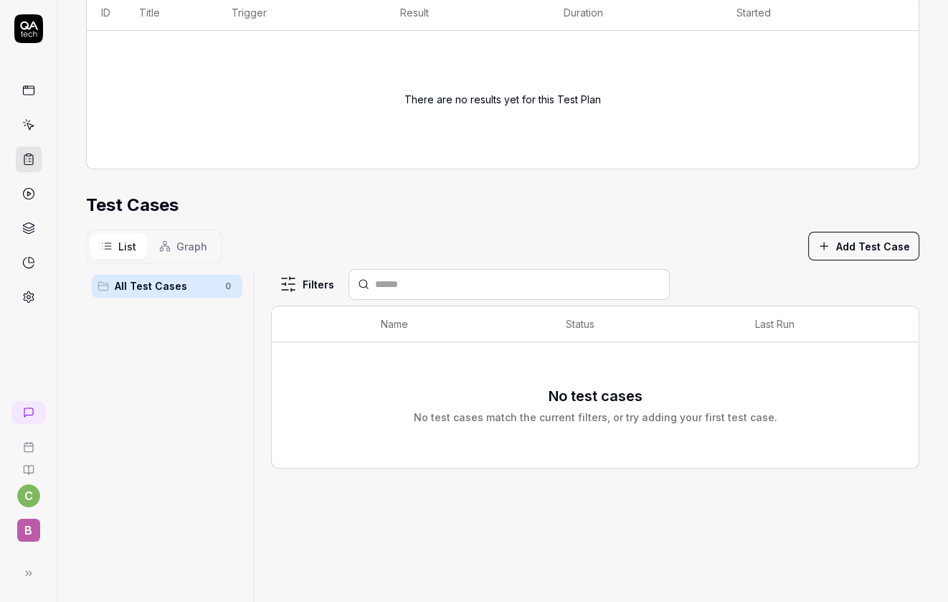
scroll to position [267, 0]
click at [30, 124] on icon at bounding box center [30, 126] width 6 height 6
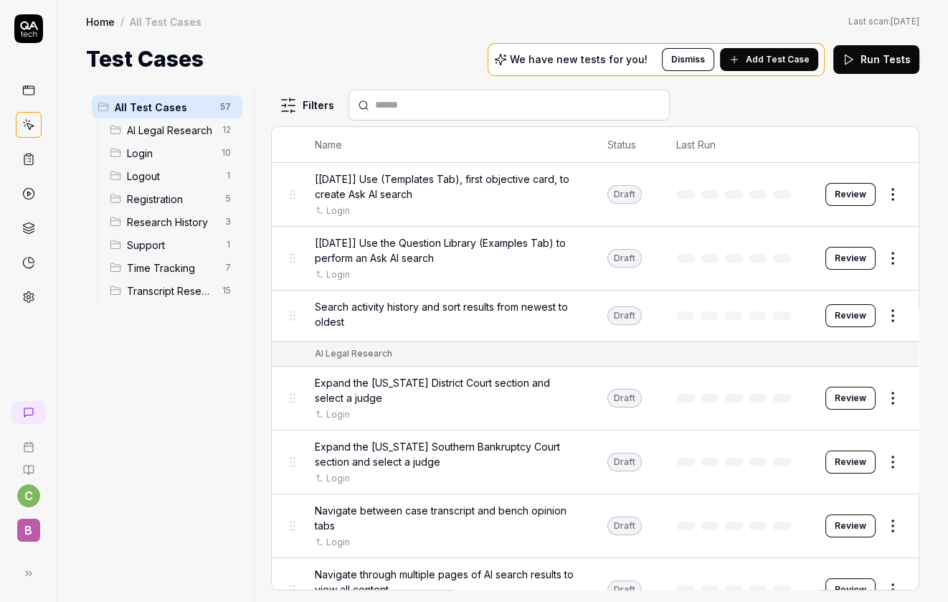
click at [787, 69] on button "Add Test Case" at bounding box center [769, 59] width 98 height 23
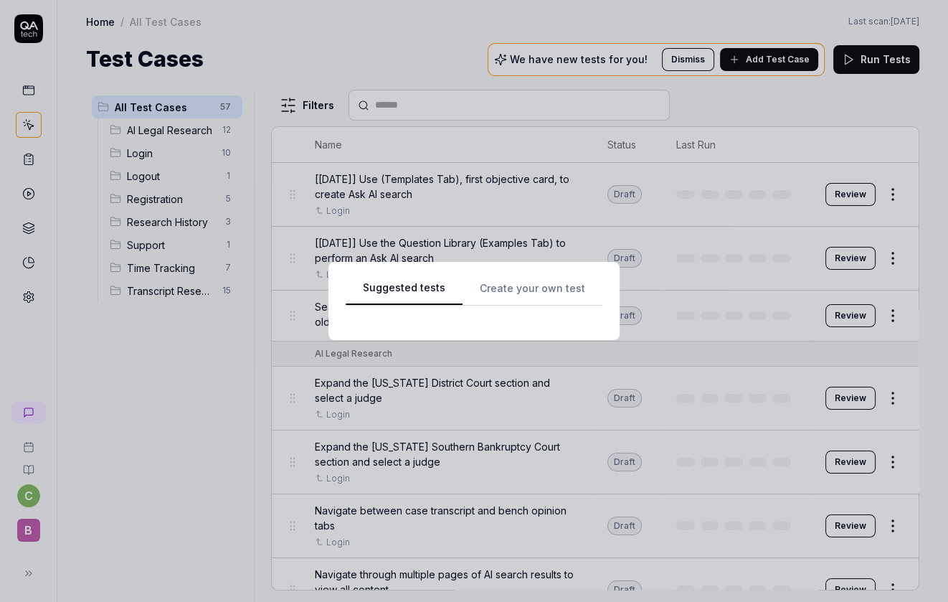
click at [508, 291] on div "Suggested tests Create your own test" at bounding box center [474, 301] width 257 height 44
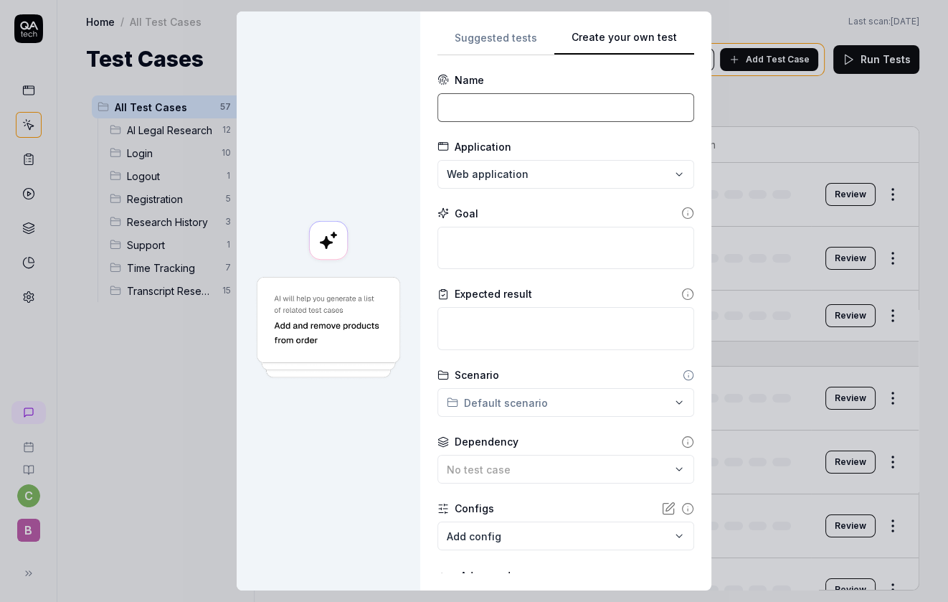
click at [534, 102] on input at bounding box center [565, 107] width 257 height 29
paste input "[[DATE]] Use (Templates Tab), second objective card, to create Ask AI search"
type input "[[DATE]] Use (Templates Tab), second objective card, to create Ask AI search"
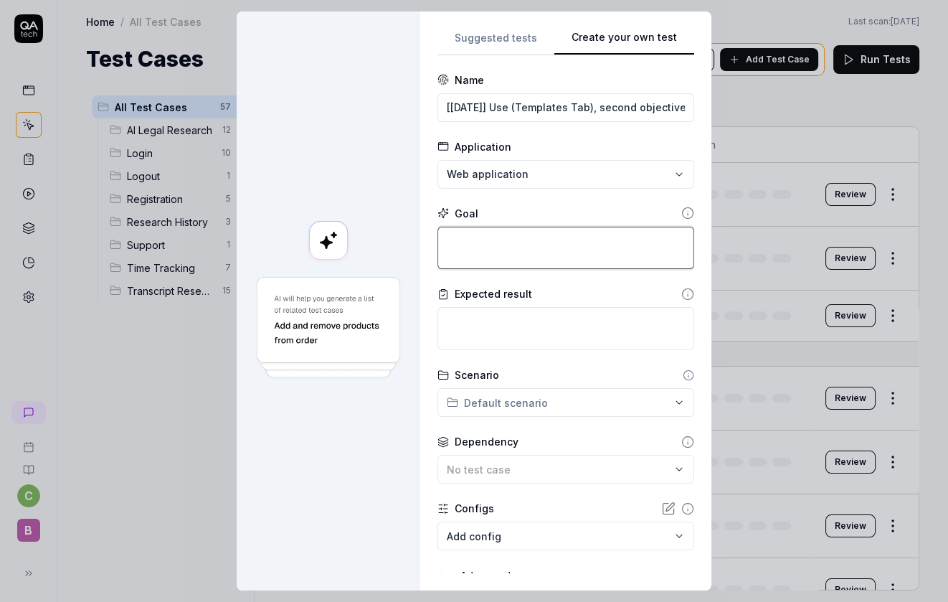
click at [513, 245] on textarea at bounding box center [565, 248] width 257 height 43
paste textarea "On the homepage, select the Templates tab, and select the second objective card…"
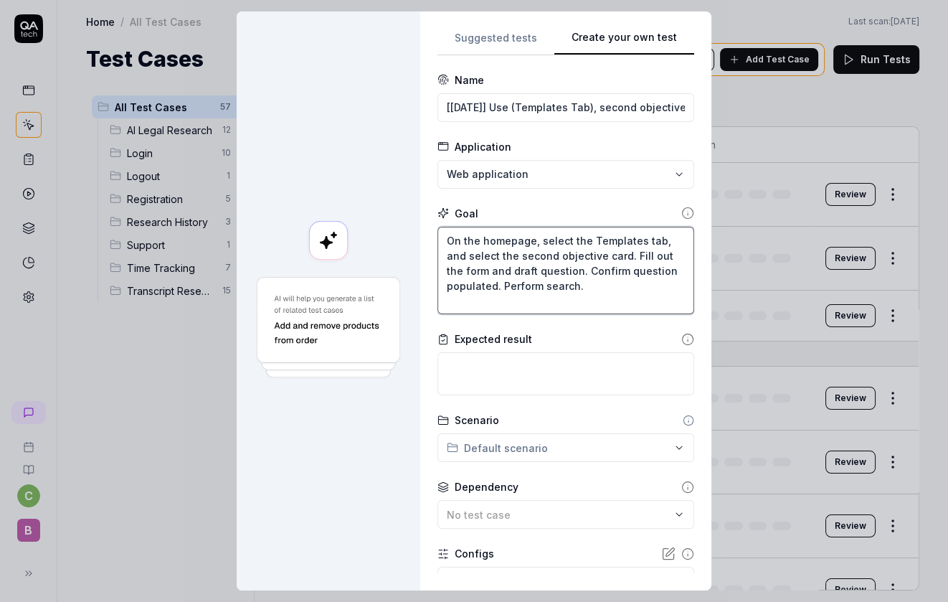
type textarea "On the homepage, select the Templates tab, and select the second objective card…"
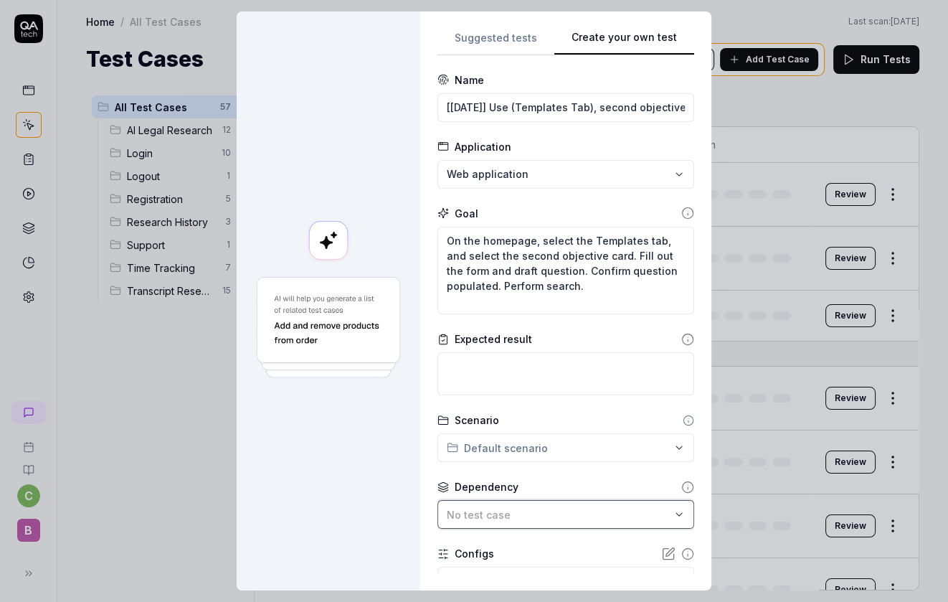
click at [508, 501] on button "No test case" at bounding box center [565, 514] width 257 height 29
type input ";"
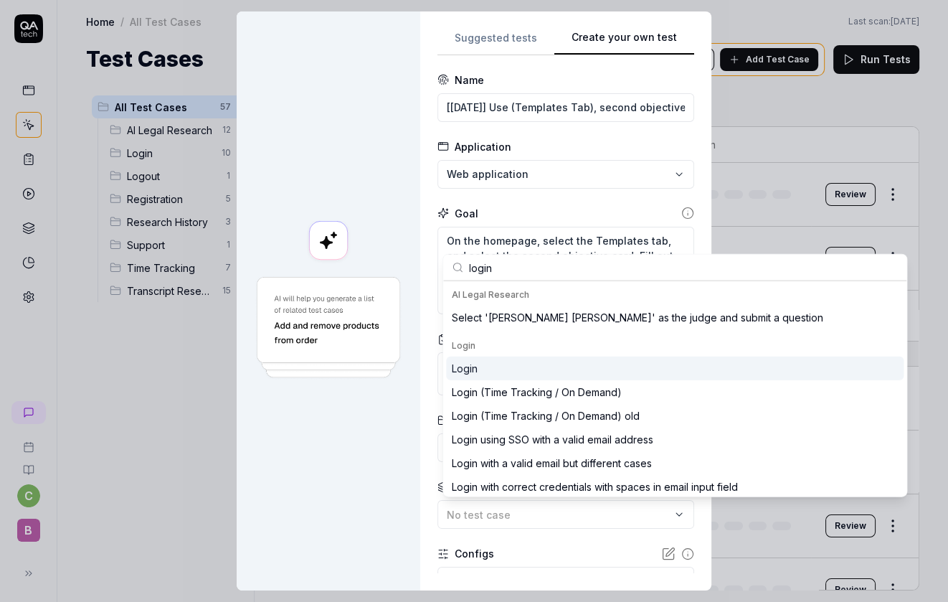
type input "login"
click at [504, 366] on div "Login" at bounding box center [675, 368] width 458 height 24
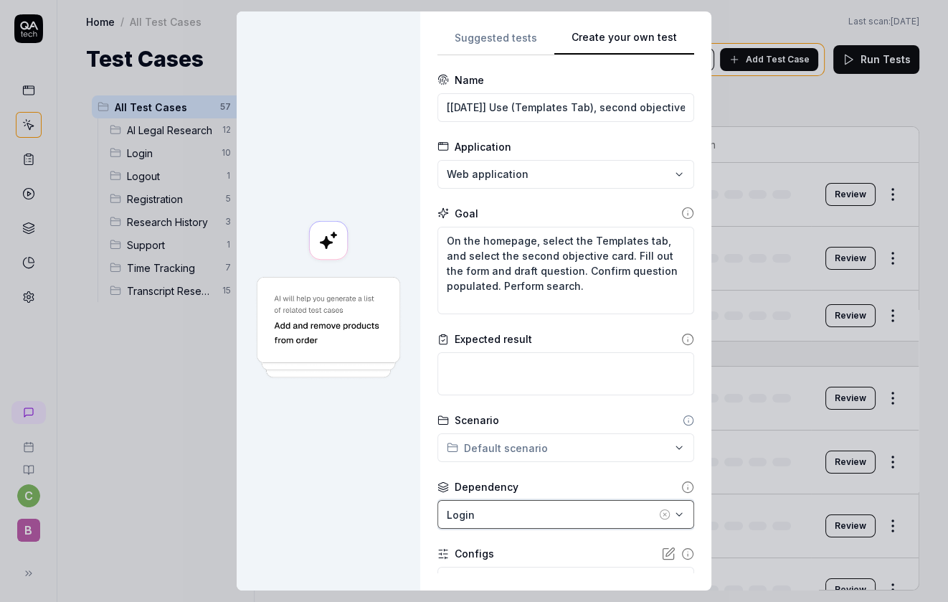
scroll to position [102, 0]
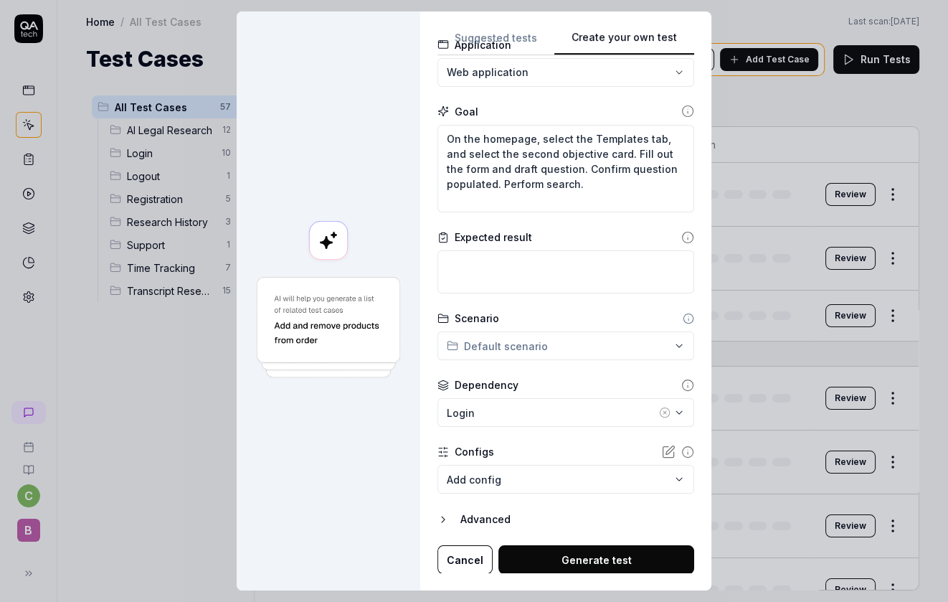
click at [552, 551] on button "Generate test" at bounding box center [596, 559] width 196 height 29
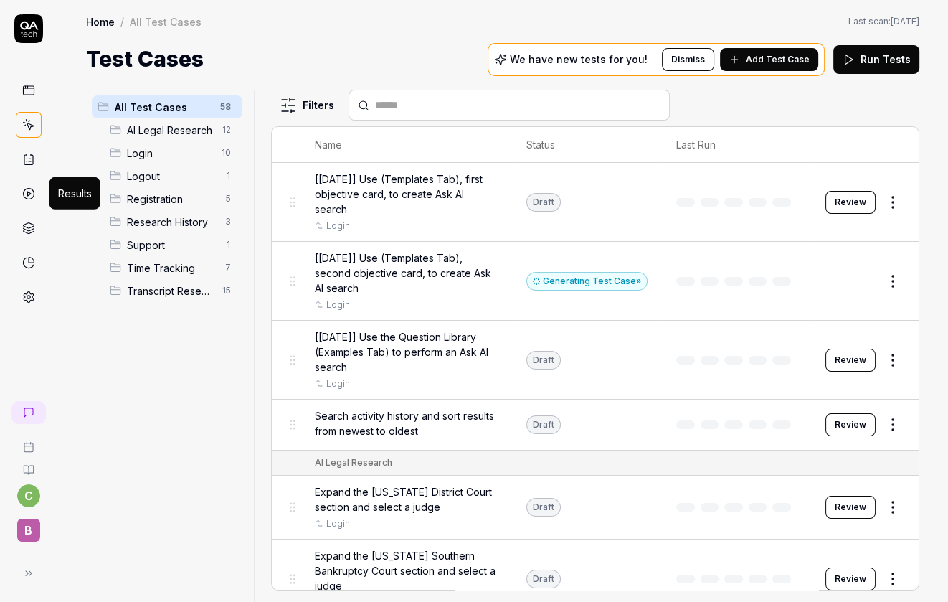
click at [27, 191] on polygon at bounding box center [29, 193] width 4 height 4
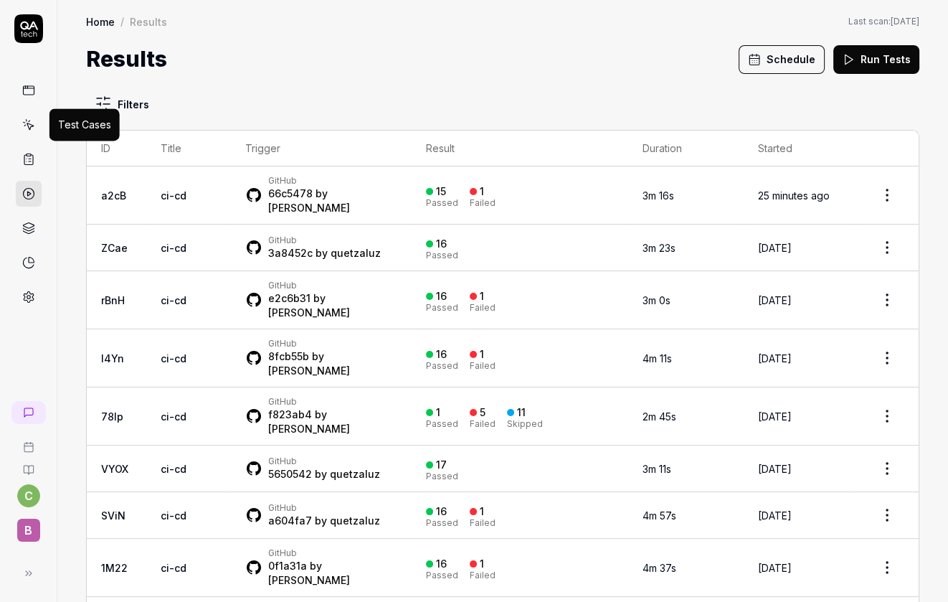
click at [29, 128] on icon at bounding box center [30, 126] width 6 height 6
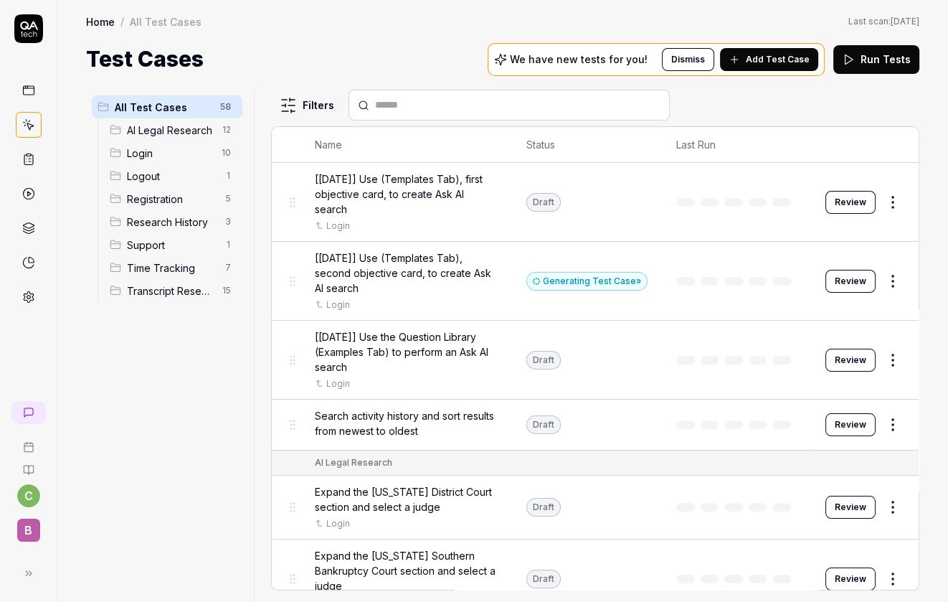
click at [858, 203] on button "Review" at bounding box center [850, 202] width 50 height 23
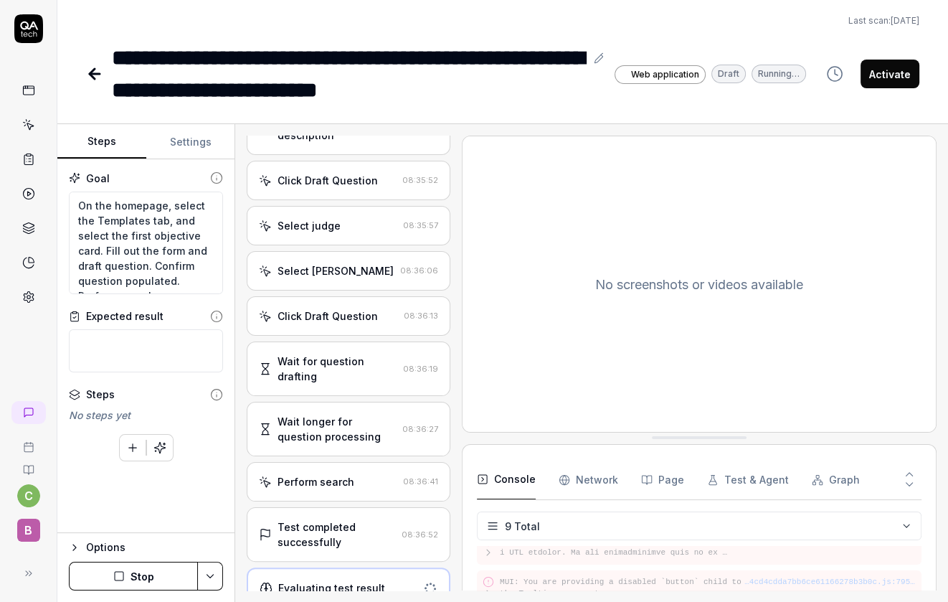
scroll to position [226, 0]
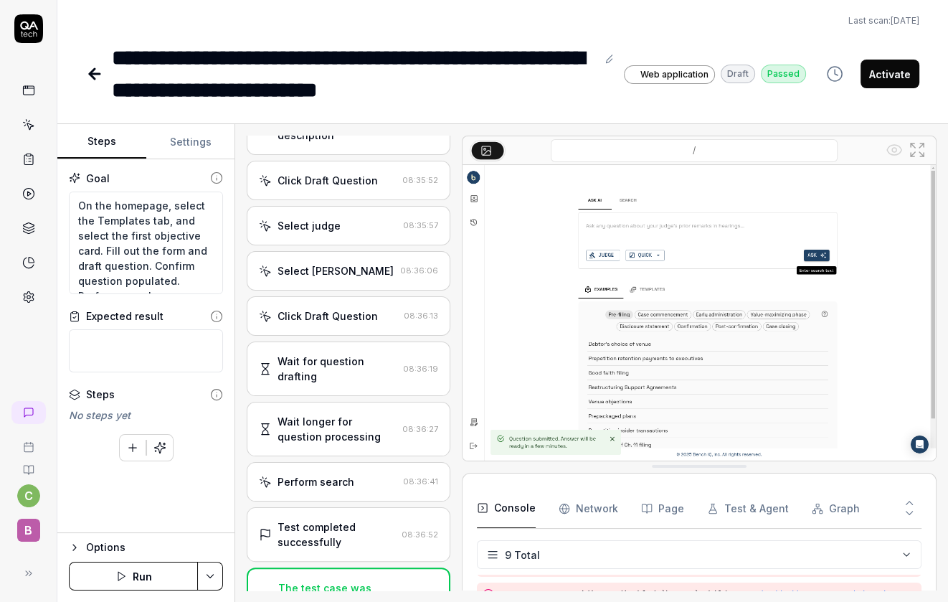
click at [896, 77] on button "Activate" at bounding box center [890, 74] width 59 height 29
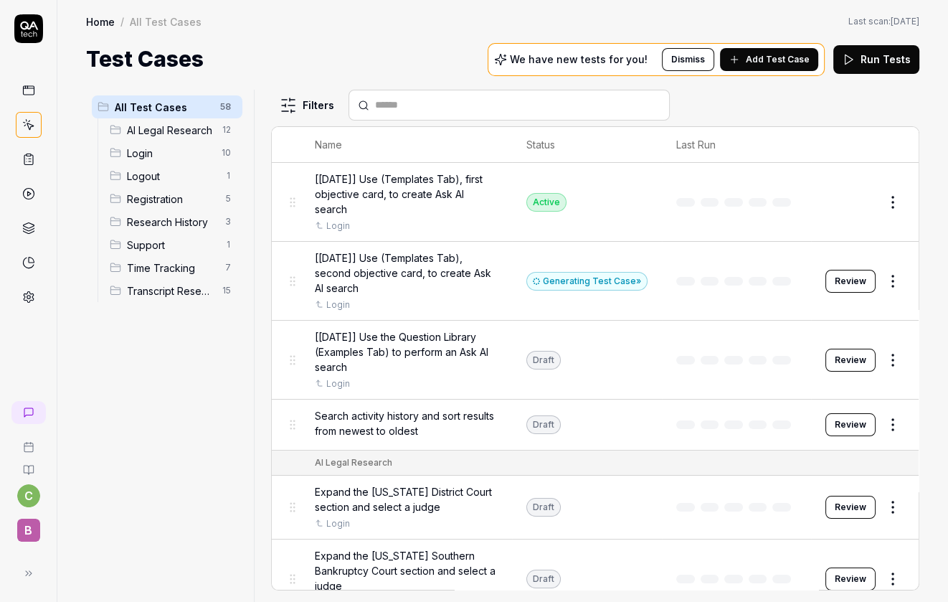
click at [864, 366] on button "Review" at bounding box center [850, 360] width 50 height 23
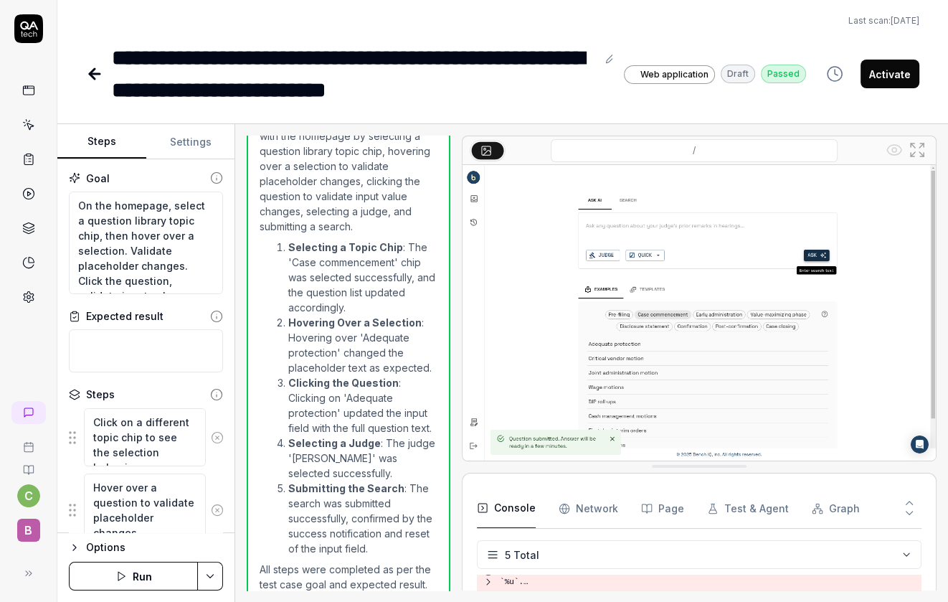
scroll to position [86, 0]
click at [893, 77] on button "Activate" at bounding box center [890, 74] width 59 height 29
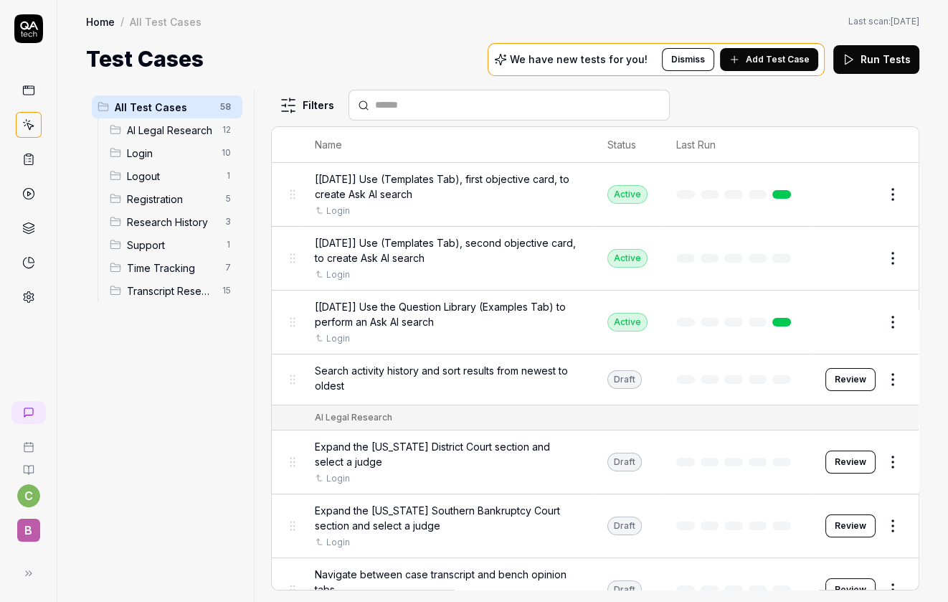
click at [890, 255] on html "c B Home / All Test Cases Home / All Test Cases Last scan: Jun 4 2025 Test Case…" at bounding box center [474, 301] width 948 height 602
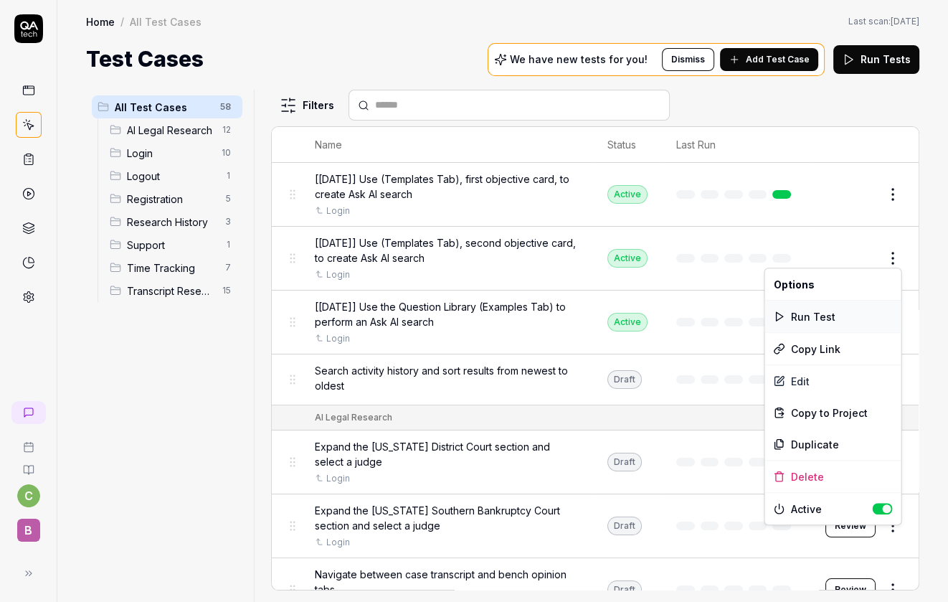
click at [806, 315] on div "Run Test" at bounding box center [832, 316] width 136 height 32
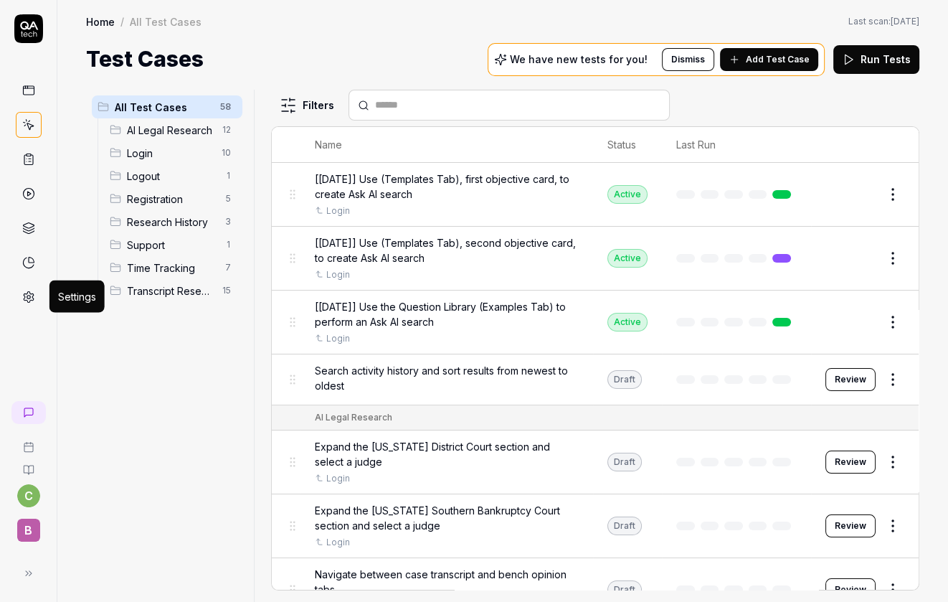
click at [30, 295] on circle at bounding box center [29, 297] width 4 height 4
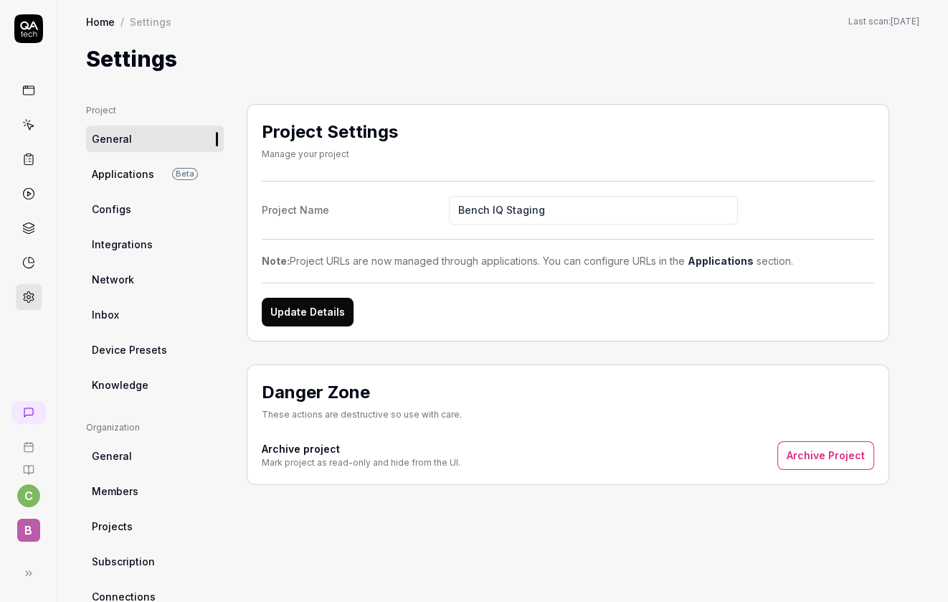
click at [136, 246] on span "Integrations" at bounding box center [122, 244] width 61 height 15
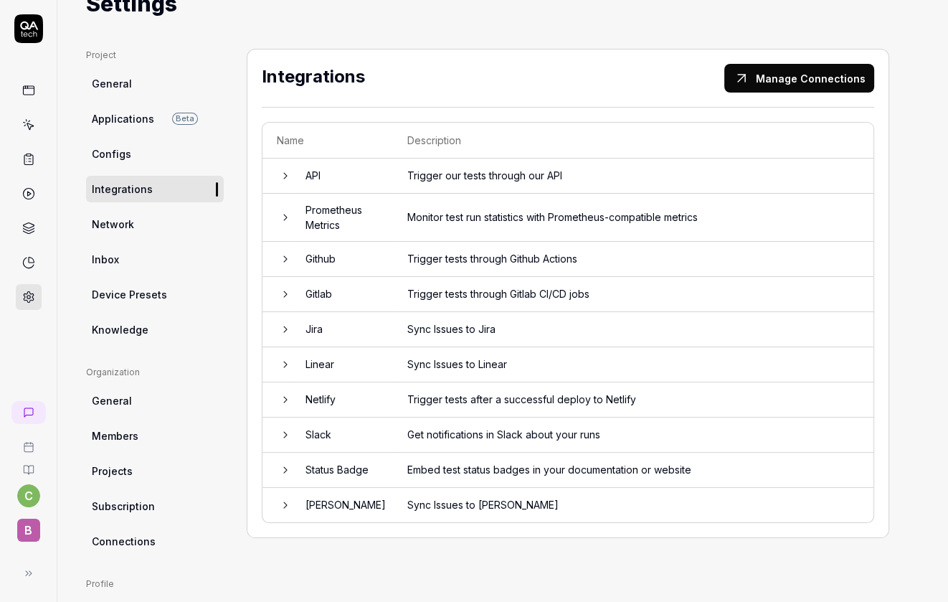
scroll to position [67, 0]
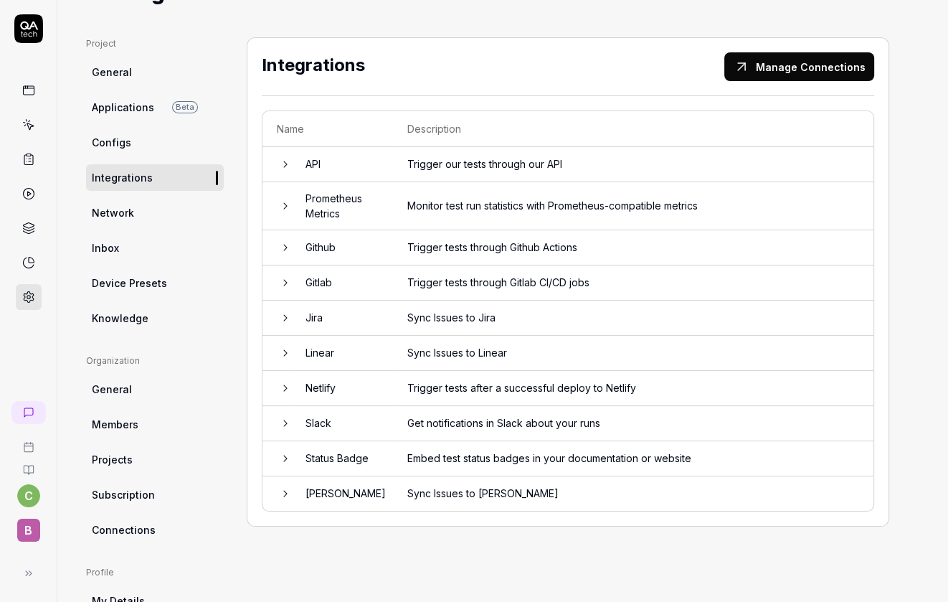
click at [280, 247] on icon at bounding box center [285, 247] width 11 height 11
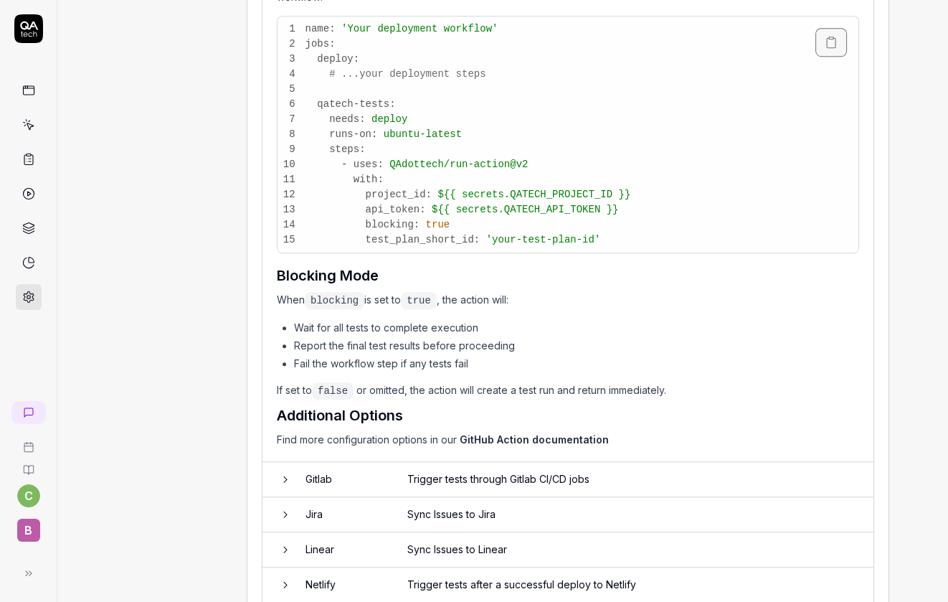
scroll to position [1077, 0]
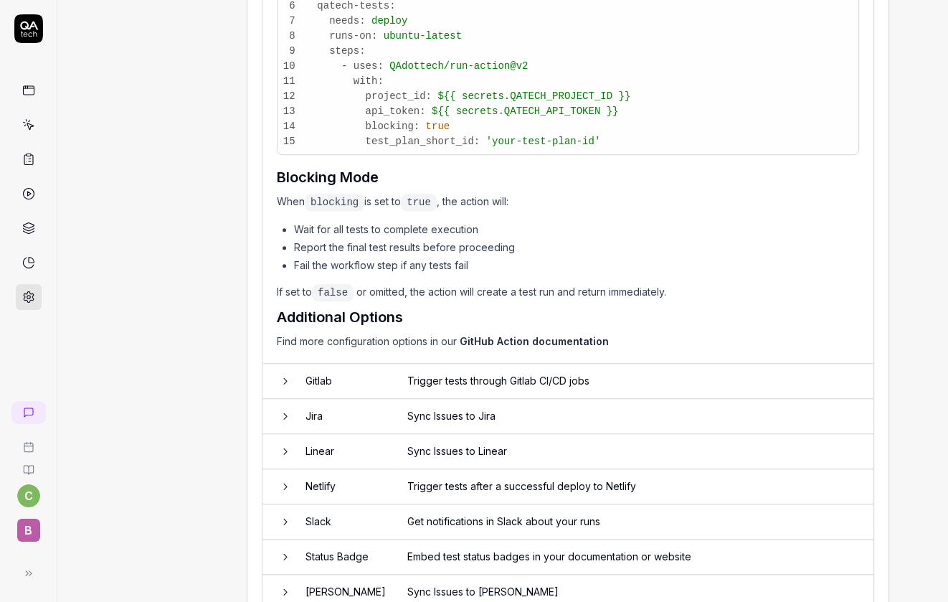
click at [285, 516] on icon at bounding box center [285, 521] width 11 height 11
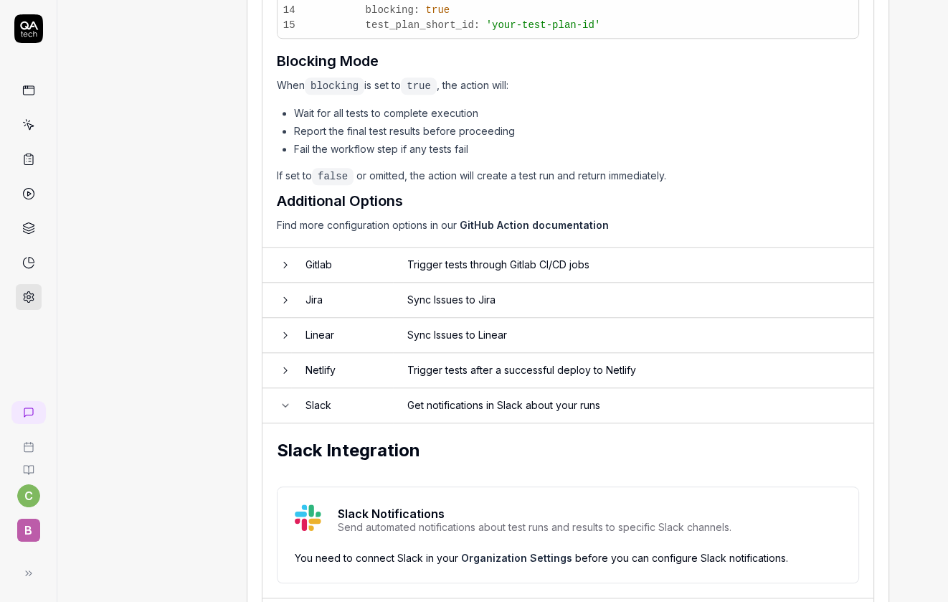
scroll to position [1277, 0]
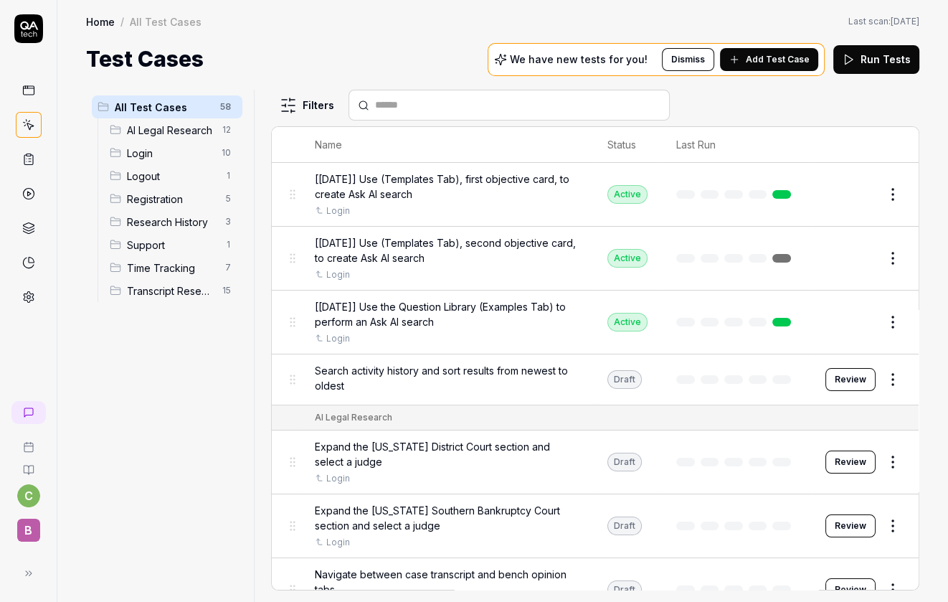
click at [896, 196] on html "c B Home / All Test Cases Home / All Test Cases Last scan: Jun 4 2025 Test Case…" at bounding box center [474, 301] width 948 height 602
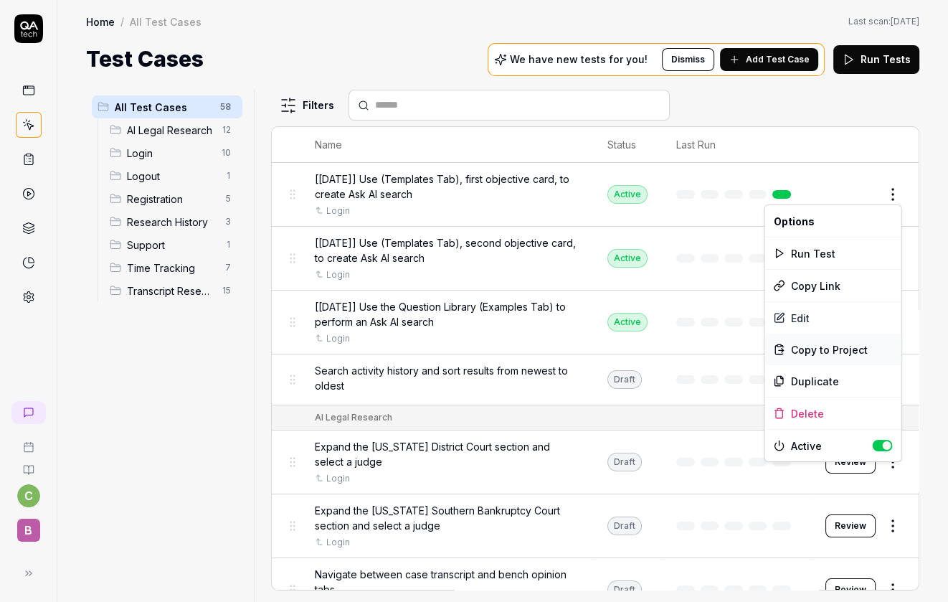
click at [823, 351] on span "Copy to Project" at bounding box center [828, 349] width 77 height 15
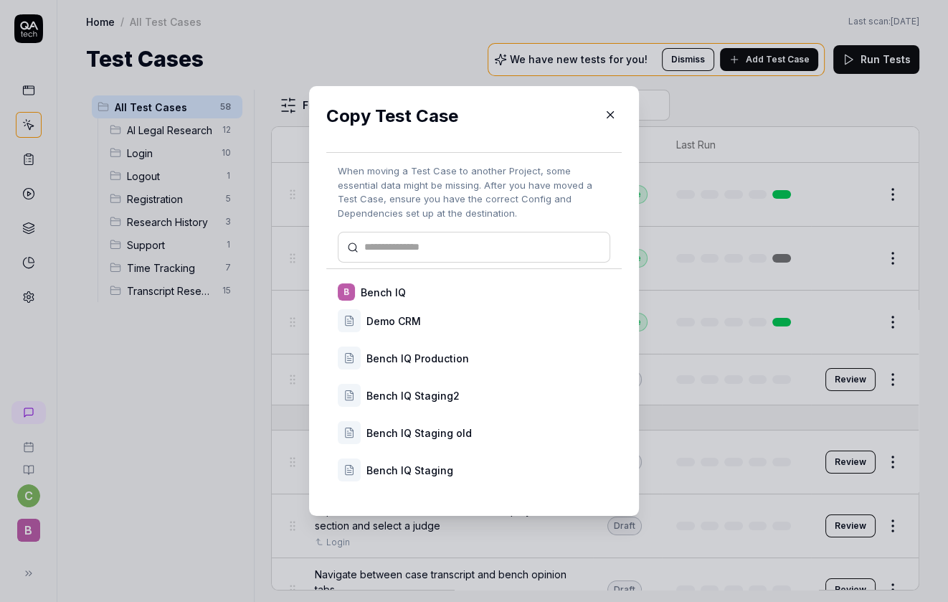
click at [422, 401] on div "Bench IQ Staging2" at bounding box center [488, 395] width 244 height 15
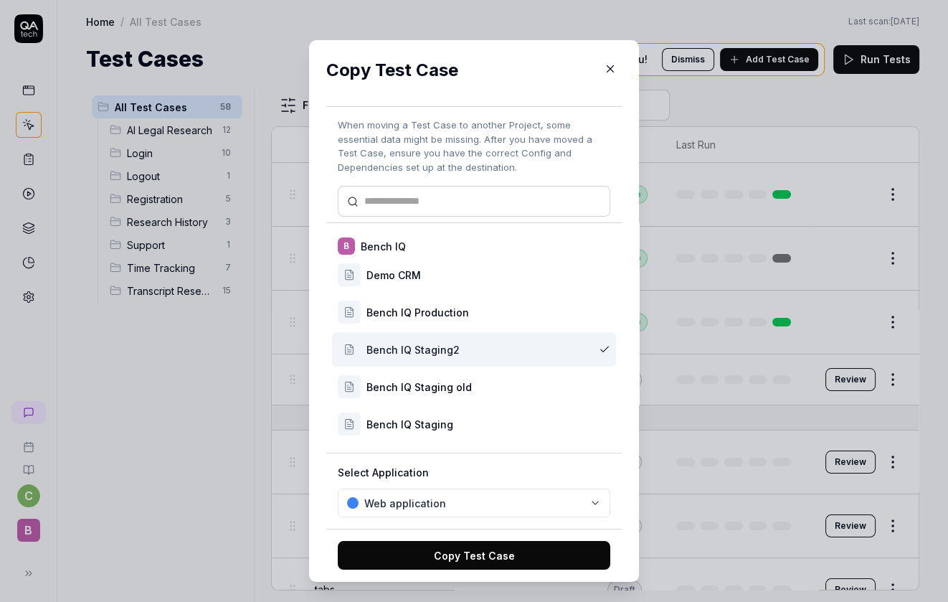
click at [485, 552] on button "Copy Test Case" at bounding box center [474, 555] width 273 height 29
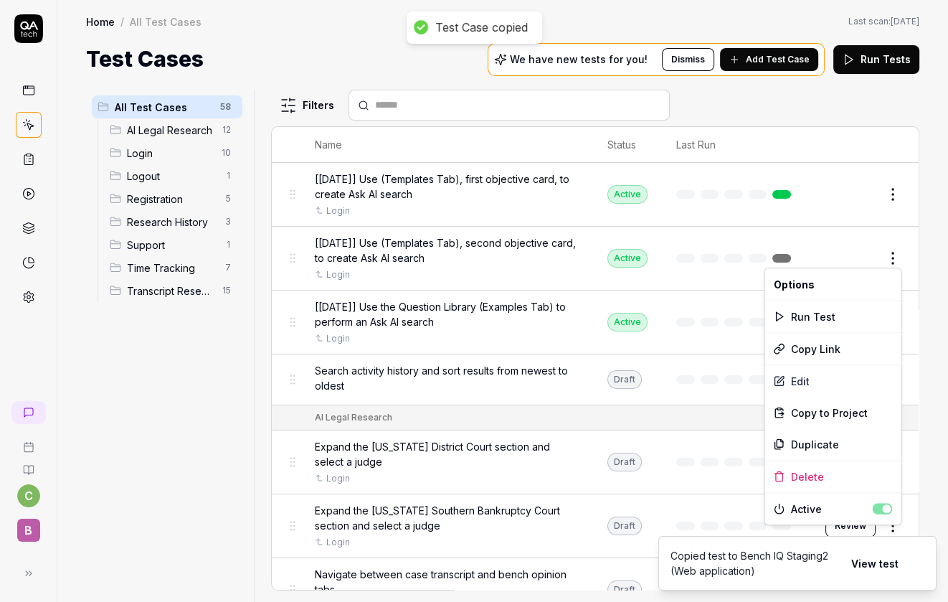
click at [894, 246] on html "Test Case copied c B Home / All Test Cases Home / All Test Cases Last scan: Jun…" at bounding box center [474, 301] width 948 height 602
click at [819, 409] on span "Copy to Project" at bounding box center [828, 412] width 77 height 15
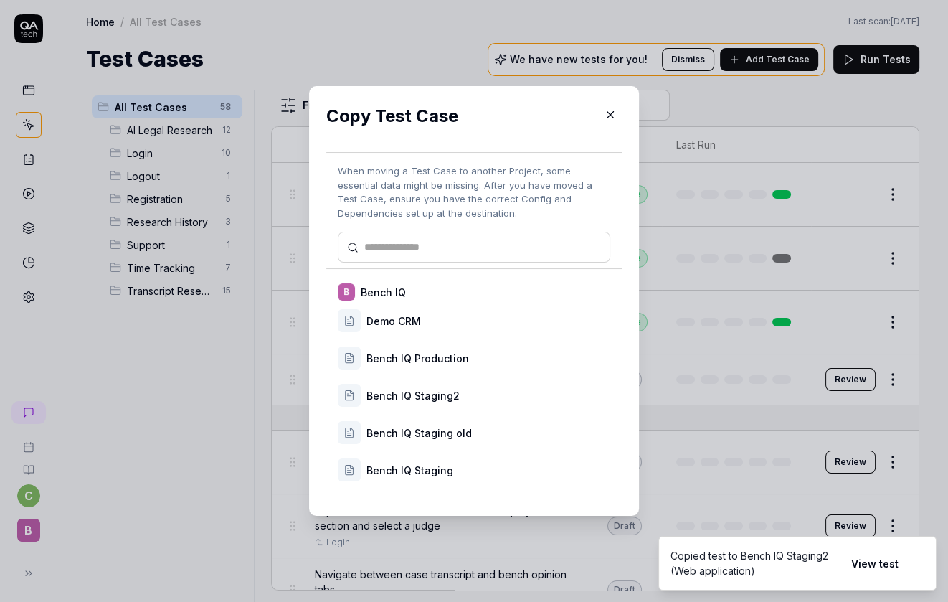
click at [498, 394] on div "Bench IQ Staging2" at bounding box center [488, 395] width 244 height 15
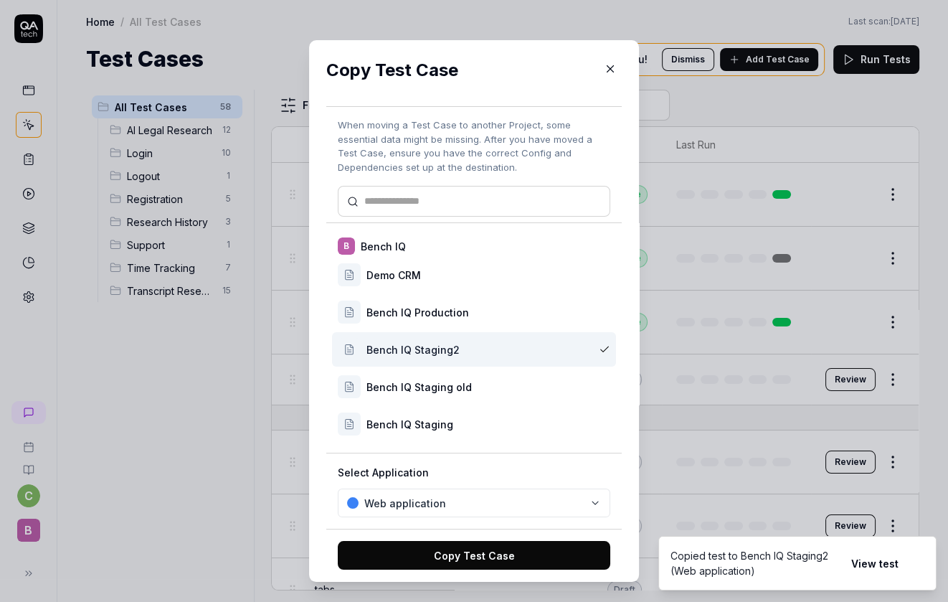
click at [531, 553] on button "Copy Test Case" at bounding box center [474, 555] width 273 height 29
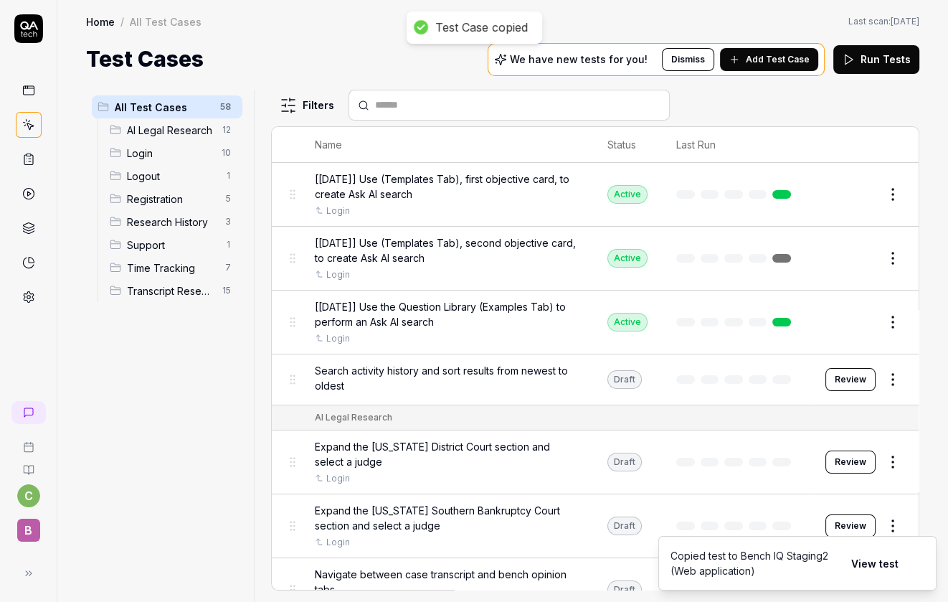
click at [894, 321] on html "Test Case copied c B Home / All Test Cases Home / All Test Cases Last scan: Jun…" at bounding box center [474, 301] width 948 height 602
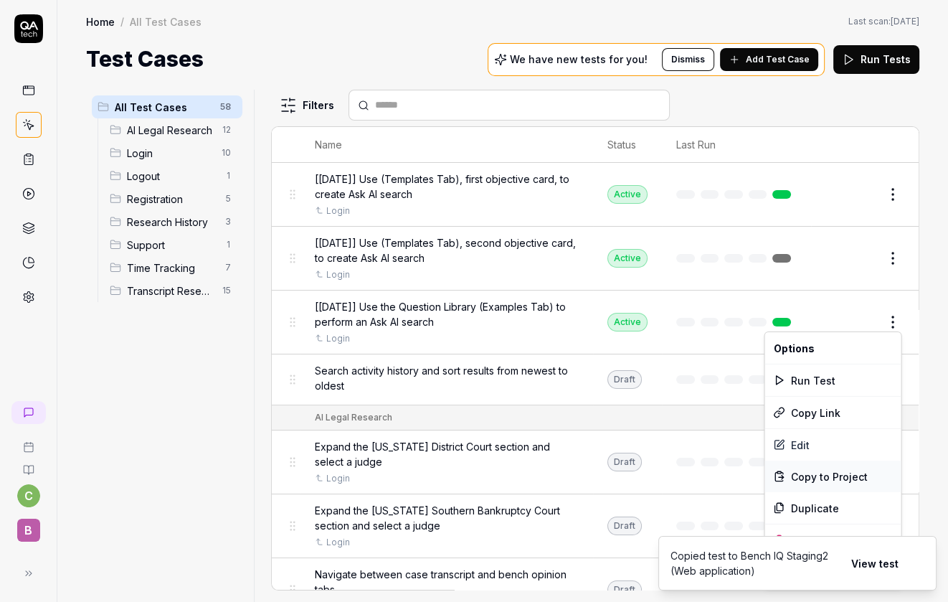
click at [813, 468] on span "Copy to Project" at bounding box center [828, 475] width 77 height 15
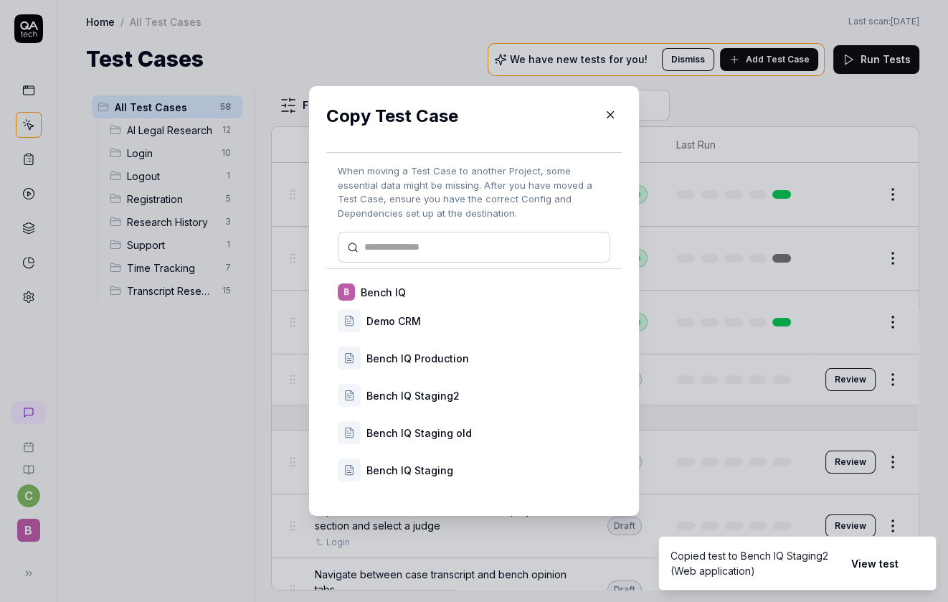
click at [478, 390] on div "Bench IQ Staging2" at bounding box center [488, 395] width 244 height 15
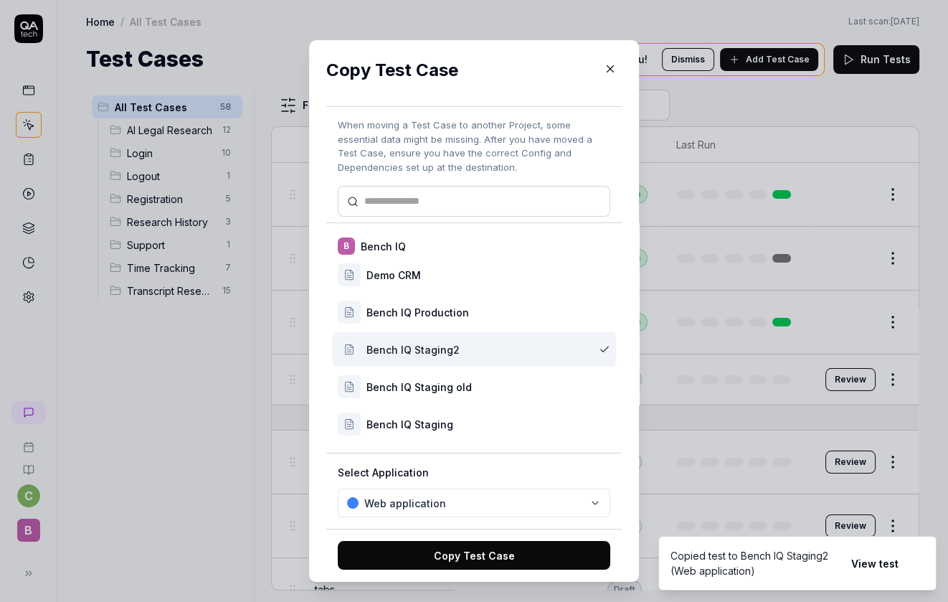
click at [517, 552] on button "Copy Test Case" at bounding box center [474, 555] width 273 height 29
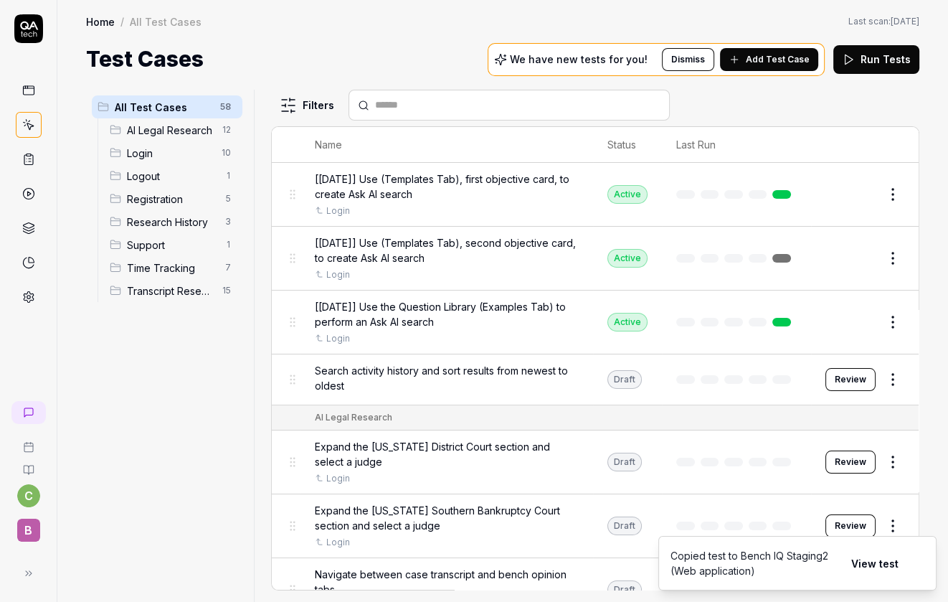
click at [34, 158] on icon at bounding box center [28, 159] width 13 height 13
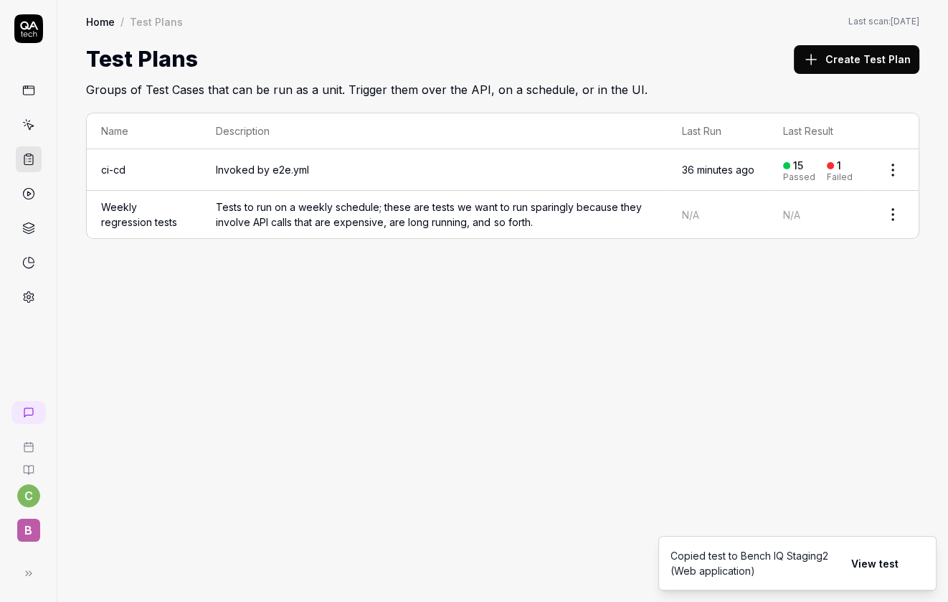
click at [331, 174] on span "Invoked by e2e.yml" at bounding box center [434, 169] width 437 height 15
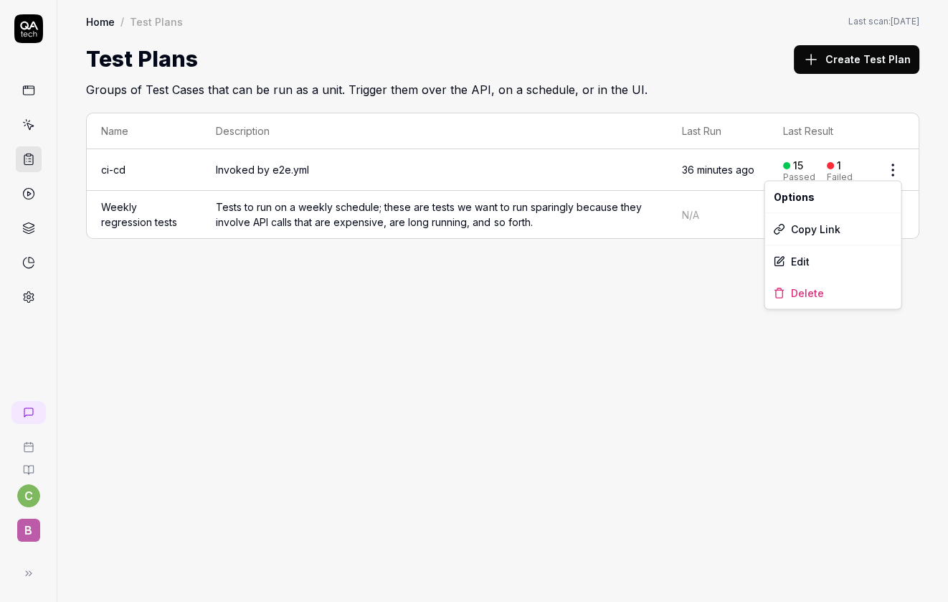
click at [896, 160] on html "c B Home / Test Plans Home / Test Plans Last scan: Jun 4 2025 Test Plans Create…" at bounding box center [474, 301] width 948 height 602
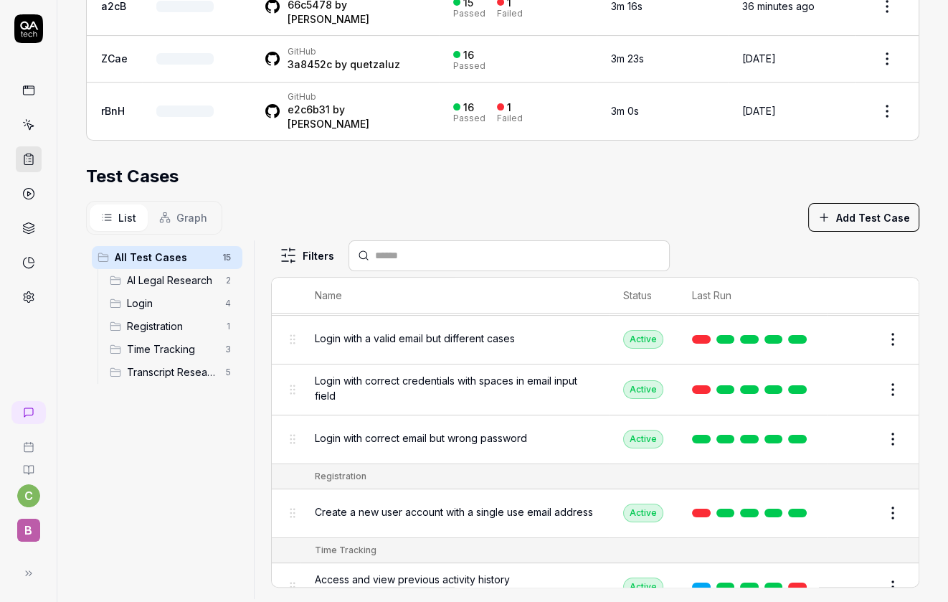
scroll to position [244, 0]
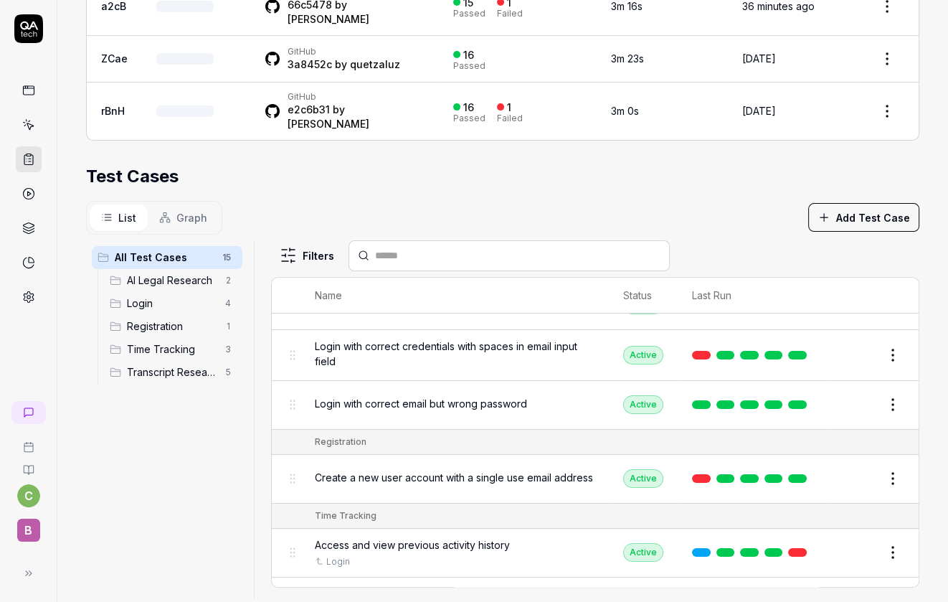
click at [844, 203] on button "Add Test Case" at bounding box center [863, 217] width 111 height 29
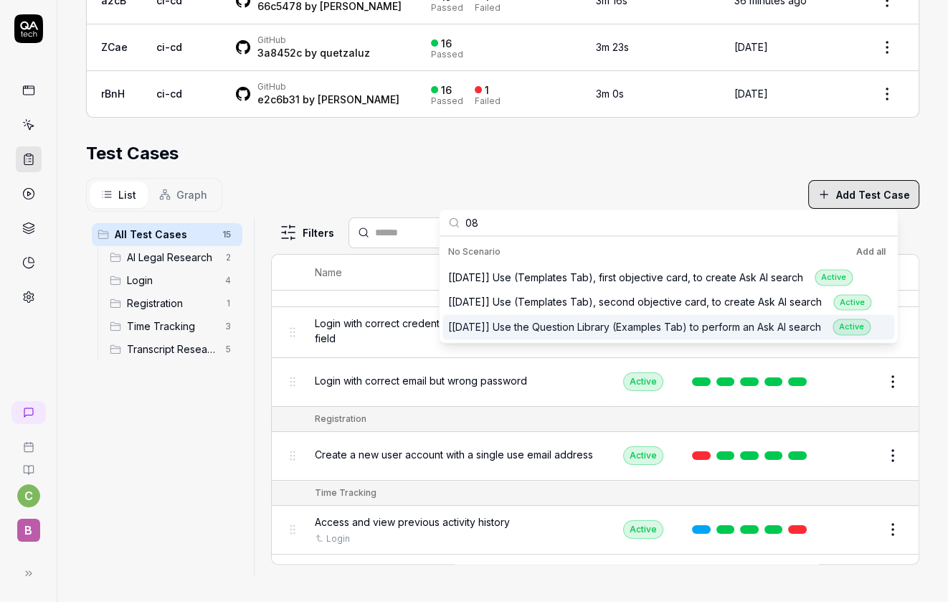
type input "08"
click at [690, 331] on div "[2025-08-14] Use the Question Library (Examples Tab) to perform an Ask AI searc…" at bounding box center [659, 326] width 422 height 16
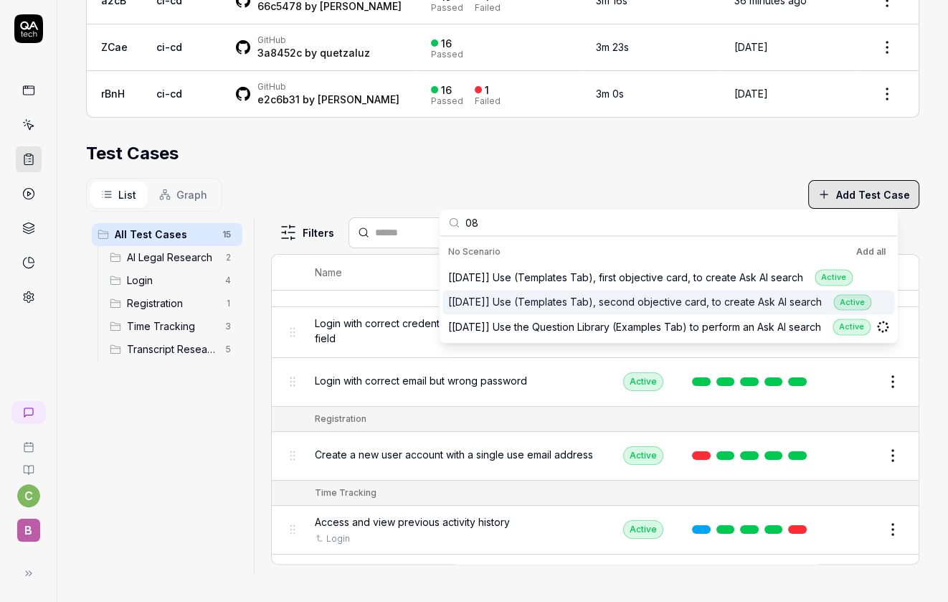
scroll to position [307, 0]
click at [699, 306] on div "[2025-08-14] Use (Templates Tab), second objective card, to create Ask AI searc…" at bounding box center [659, 302] width 423 height 16
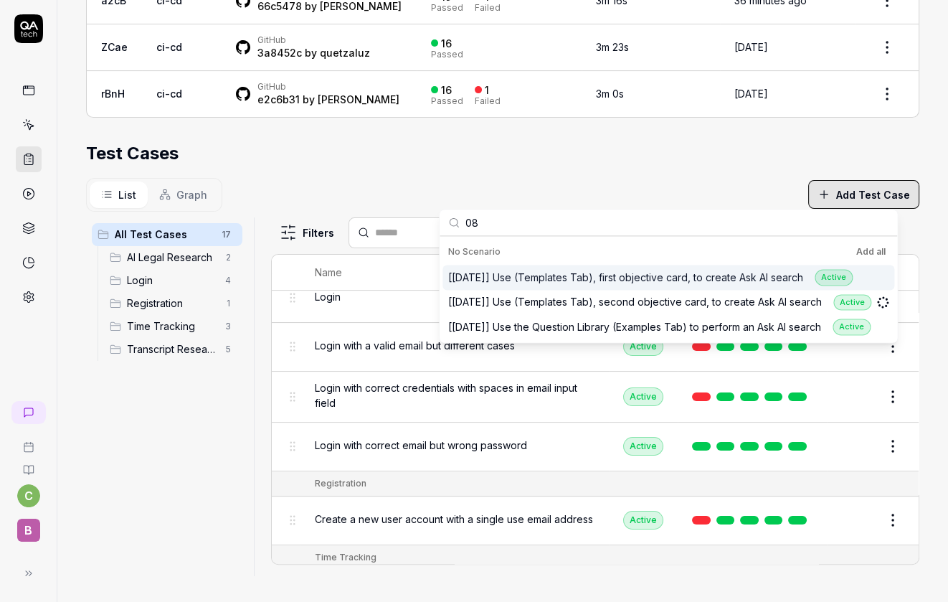
scroll to position [370, 0]
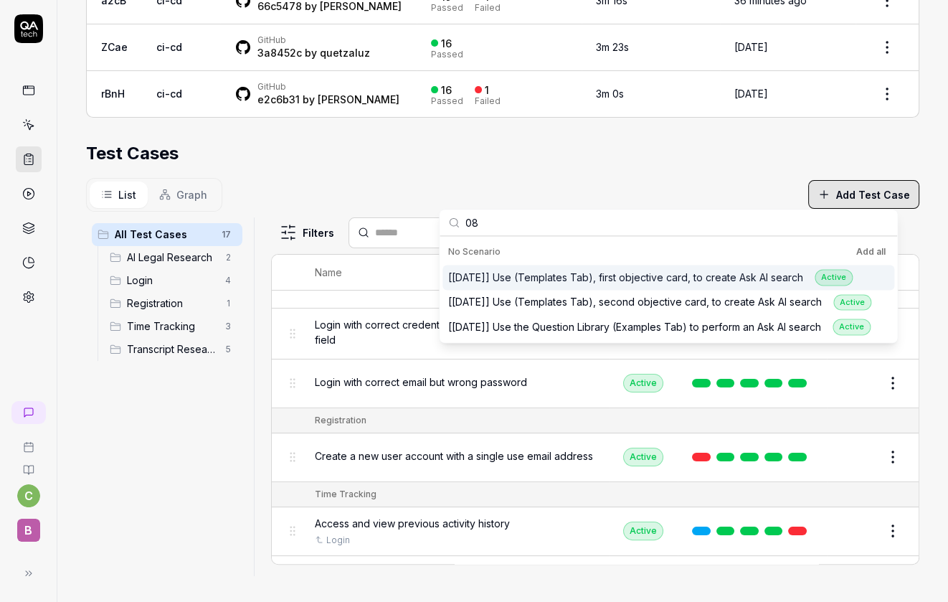
click at [702, 286] on div "[2025-08-14] Use (Templates Tab), first objective card, to create Ask AI search…" at bounding box center [668, 277] width 452 height 25
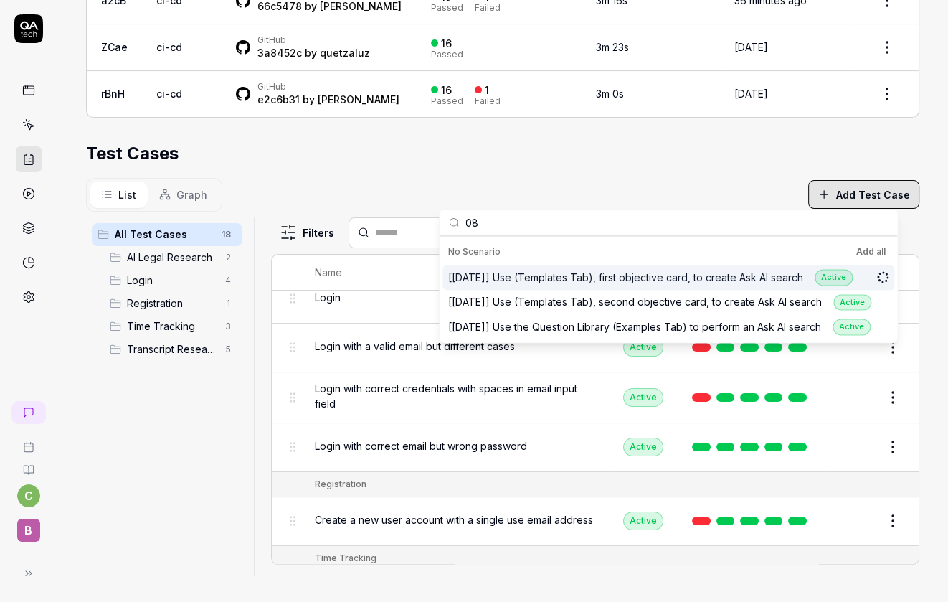
scroll to position [434, 0]
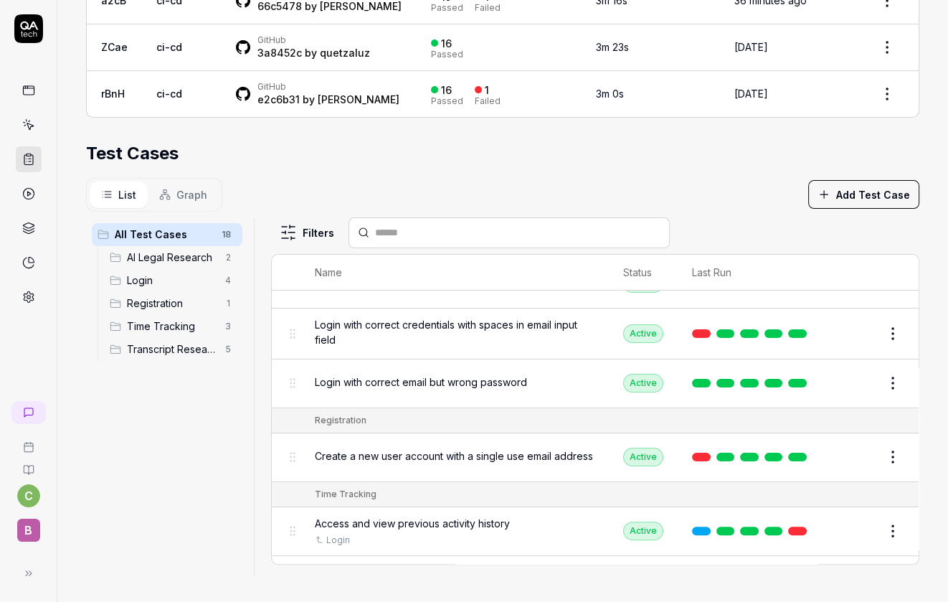
click at [646, 166] on section "Test Cases List Graph Add Test Case All Test Cases 18 AI Legal Research 2 Login…" at bounding box center [502, 358] width 833 height 435
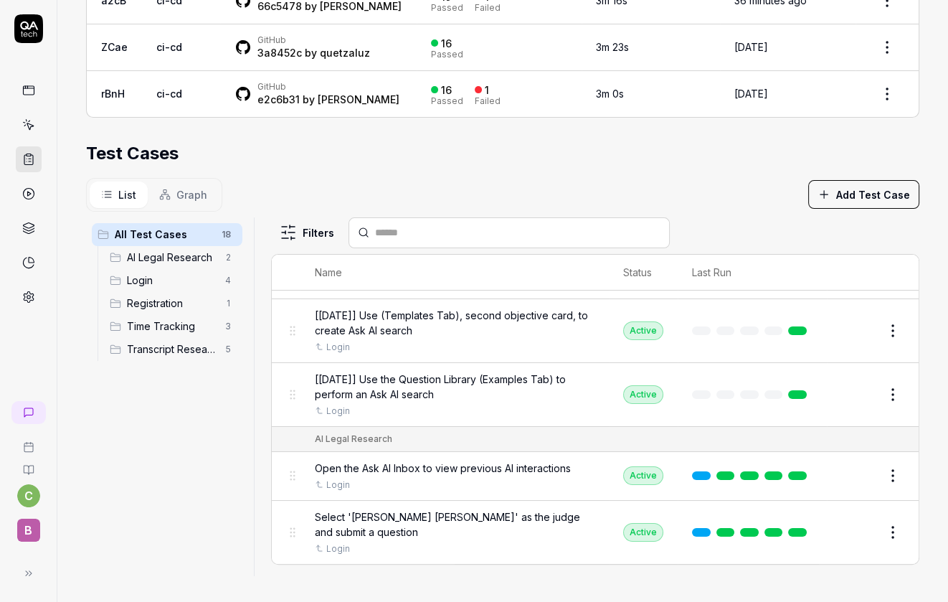
scroll to position [0, 0]
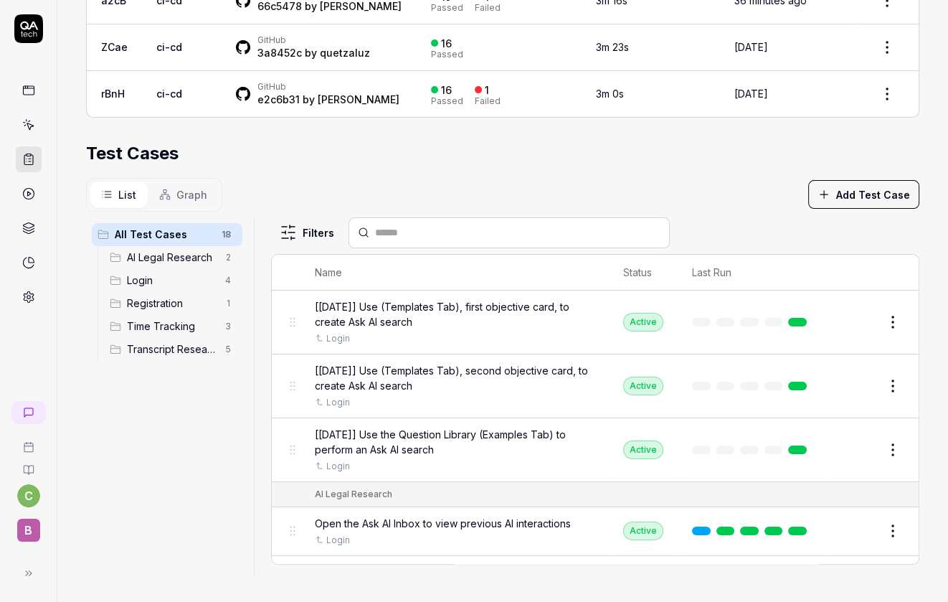
click at [24, 136] on link at bounding box center [29, 125] width 26 height 26
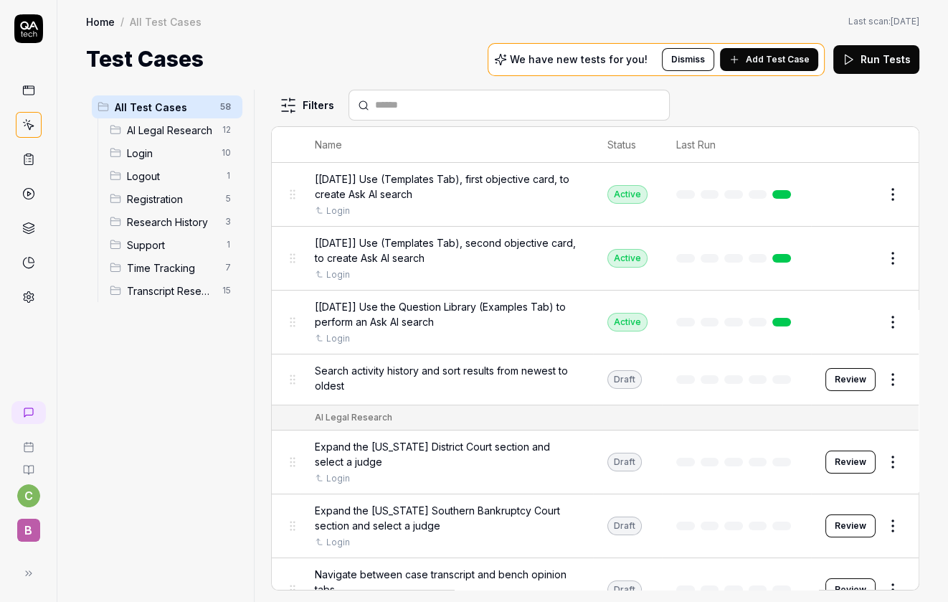
click at [30, 532] on span "B" at bounding box center [28, 529] width 23 height 23
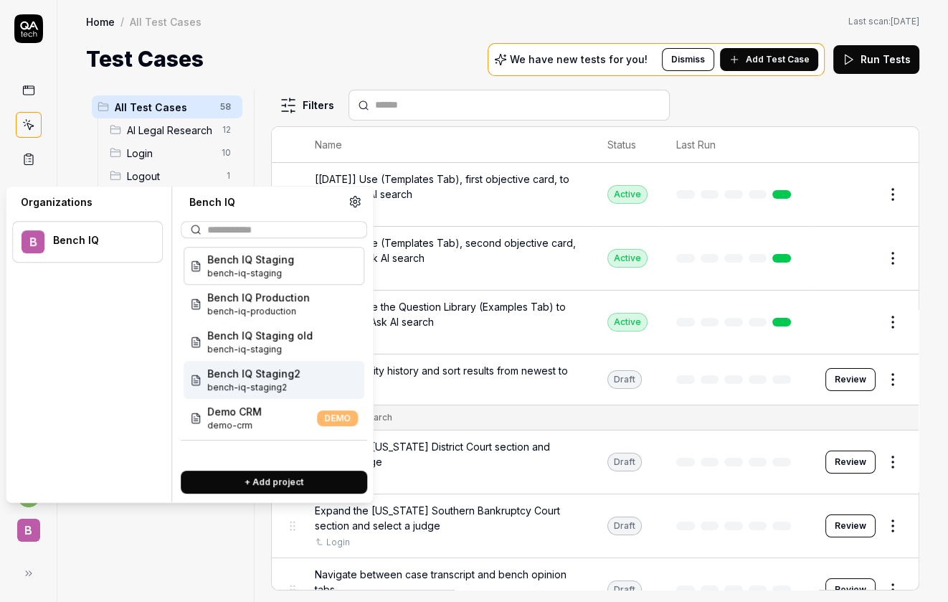
click at [242, 374] on span "Bench IQ Staging2" at bounding box center [253, 373] width 93 height 15
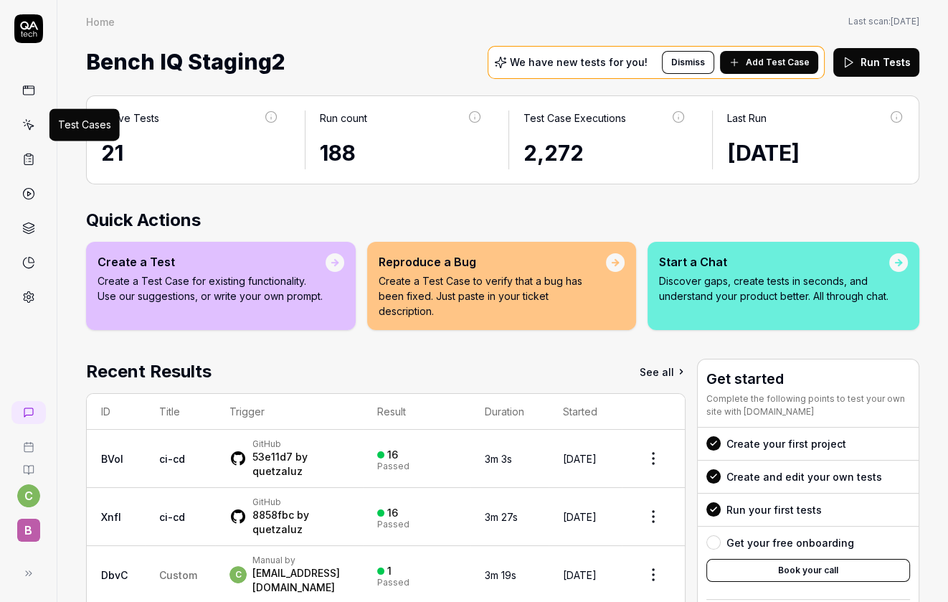
click at [23, 123] on icon at bounding box center [28, 124] width 13 height 13
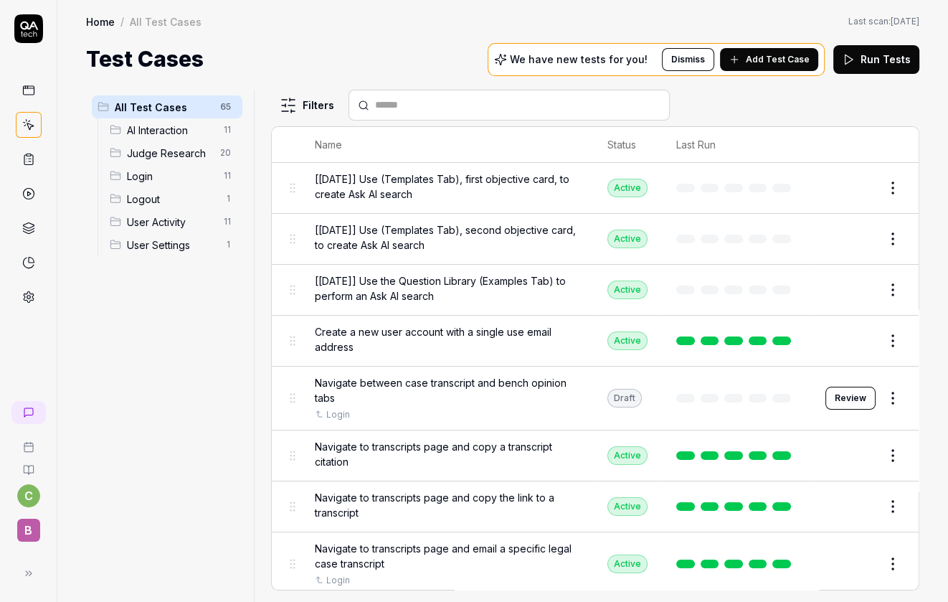
click at [865, 187] on button "Edit" at bounding box center [858, 187] width 34 height 23
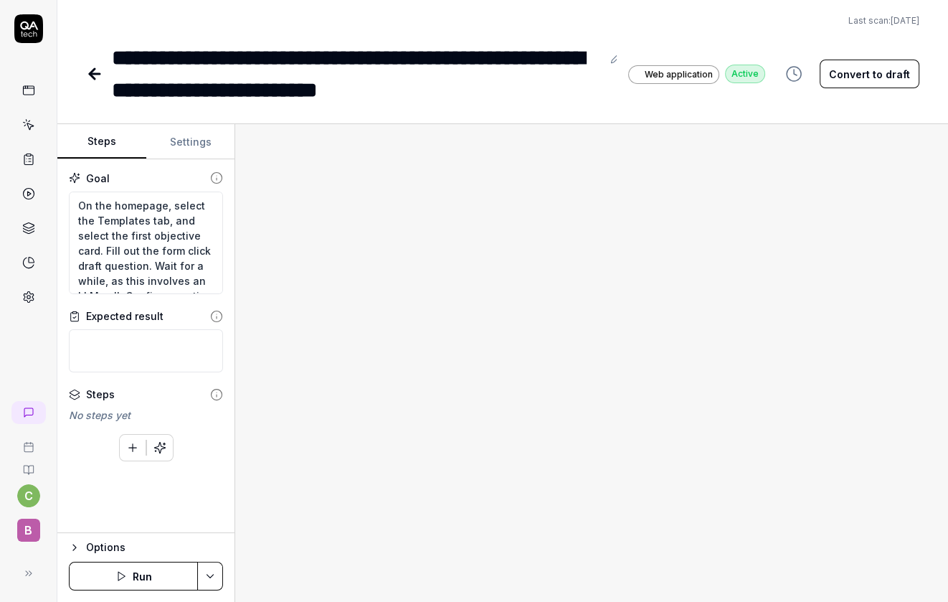
type textarea "*"
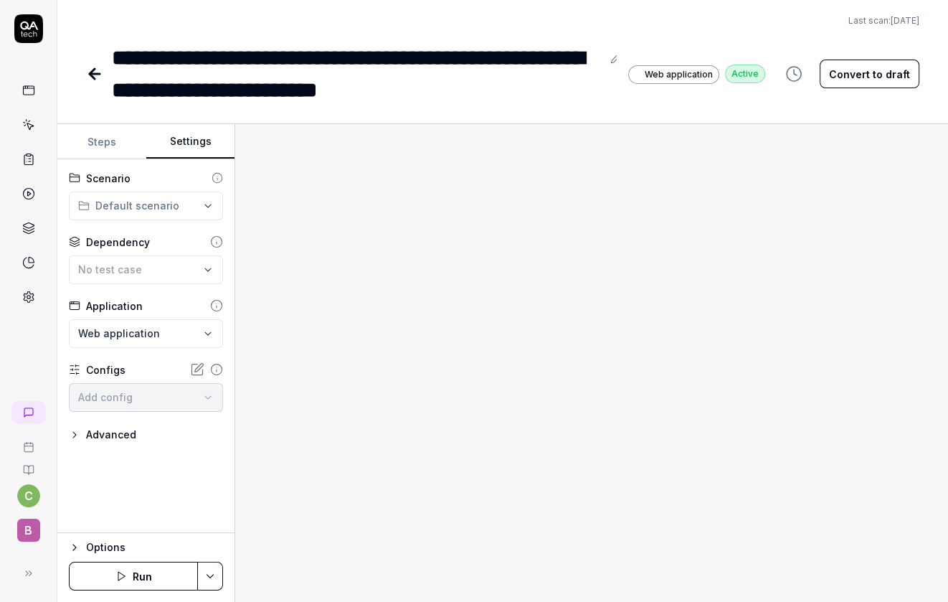
click at [179, 143] on button "Settings" at bounding box center [190, 142] width 89 height 34
click at [137, 270] on span "No test case" at bounding box center [110, 269] width 64 height 12
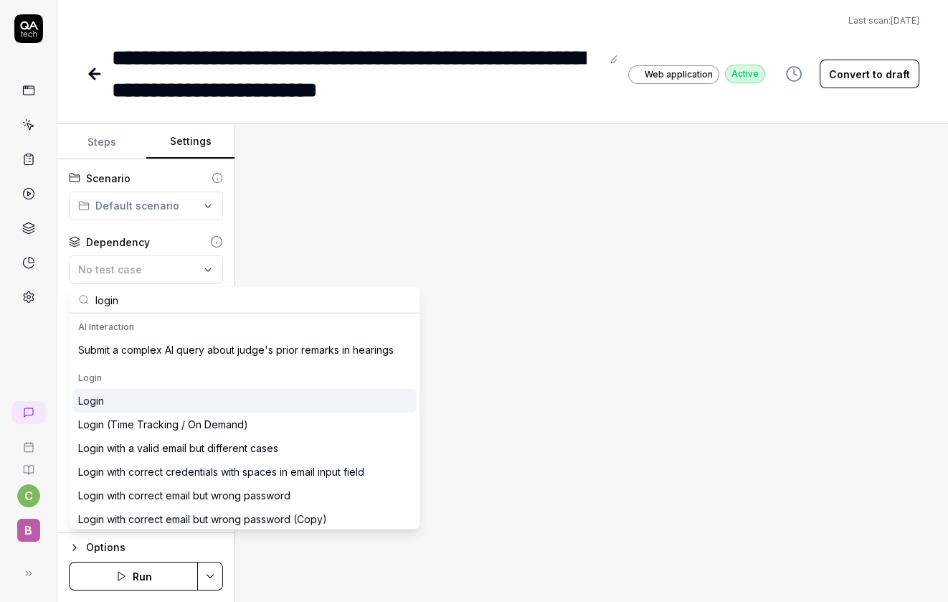
type input "login"
click at [100, 397] on div "Login" at bounding box center [91, 400] width 26 height 15
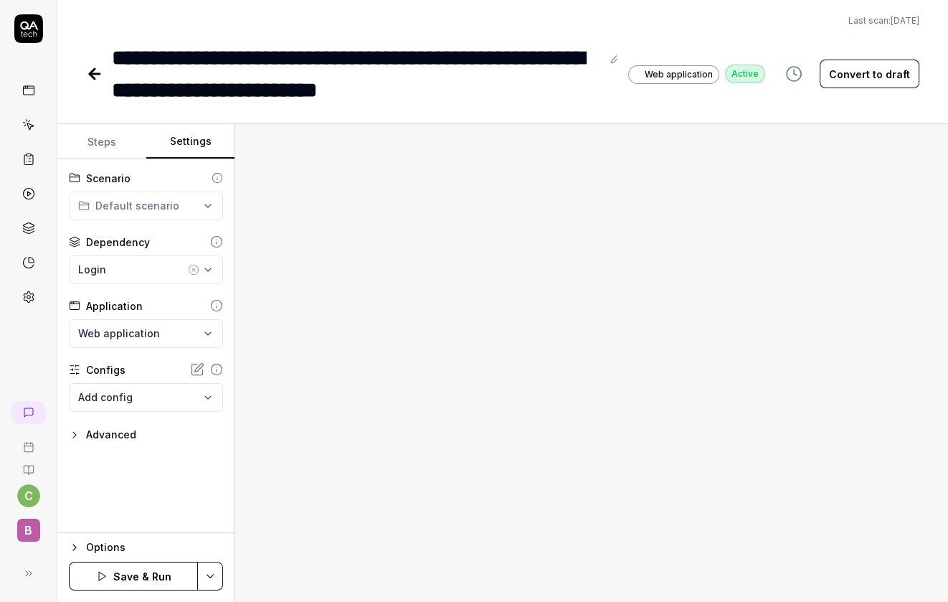
click at [157, 572] on button "Save & Run" at bounding box center [133, 576] width 129 height 29
click at [100, 75] on icon at bounding box center [94, 73] width 17 height 17
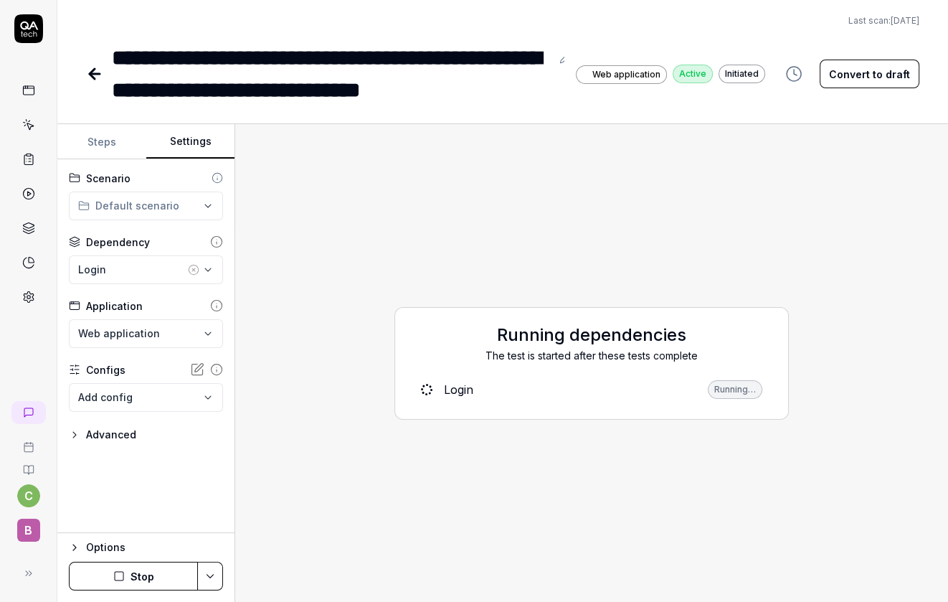
click at [91, 80] on icon at bounding box center [94, 73] width 17 height 17
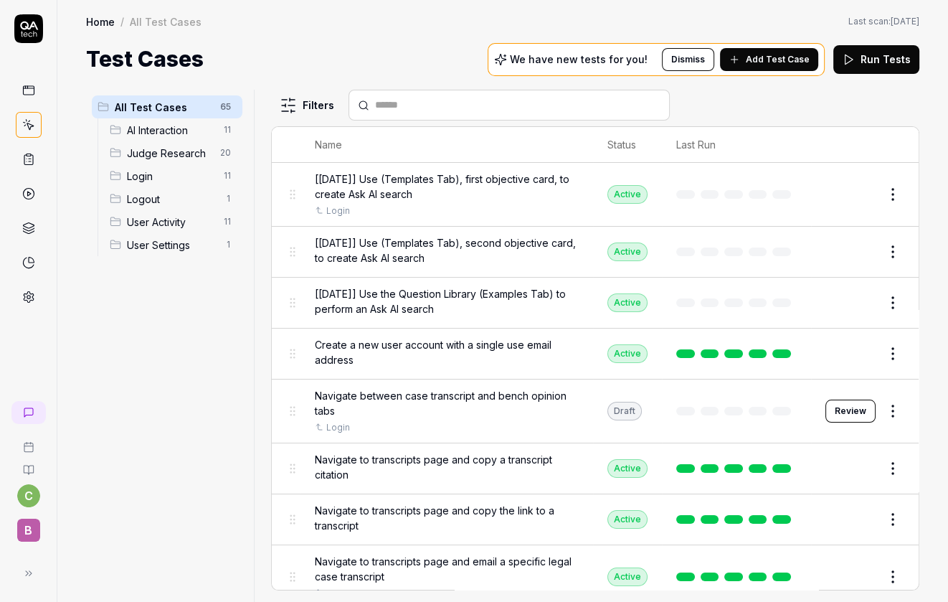
click at [854, 232] on td "Edit" at bounding box center [865, 252] width 108 height 51
click at [857, 250] on button "Edit" at bounding box center [858, 251] width 34 height 23
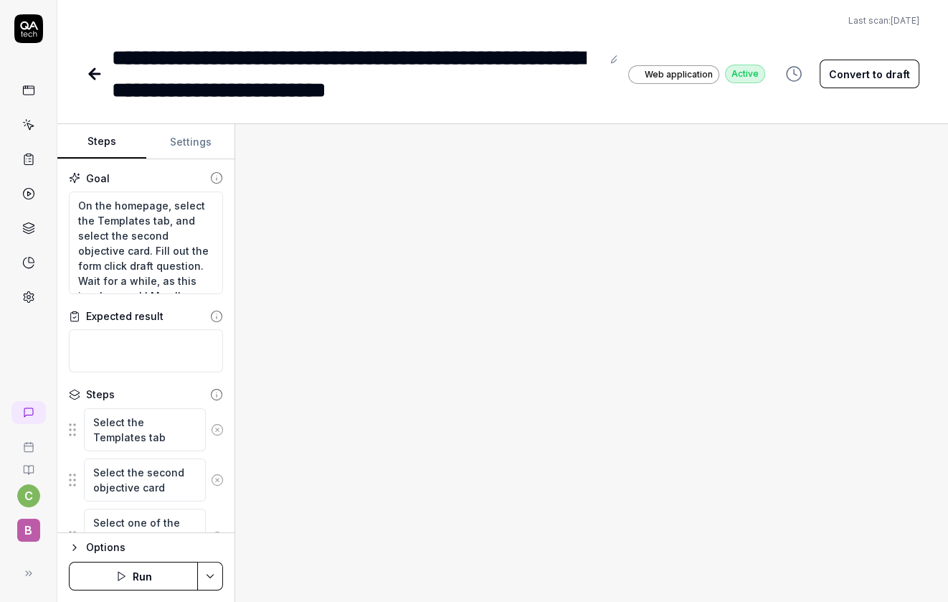
type textarea "*"
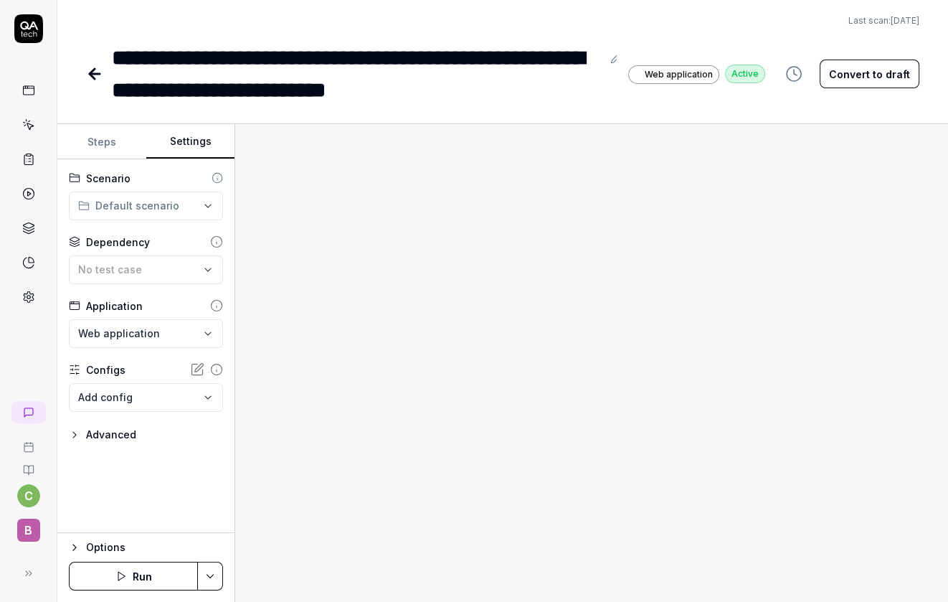
click at [191, 136] on button "Settings" at bounding box center [190, 142] width 89 height 34
click at [158, 259] on button "No test case" at bounding box center [146, 269] width 154 height 29
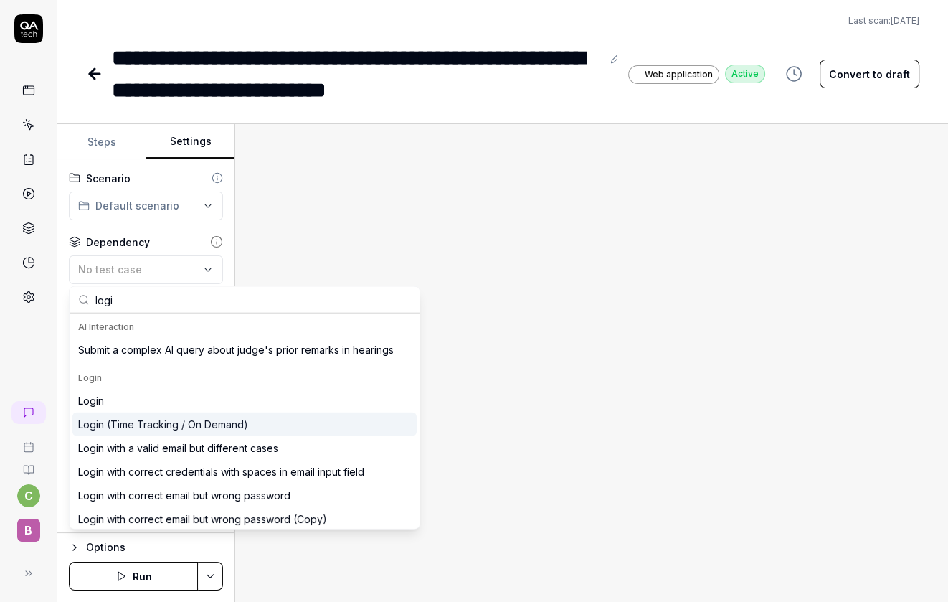
type input "logi"
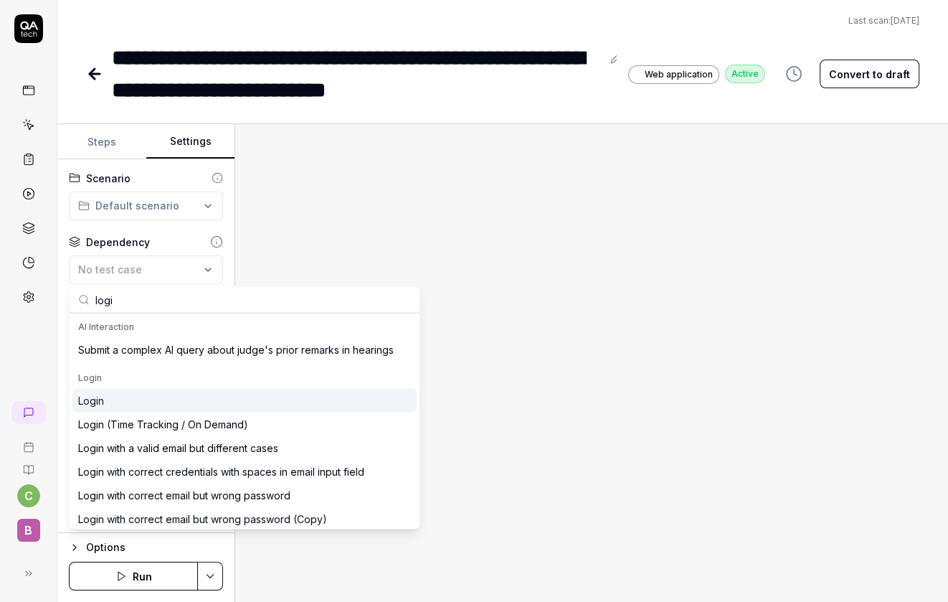
click at [118, 402] on div "Login" at bounding box center [244, 401] width 344 height 24
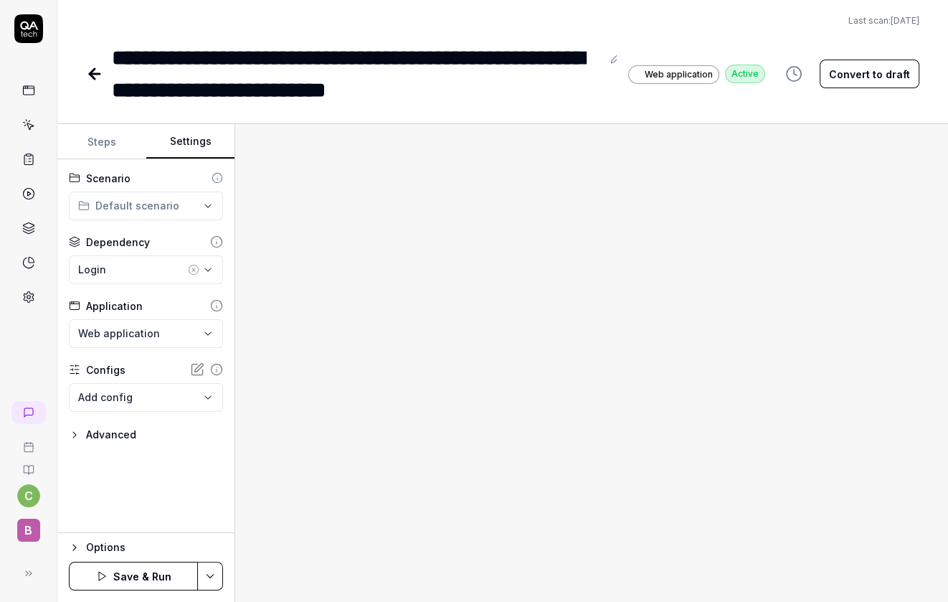
click at [149, 567] on button "Save & Run" at bounding box center [133, 576] width 129 height 29
click at [95, 70] on icon at bounding box center [94, 73] width 17 height 17
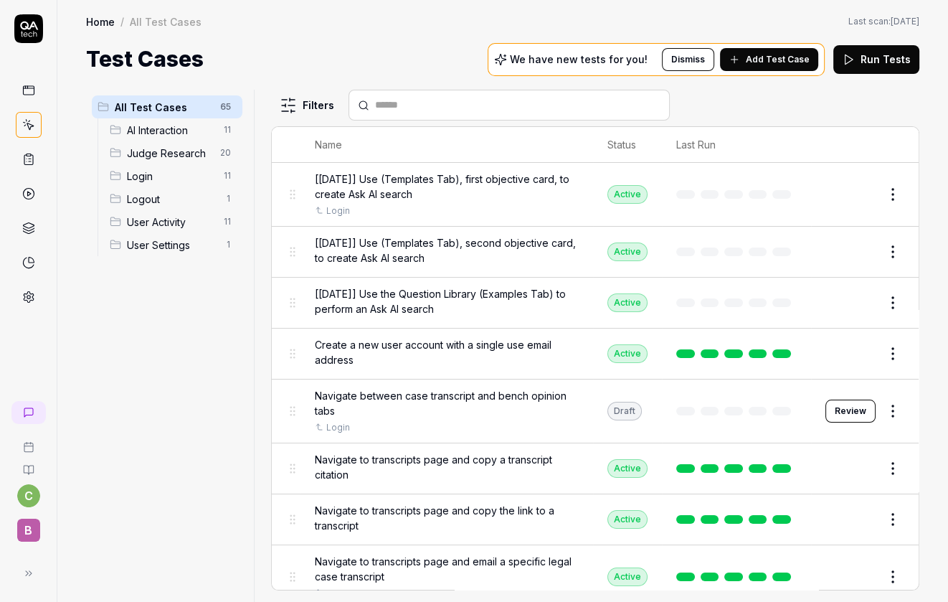
click at [853, 292] on button "Edit" at bounding box center [858, 302] width 34 height 23
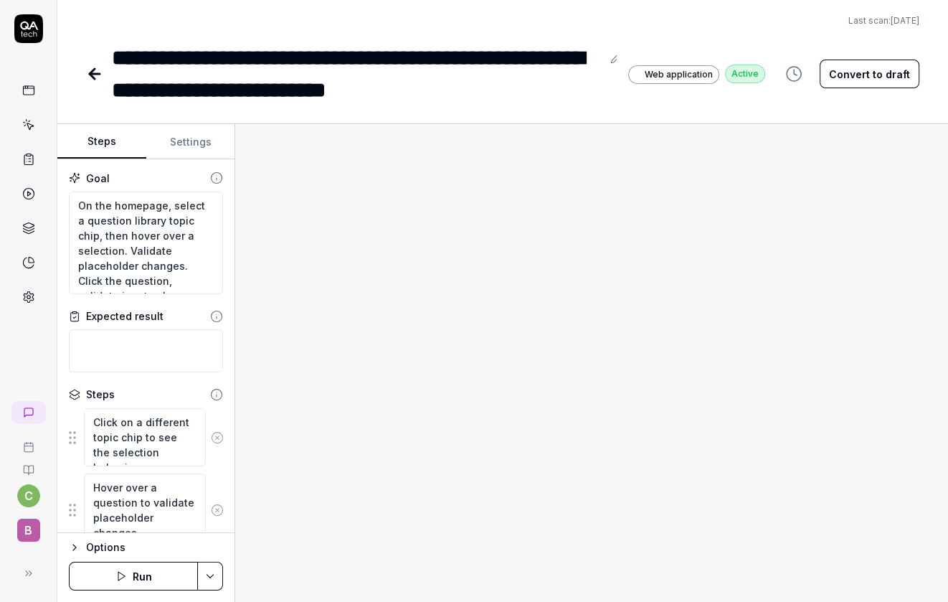
type textarea "*"
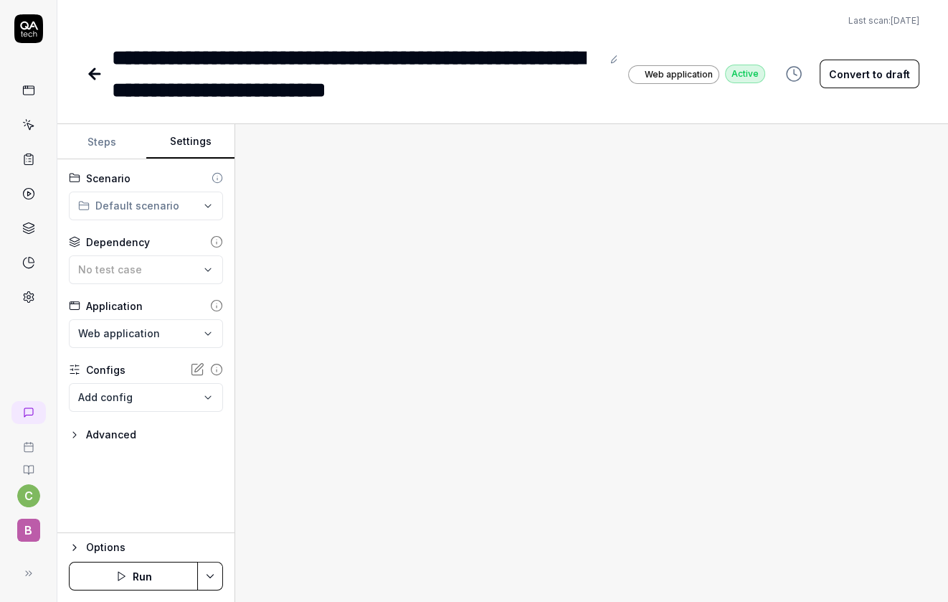
click at [189, 144] on button "Settings" at bounding box center [190, 142] width 89 height 34
click at [135, 267] on span "No test case" at bounding box center [110, 269] width 64 height 12
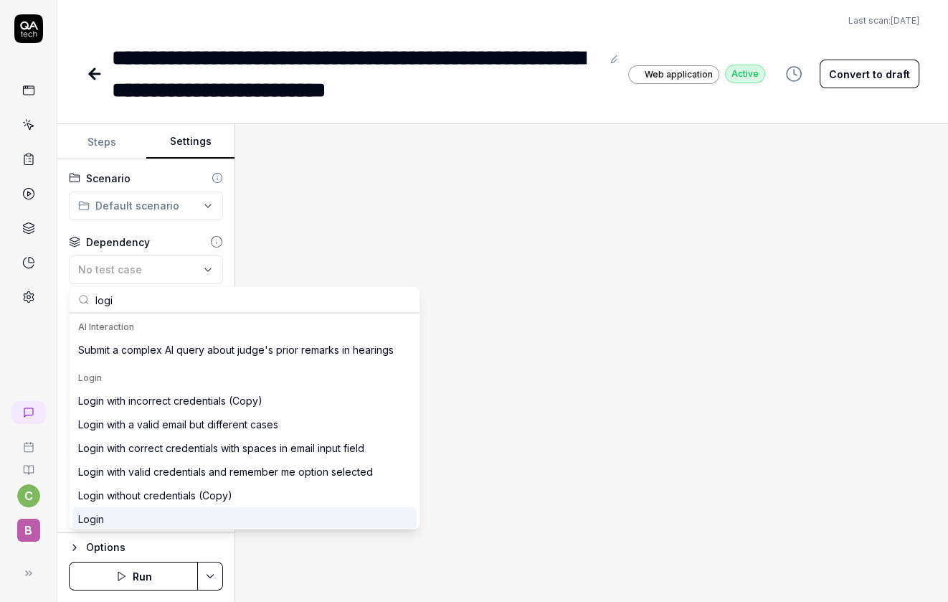
type input "logi"
click at [122, 523] on div "Login" at bounding box center [244, 519] width 344 height 24
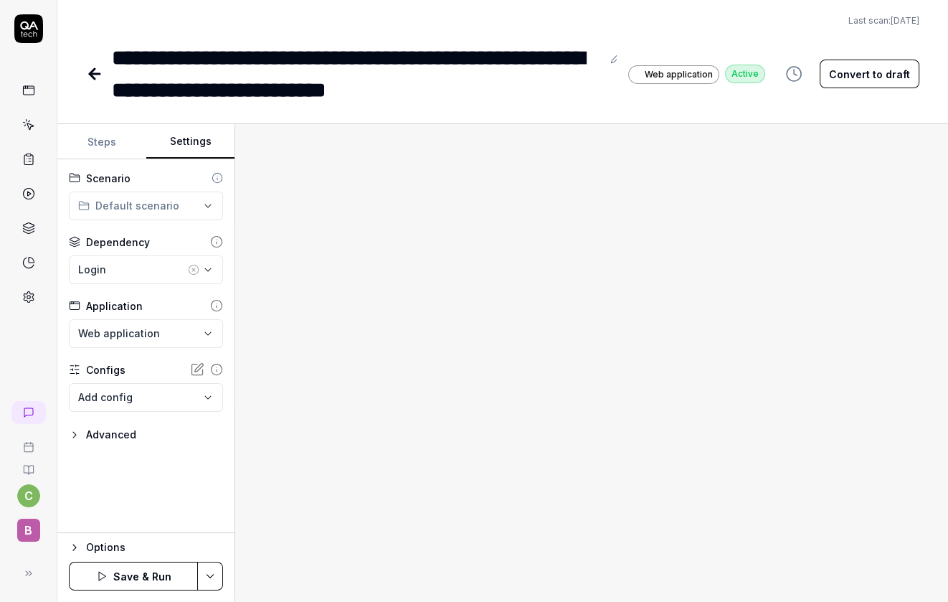
click at [135, 574] on button "Save & Run" at bounding box center [133, 576] width 129 height 29
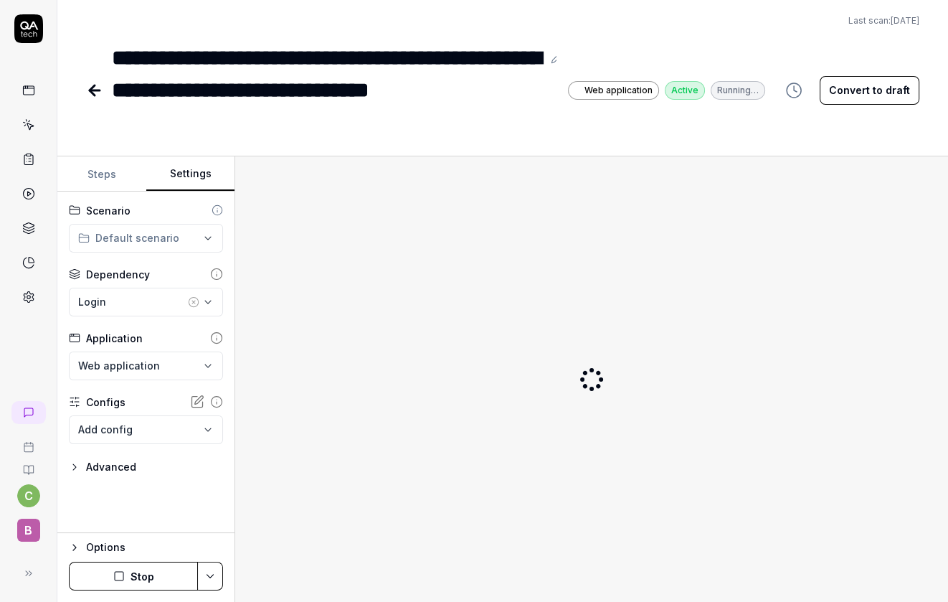
click at [95, 82] on icon at bounding box center [94, 90] width 17 height 17
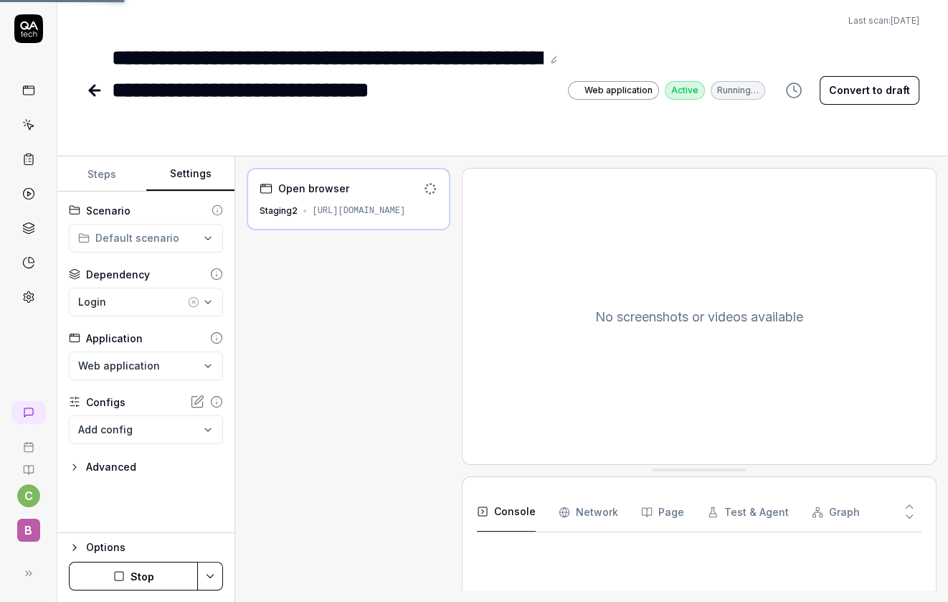
click at [95, 82] on icon at bounding box center [94, 90] width 17 height 17
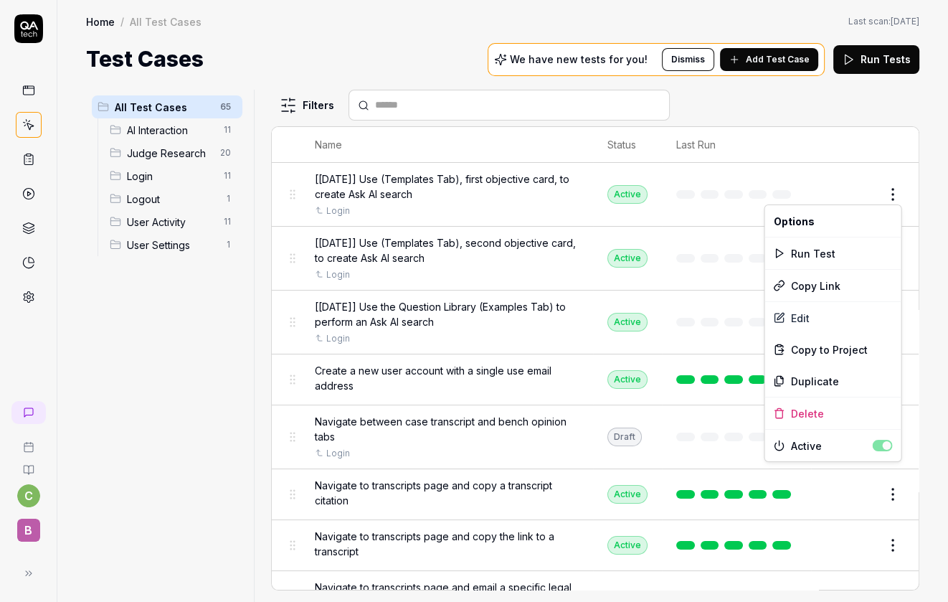
click at [891, 194] on html "c B Home / All Test Cases Home / All Test Cases Last scan: [DATE] Test Cases We…" at bounding box center [474, 301] width 948 height 602
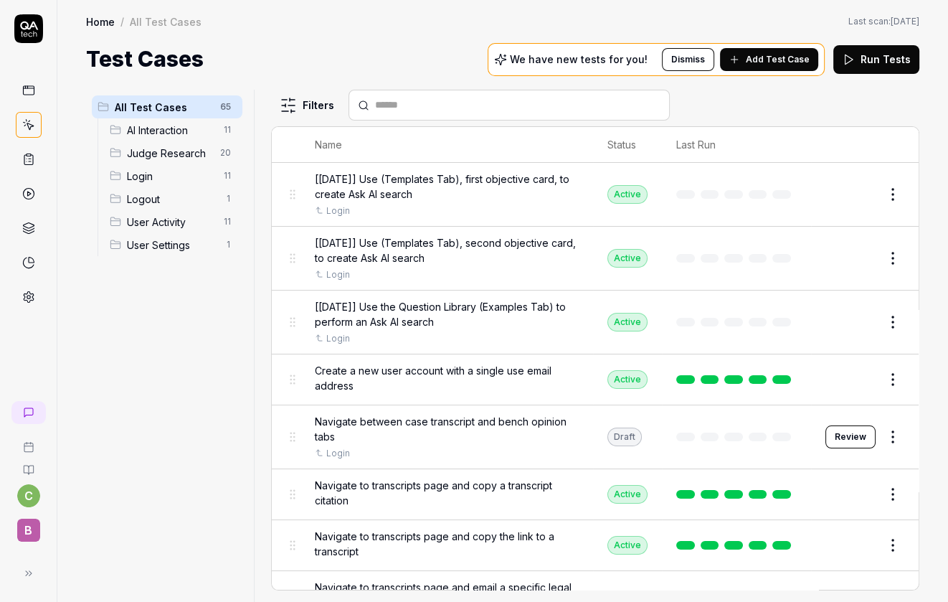
click at [894, 197] on html "c B Home / All Test Cases Home / All Test Cases Last scan: [DATE] Test Cases We…" at bounding box center [474, 301] width 948 height 602
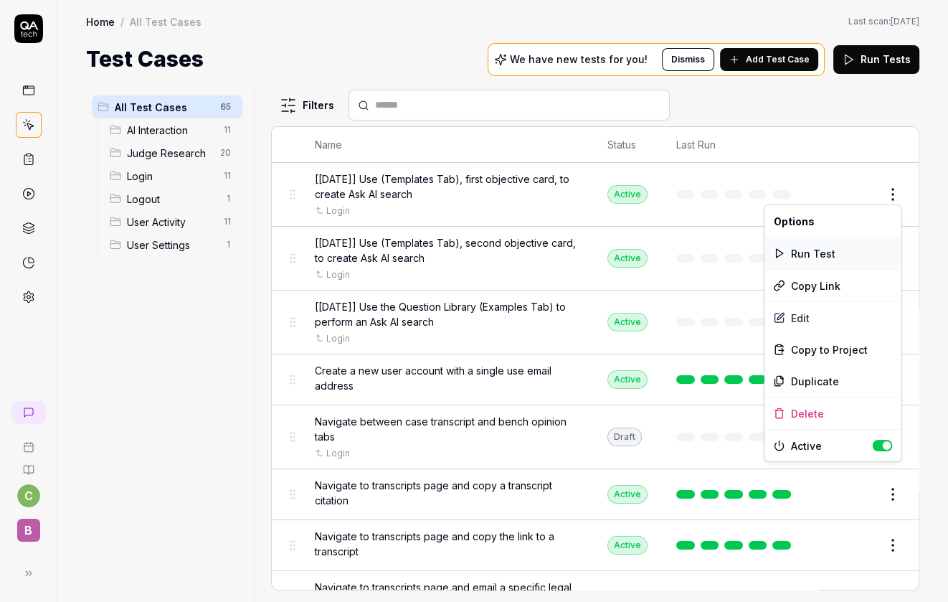
click at [802, 250] on div "Run Test" at bounding box center [832, 253] width 136 height 32
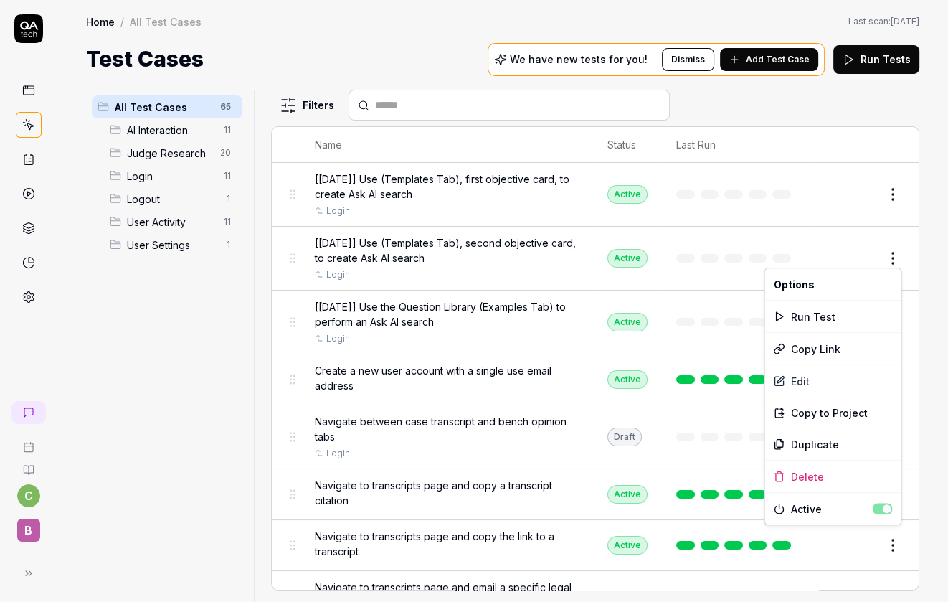
click at [893, 254] on html "c B Home / All Test Cases Home / All Test Cases Last scan: [DATE] Test Cases We…" at bounding box center [474, 301] width 948 height 602
click at [822, 318] on div "Run Test" at bounding box center [832, 316] width 136 height 32
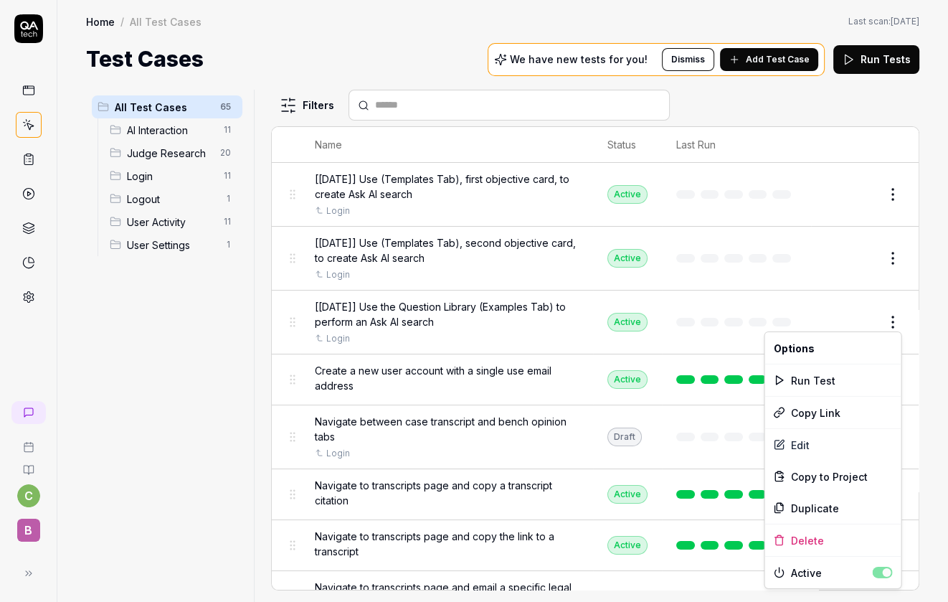
click at [899, 319] on html "c B Home / All Test Cases Home / All Test Cases Last scan: [DATE] Test Cases We…" at bounding box center [474, 301] width 948 height 602
click at [800, 385] on div "Run Test" at bounding box center [832, 380] width 136 height 32
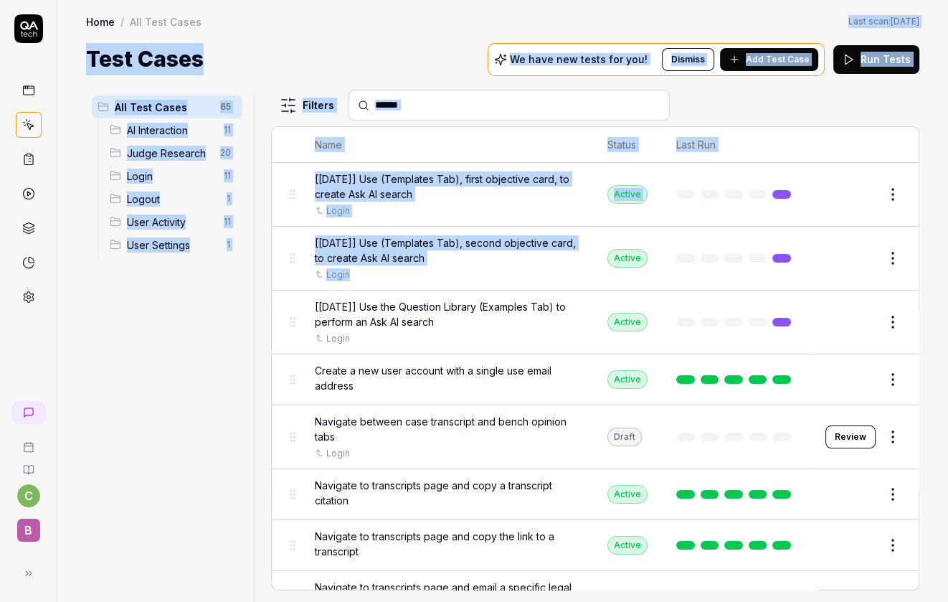
drag, startPoint x: 638, startPoint y: 229, endPoint x: 205, endPoint y: 25, distance: 478.3
click at [206, 27] on div "Home / All Test Cases Home / All Test Cases Last scan: [DATE] Test Cases We hav…" at bounding box center [502, 301] width 891 height 602
click at [379, 95] on div at bounding box center [509, 105] width 321 height 31
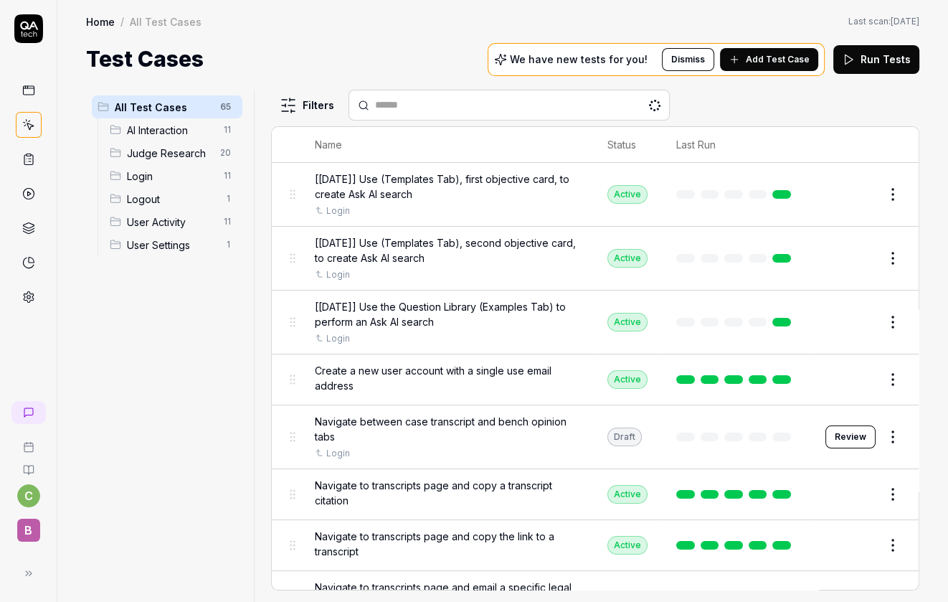
click at [889, 186] on html "c B Home / All Test Cases Home / All Test Cases Last scan: [DATE] Test Cases We…" at bounding box center [474, 301] width 948 height 602
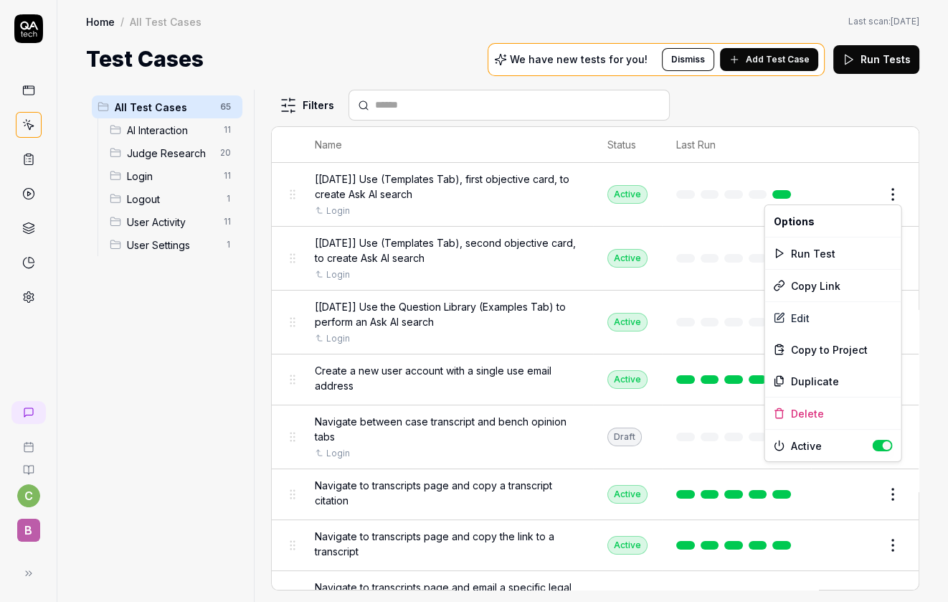
click at [36, 164] on html "c B Home / All Test Cases Home / All Test Cases Last scan: [DATE] Test Cases We…" at bounding box center [474, 301] width 948 height 602
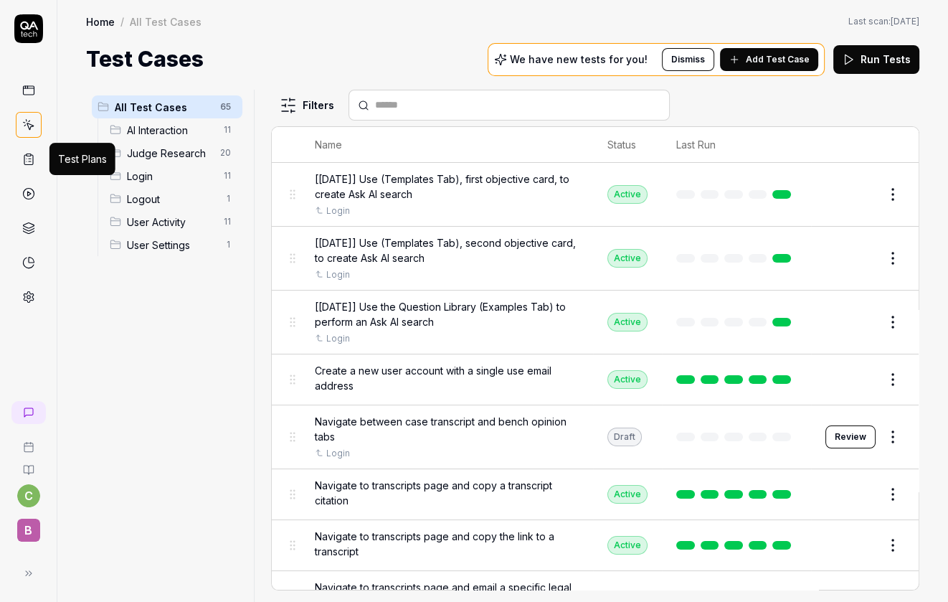
click at [32, 156] on icon at bounding box center [28, 160] width 9 height 10
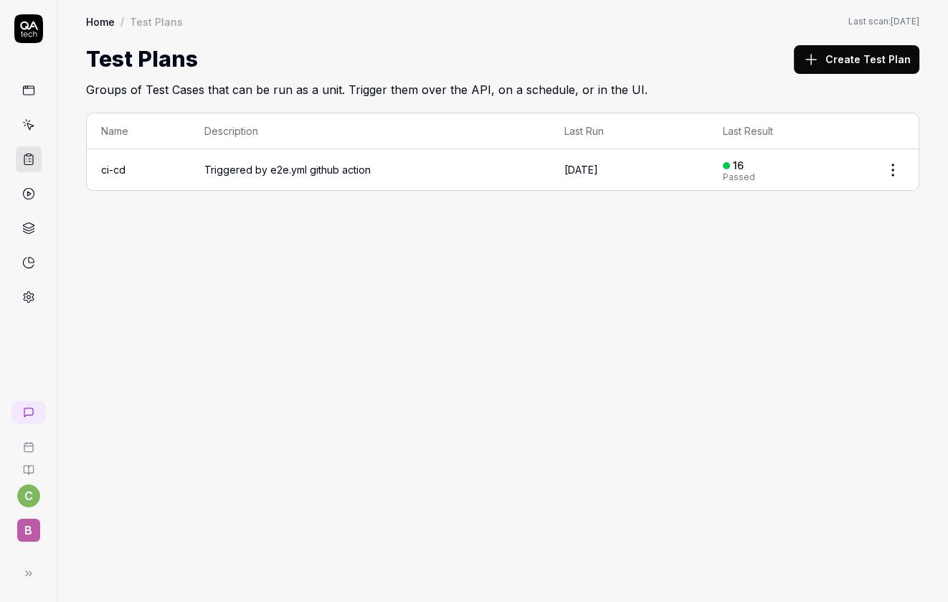
click at [907, 175] on td at bounding box center [893, 169] width 52 height 41
click at [891, 171] on html "c B Home / Test Plans Home / Test Plans Last scan: [DATE] Test Plans Create Tes…" at bounding box center [474, 301] width 948 height 602
click at [795, 260] on div "Edit" at bounding box center [832, 261] width 136 height 32
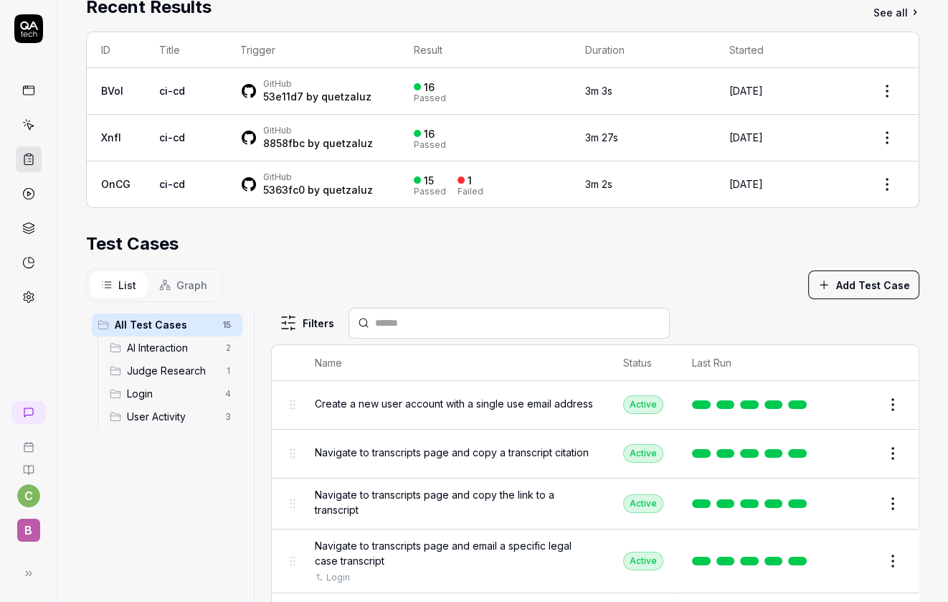
click at [840, 287] on button "Add Test Case" at bounding box center [863, 284] width 111 height 29
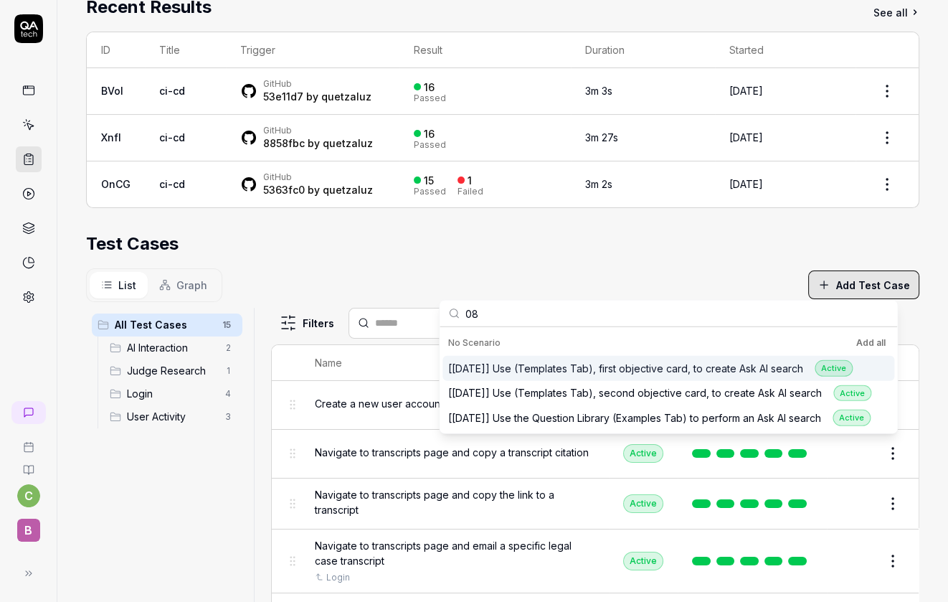
type input "08"
click at [651, 373] on div "[[DATE]] Use (Templates Tab), first objective card, to create Ask AI search Act…" at bounding box center [650, 368] width 404 height 16
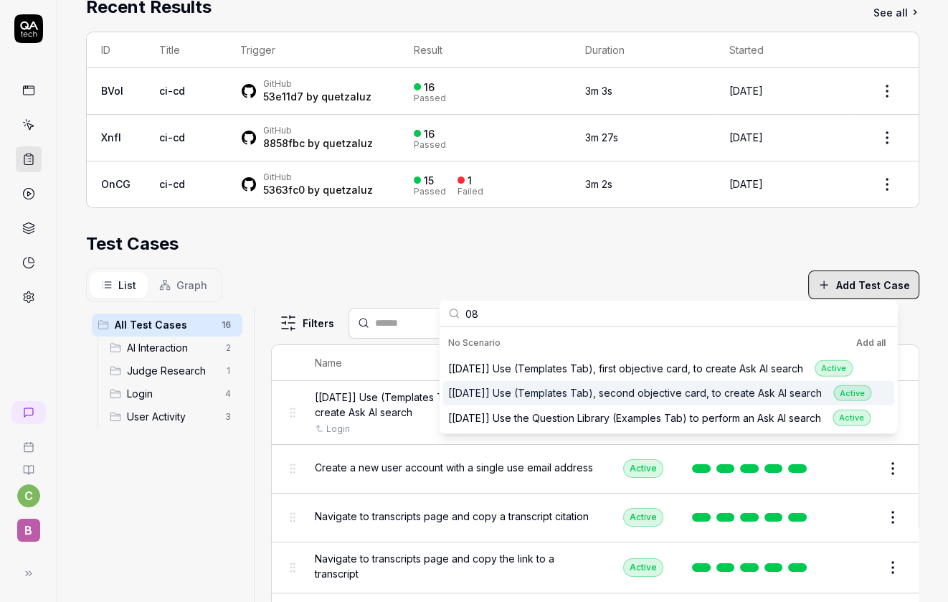
click at [652, 387] on div "[[DATE]] Use (Templates Tab), second objective card, to create Ask AI search Ac…" at bounding box center [659, 392] width 423 height 16
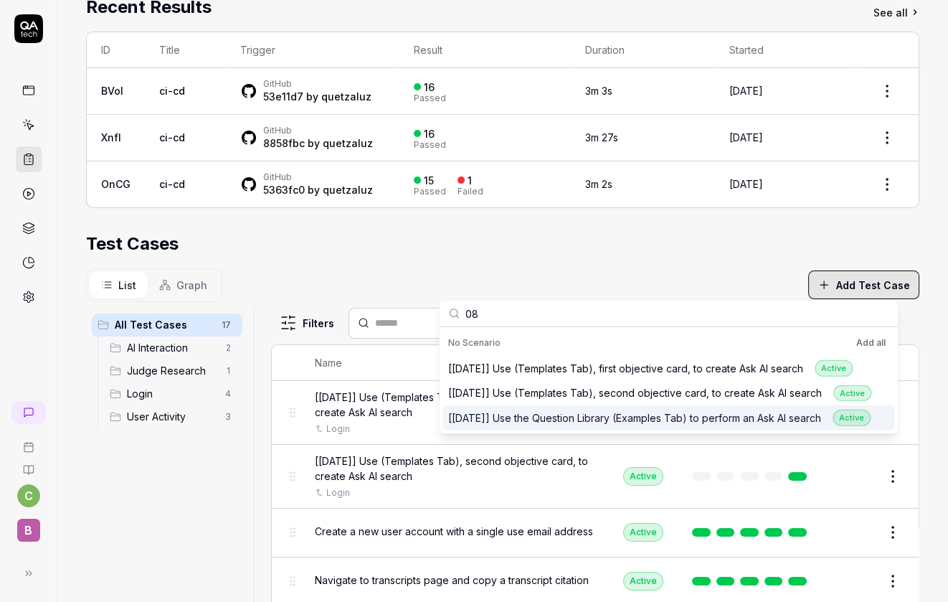
click at [640, 415] on div "[[DATE]] Use the Question Library (Examples Tab) to perform an Ask AI search Ac…" at bounding box center [659, 417] width 422 height 16
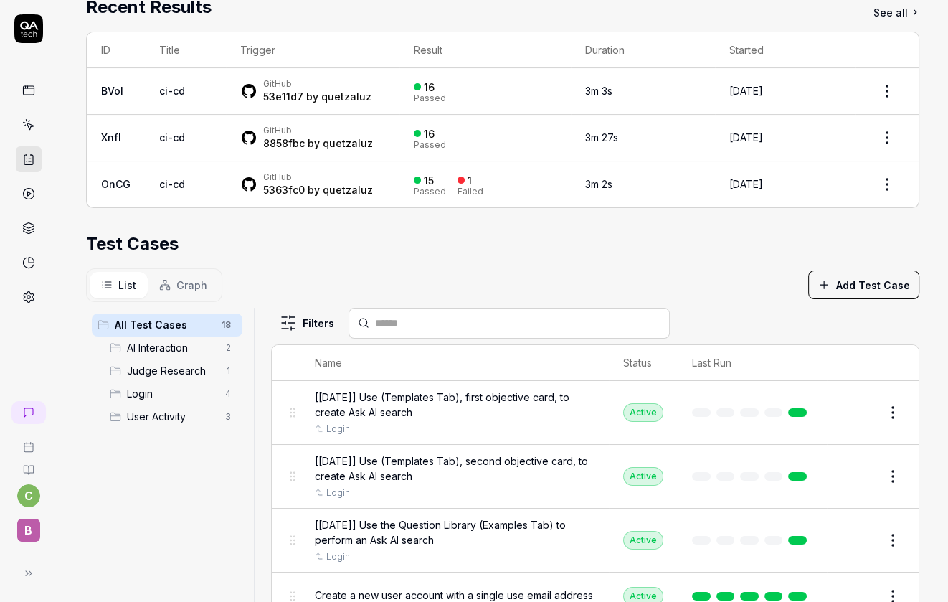
click at [655, 276] on div "List Graph Add Test Case" at bounding box center [502, 285] width 833 height 34
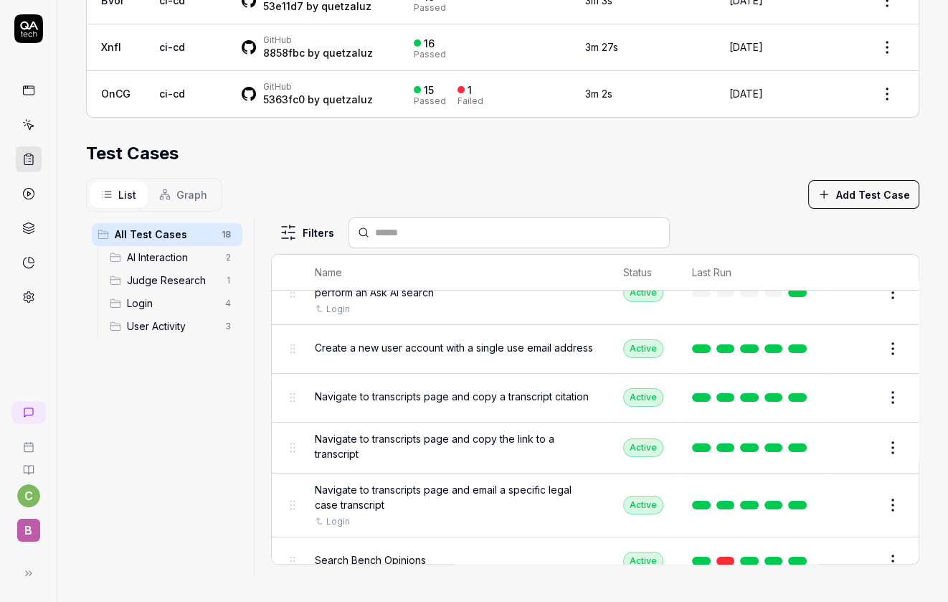
scroll to position [158, 0]
